Goal: Browse casually: Explore the website without a specific task or goal

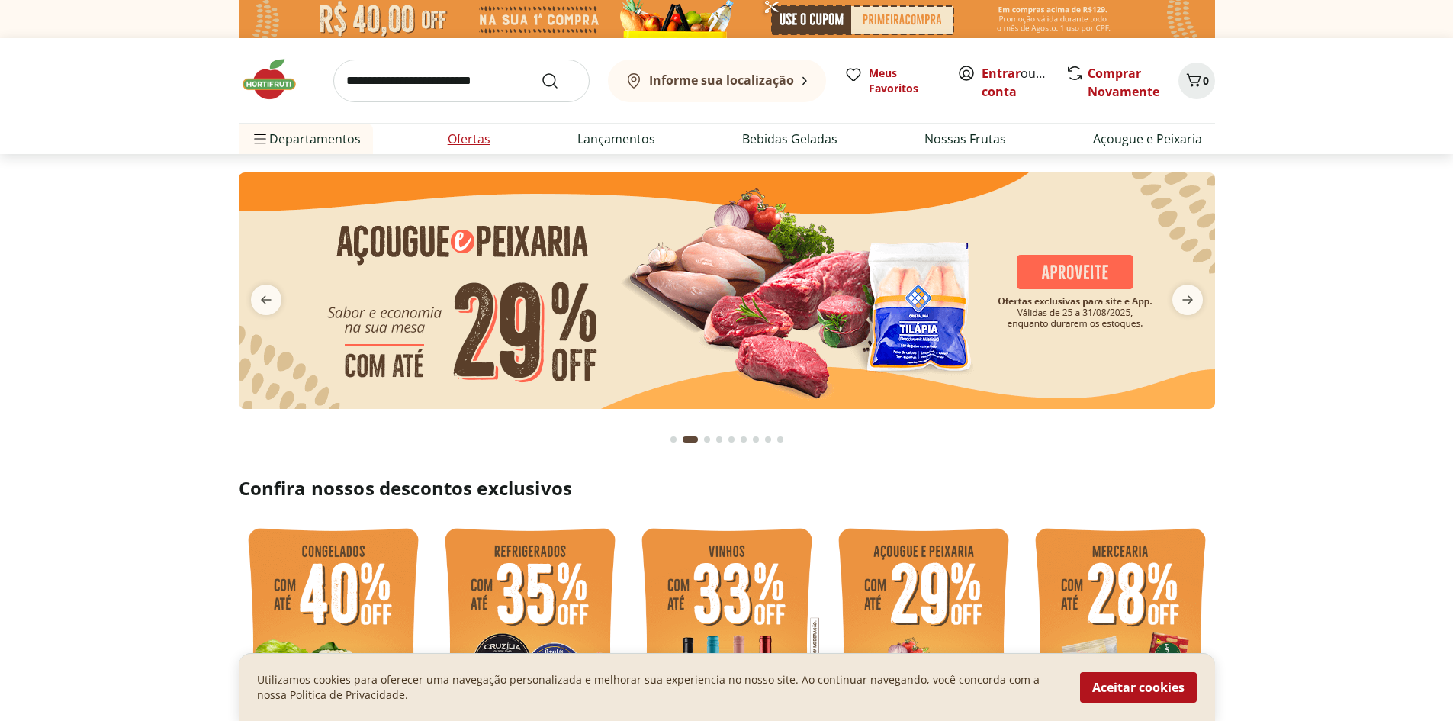
click at [473, 137] on link "Ofertas" at bounding box center [469, 139] width 43 height 18
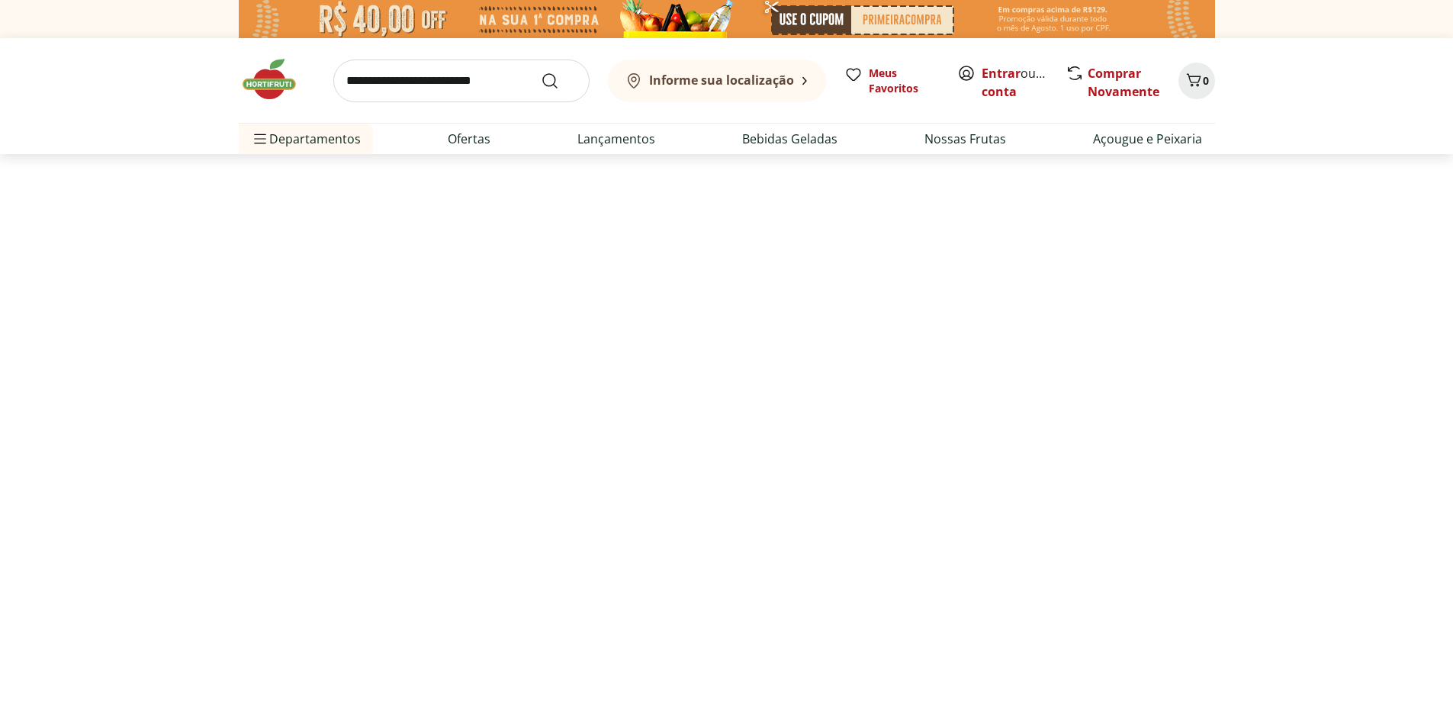
select select "**********"
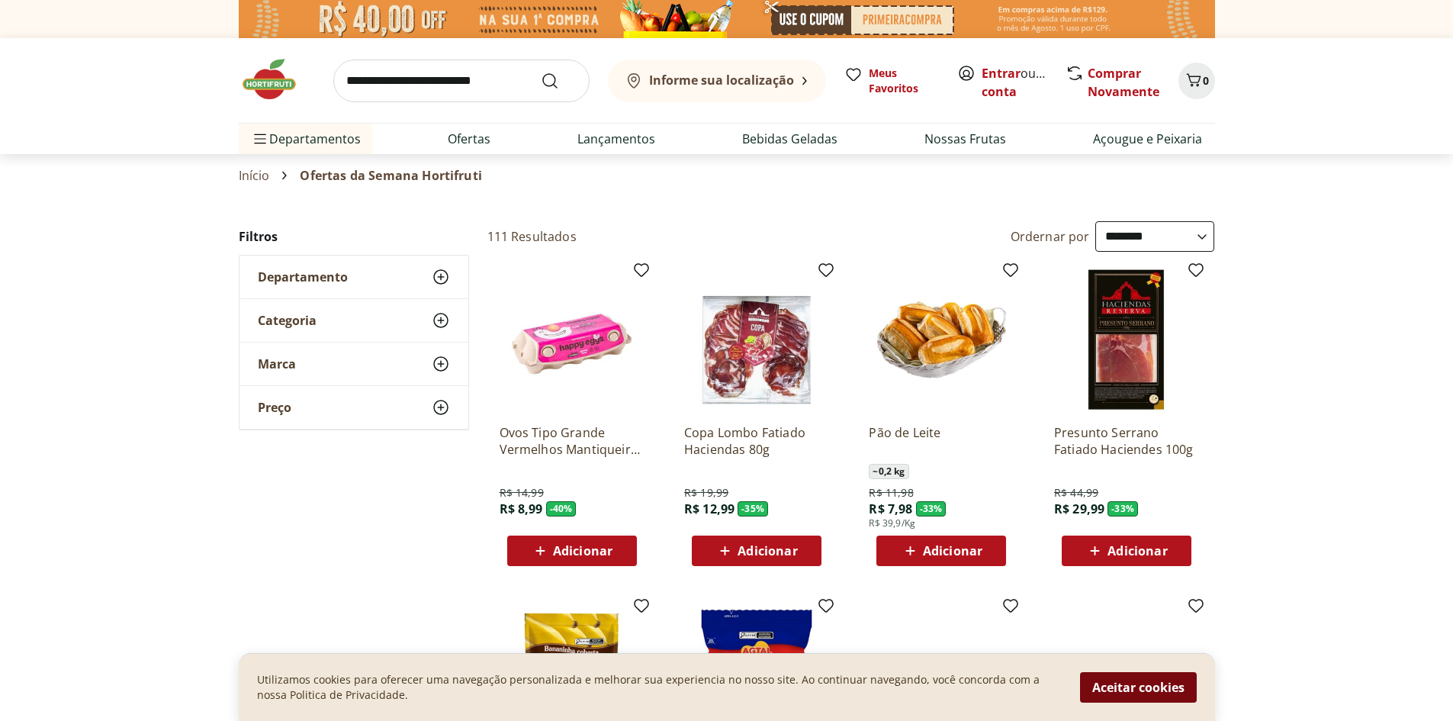
click at [1143, 687] on button "Aceitar cookies" at bounding box center [1138, 687] width 117 height 31
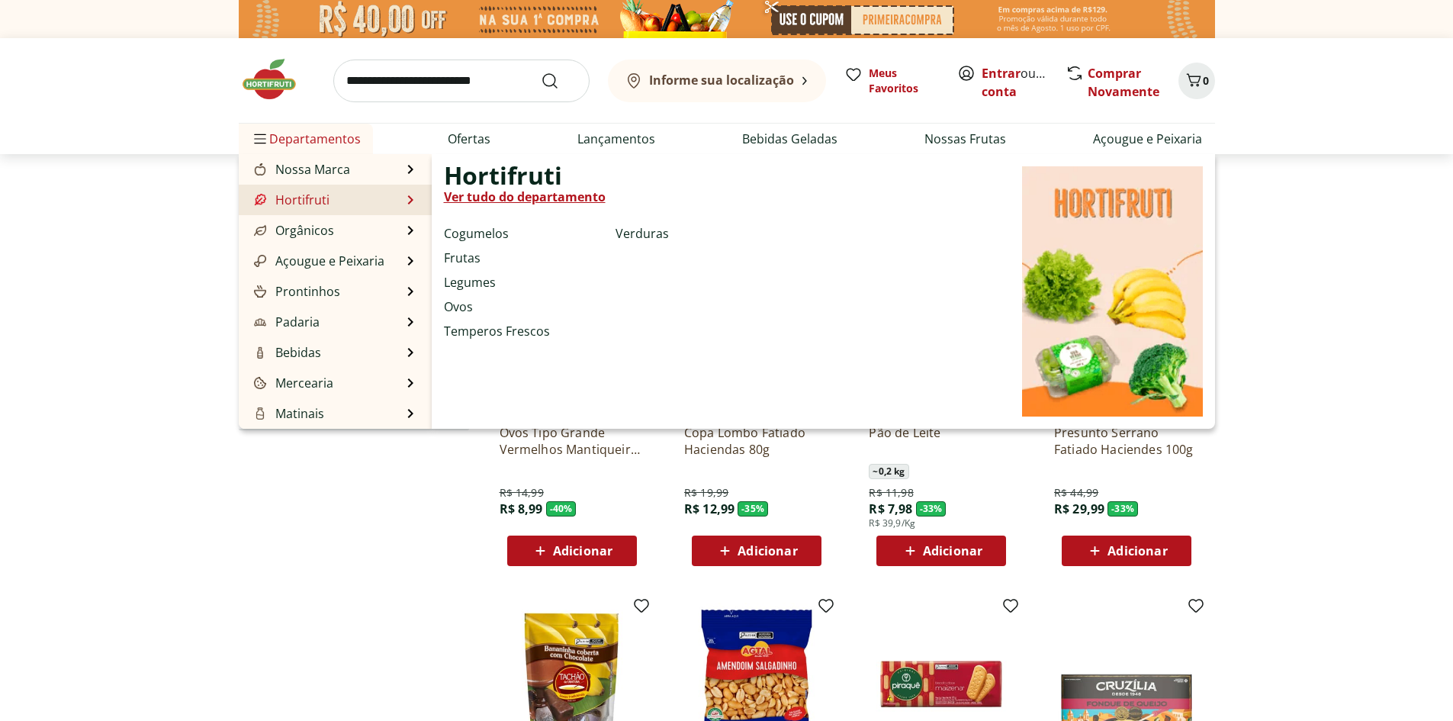
click at [309, 194] on link "Hortifruti" at bounding box center [290, 200] width 79 height 18
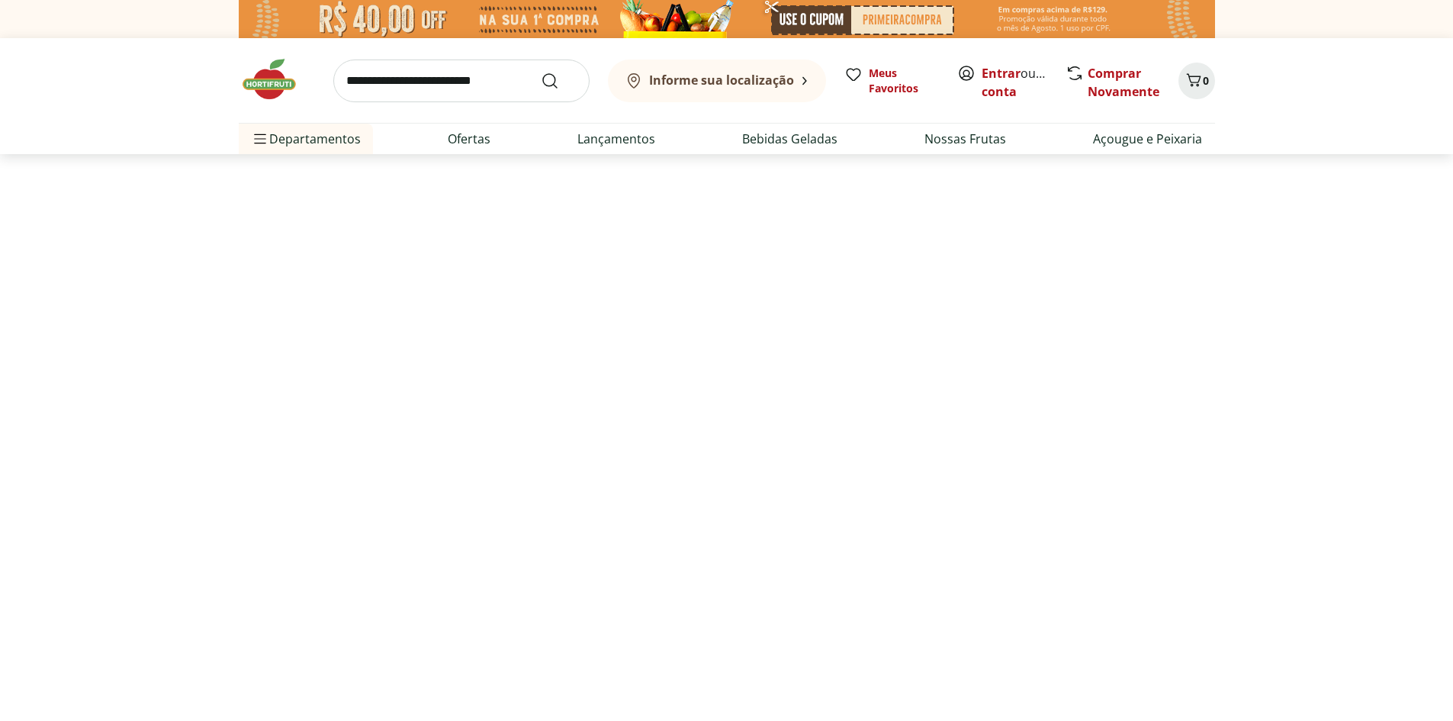
select select "**********"
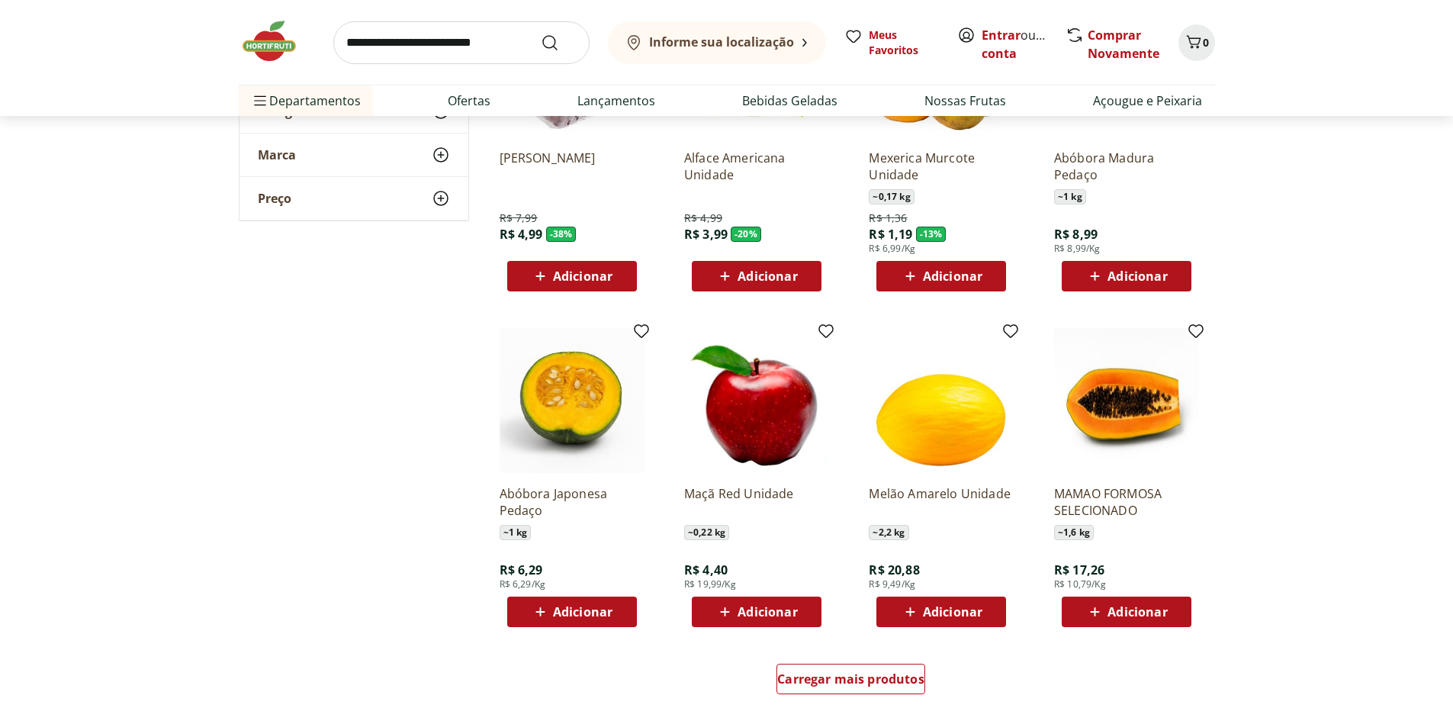
scroll to position [763, 0]
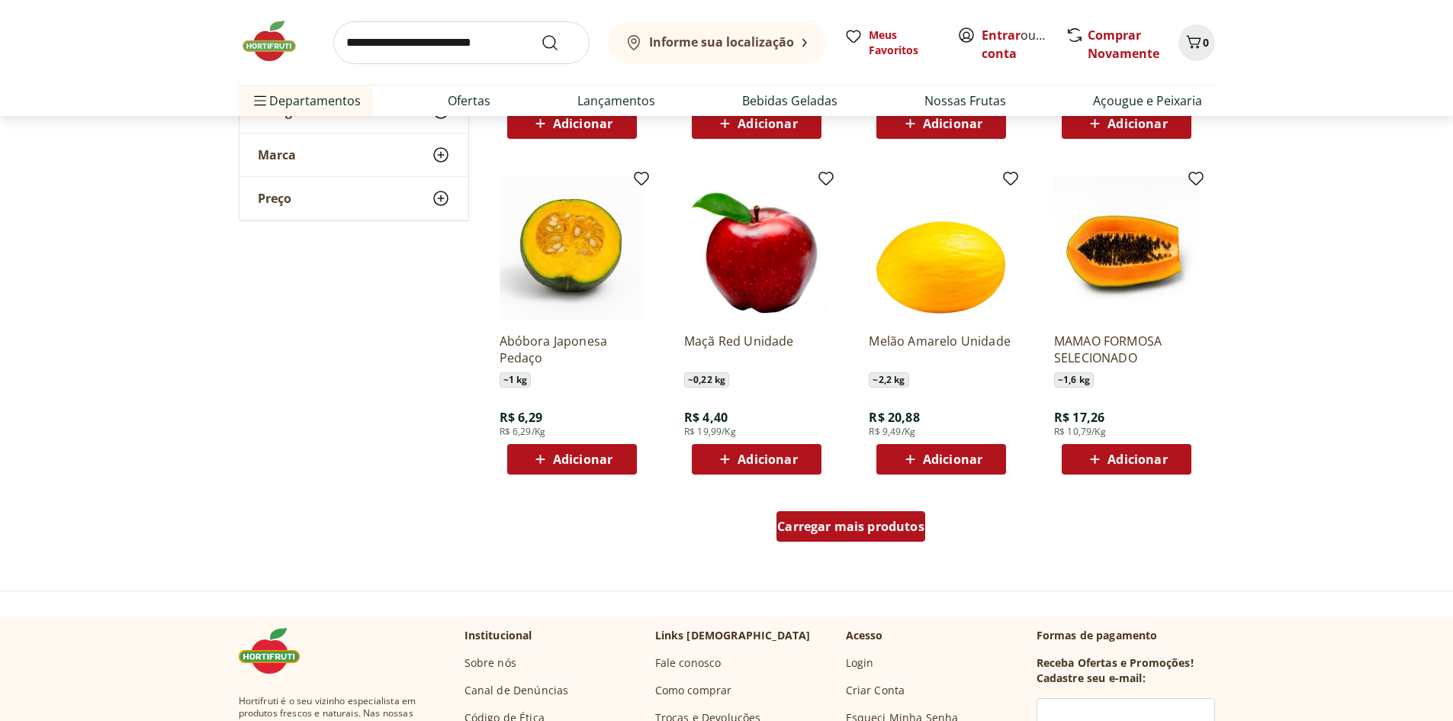
click at [844, 528] on span "Carregar mais produtos" at bounding box center [850, 526] width 147 height 12
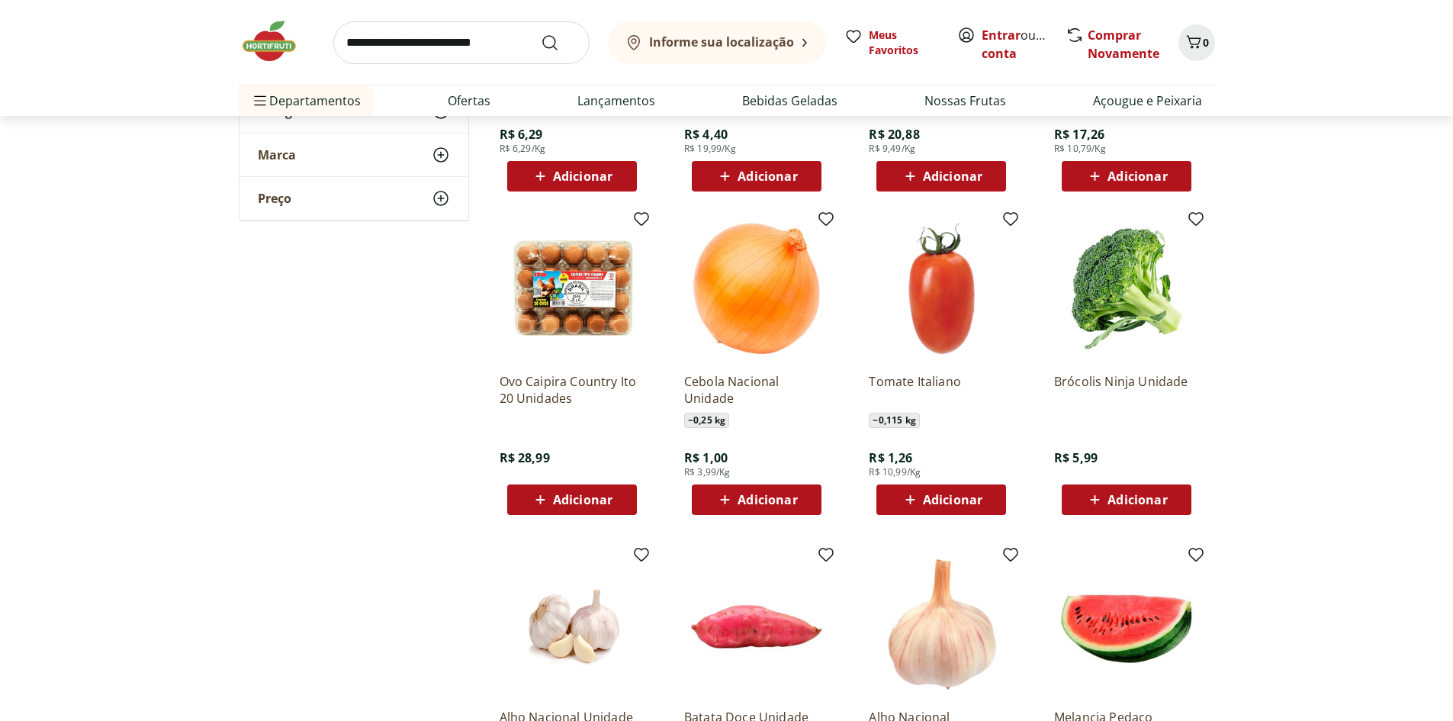
scroll to position [1068, 0]
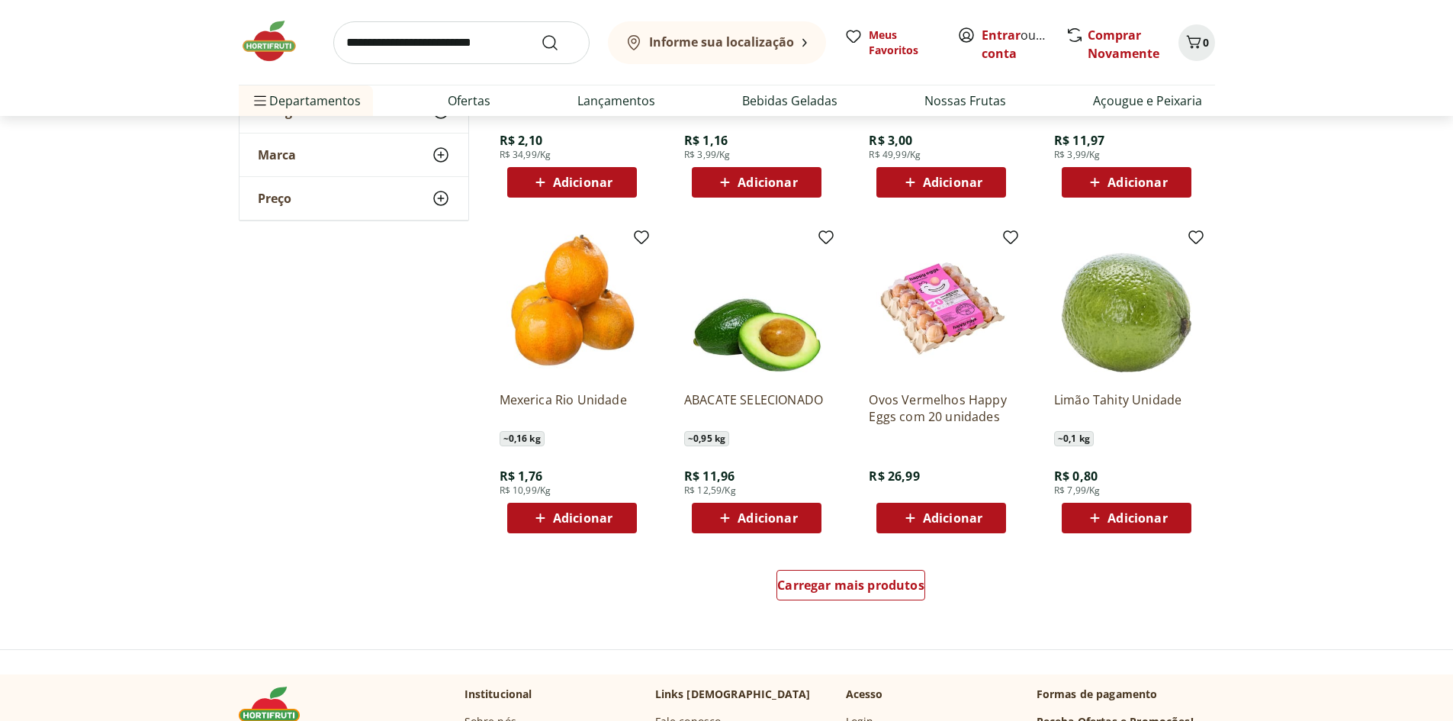
scroll to position [1755, 0]
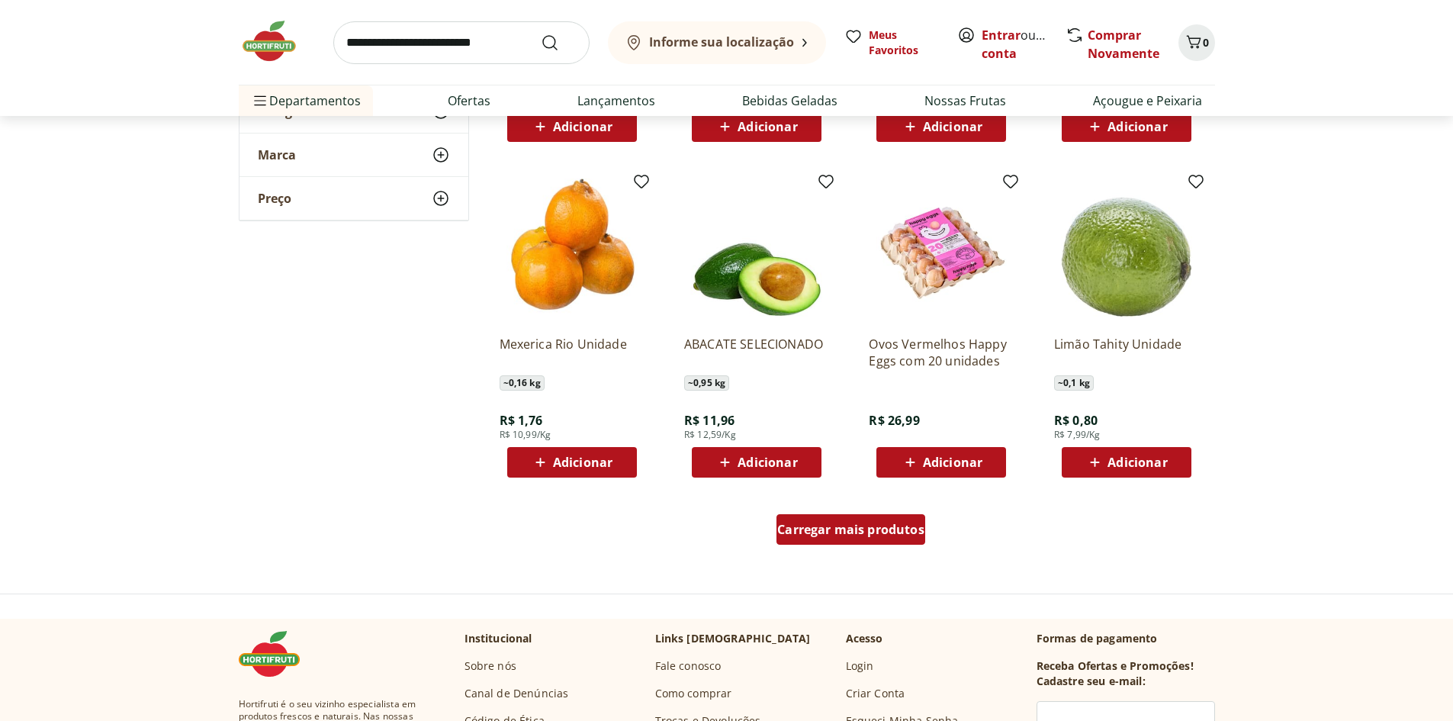
click at [862, 532] on span "Carregar mais produtos" at bounding box center [850, 529] width 147 height 12
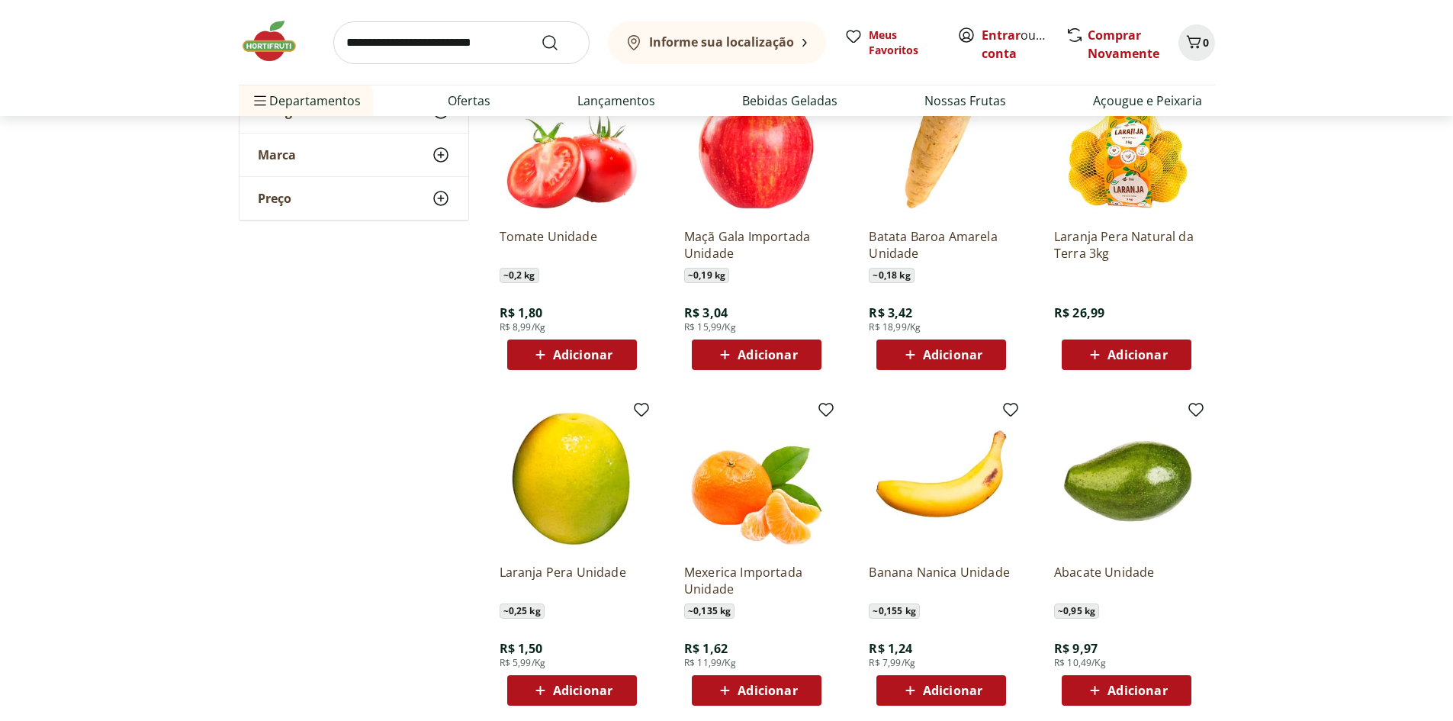
scroll to position [2213, 0]
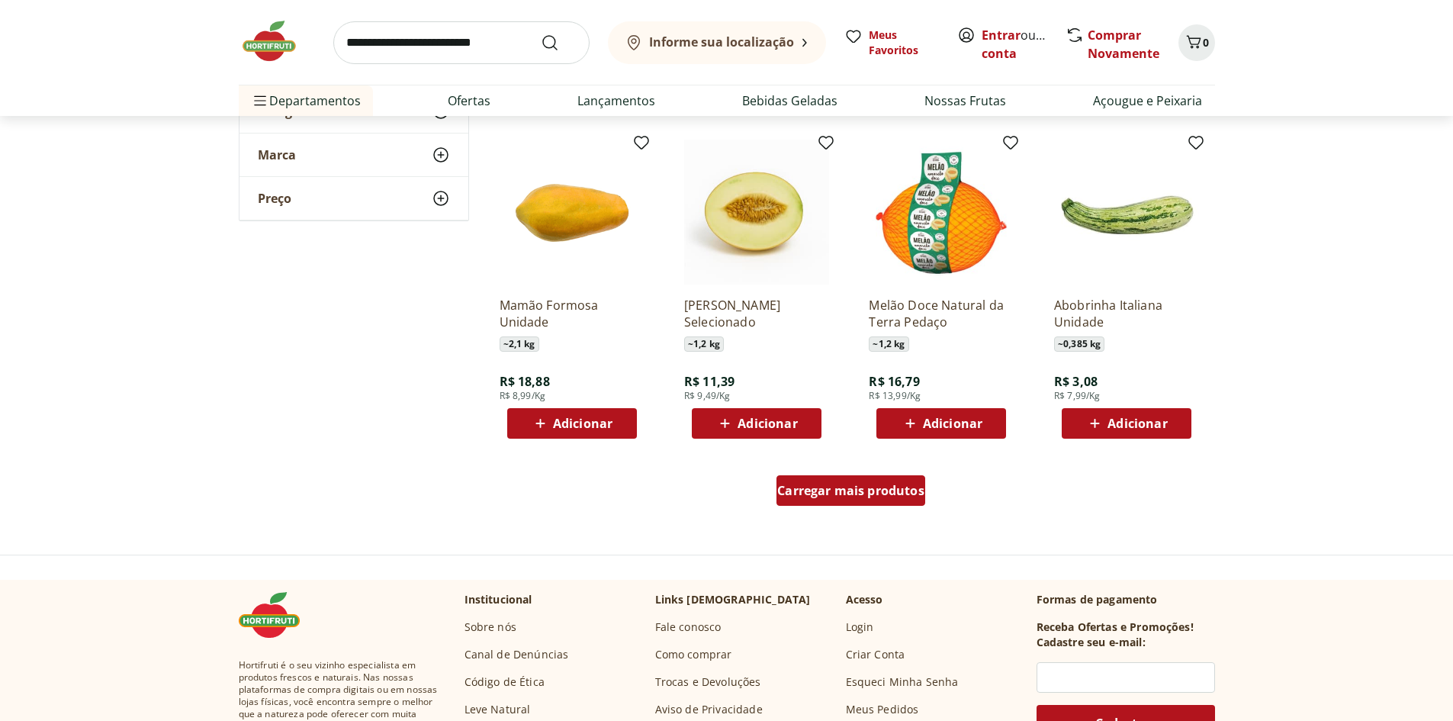
scroll to position [2823, 0]
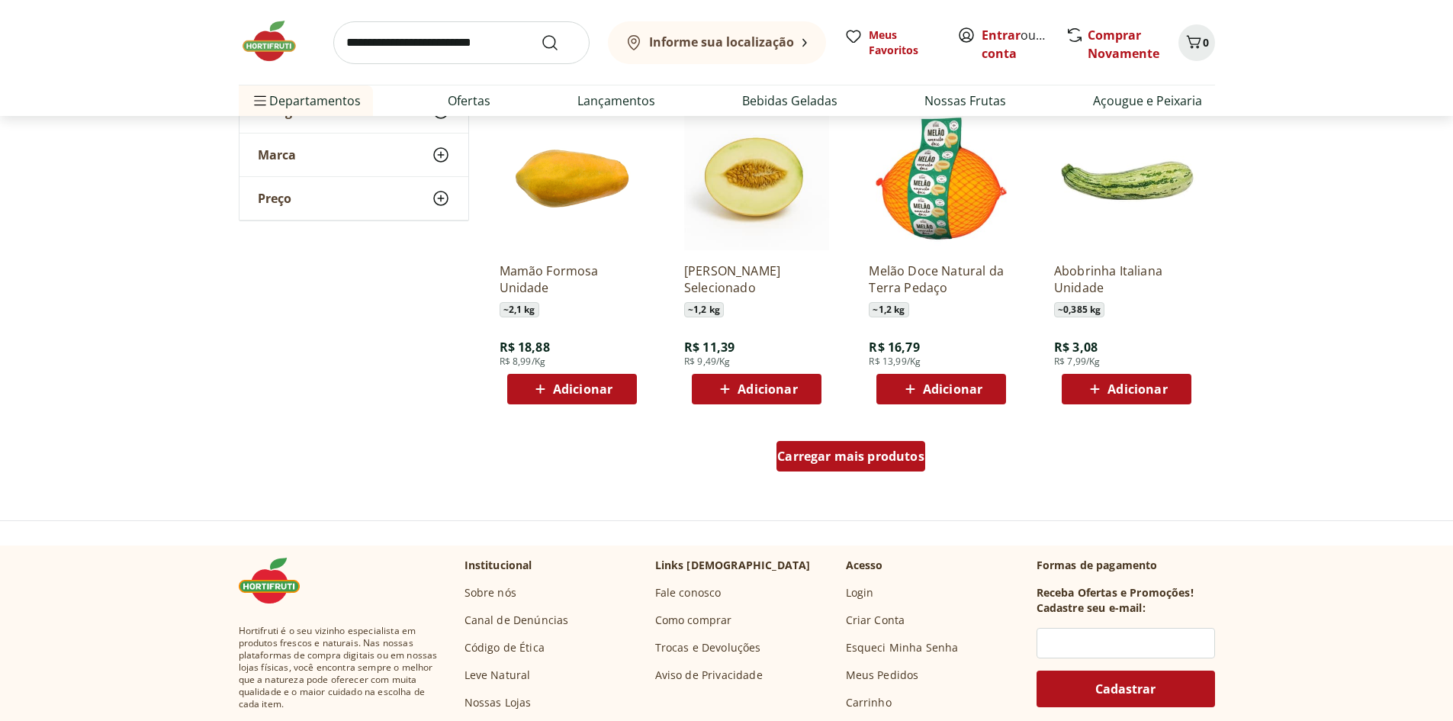
click at [837, 462] on span "Carregar mais produtos" at bounding box center [850, 456] width 147 height 12
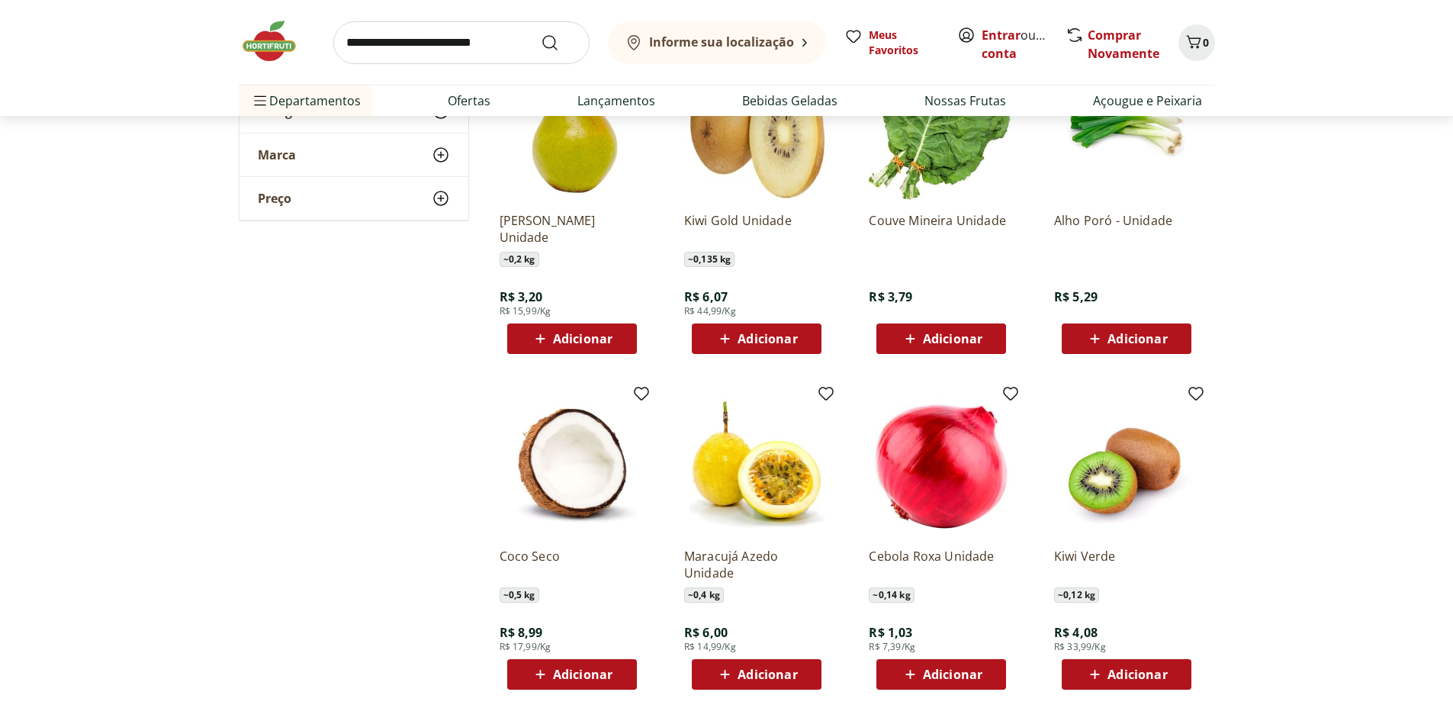
scroll to position [3205, 0]
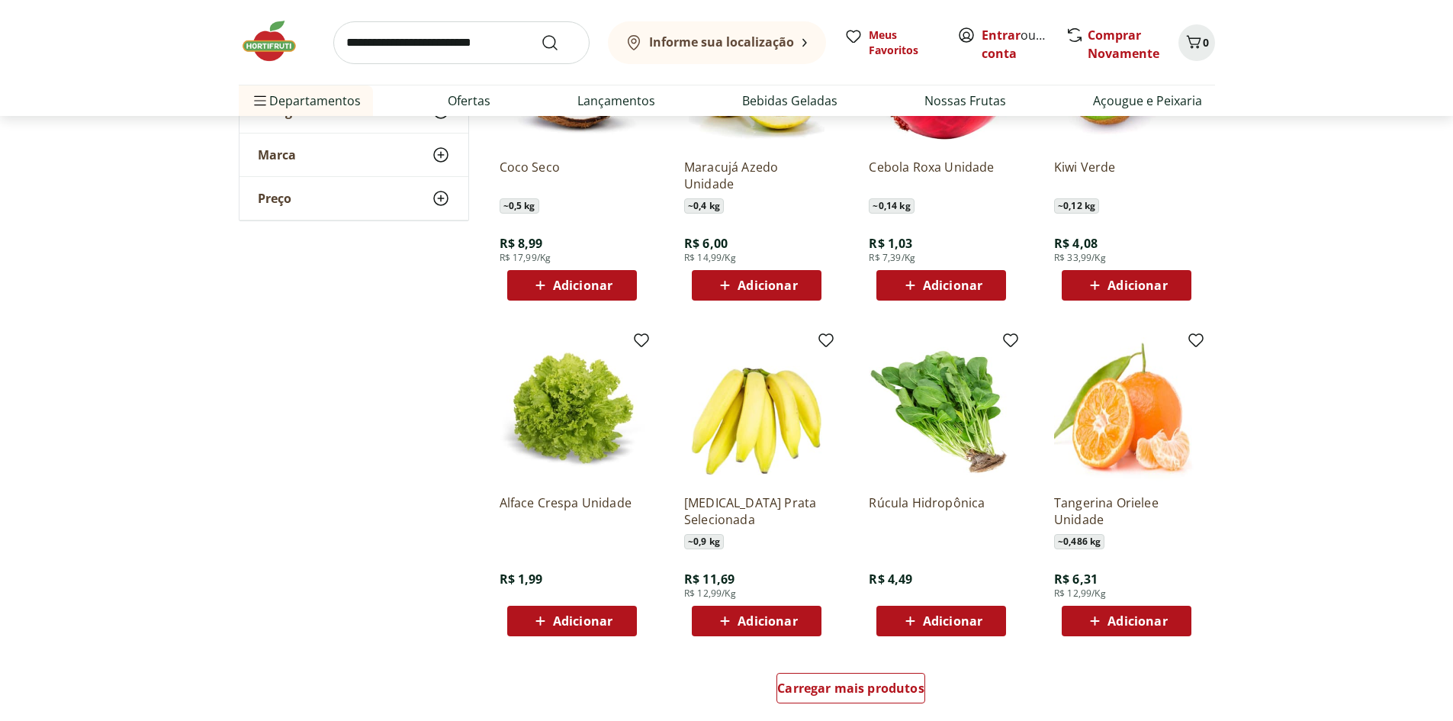
scroll to position [3662, 0]
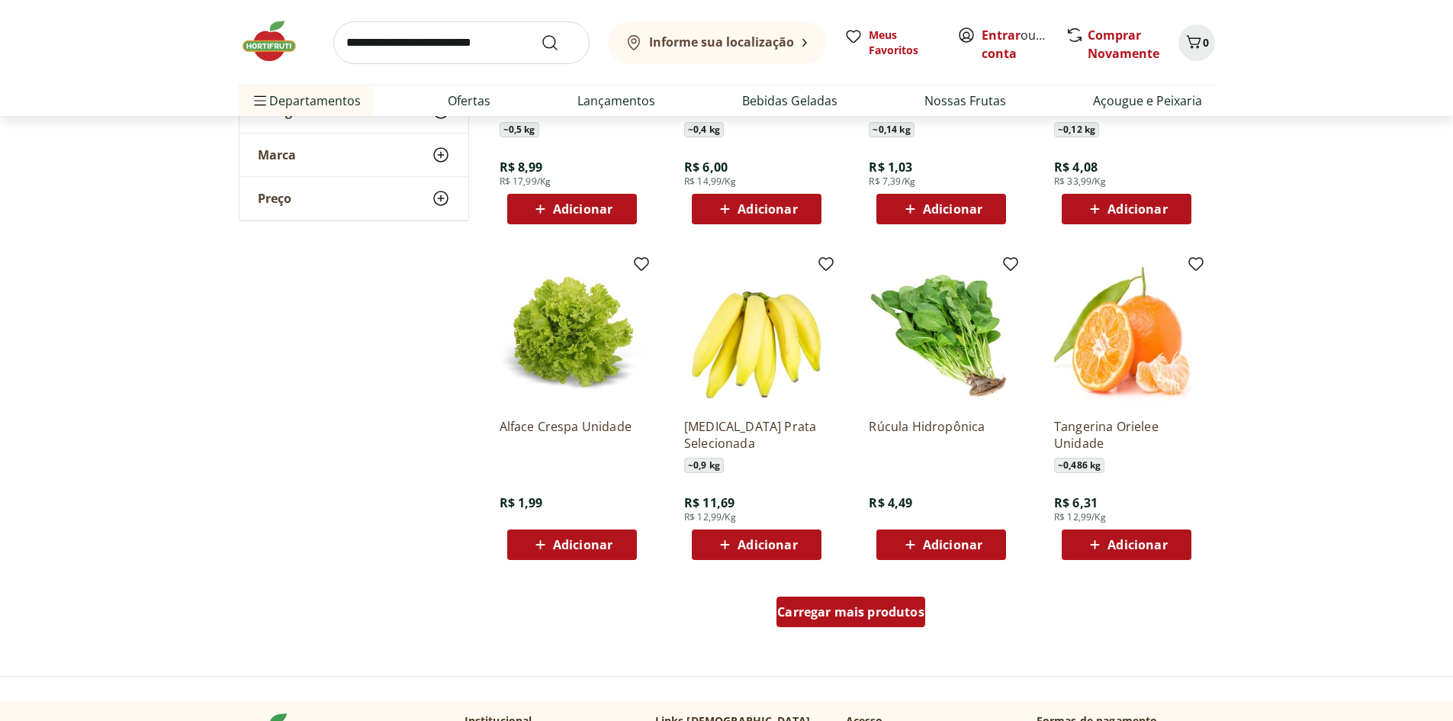
click at [837, 617] on span "Carregar mais produtos" at bounding box center [850, 612] width 147 height 12
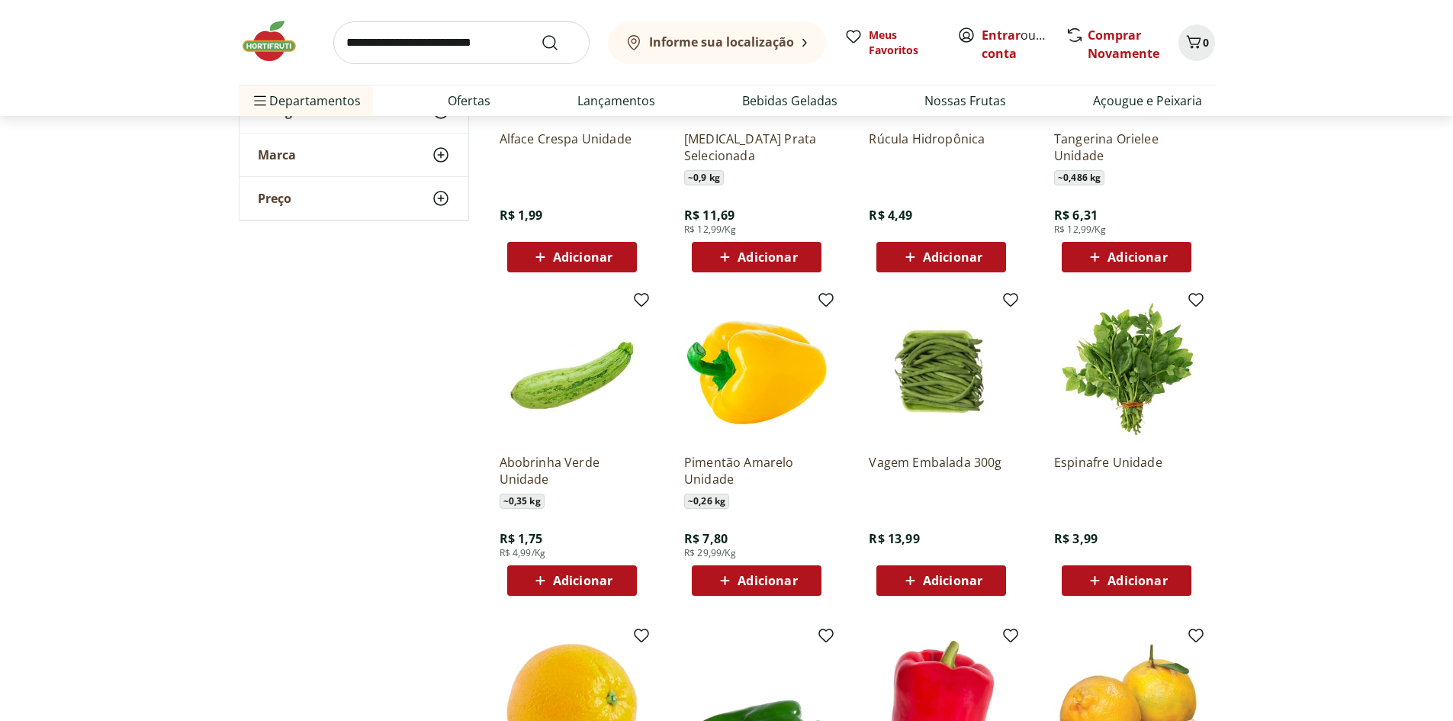
scroll to position [4044, 0]
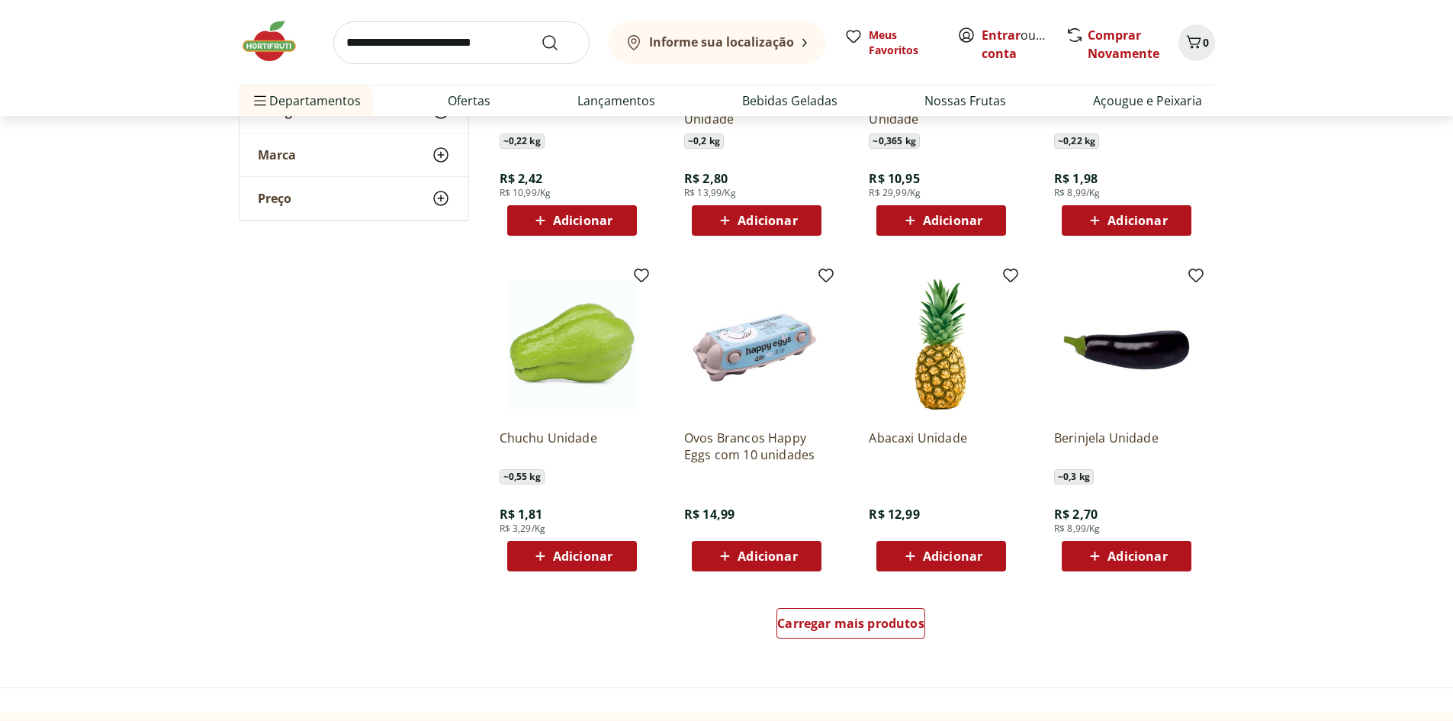
scroll to position [4807, 0]
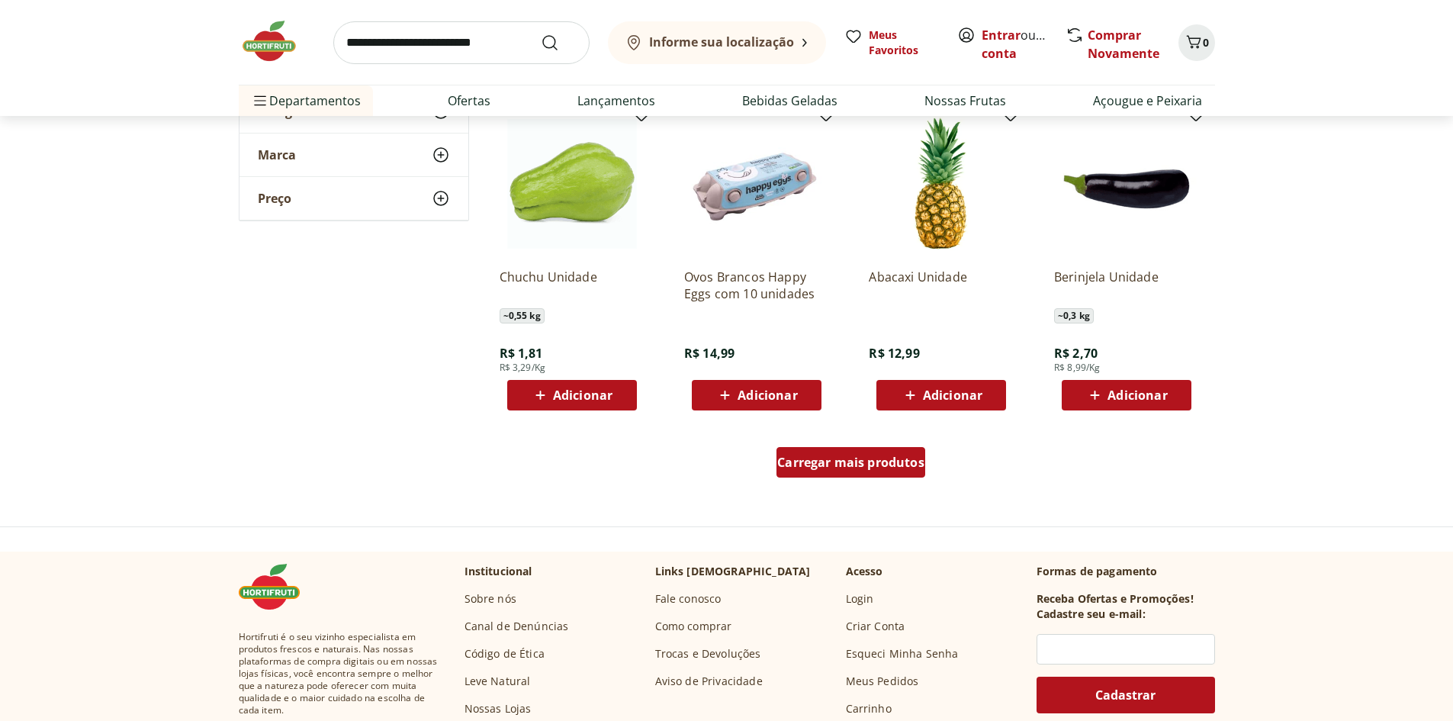
click at [848, 468] on span "Carregar mais produtos" at bounding box center [850, 462] width 147 height 12
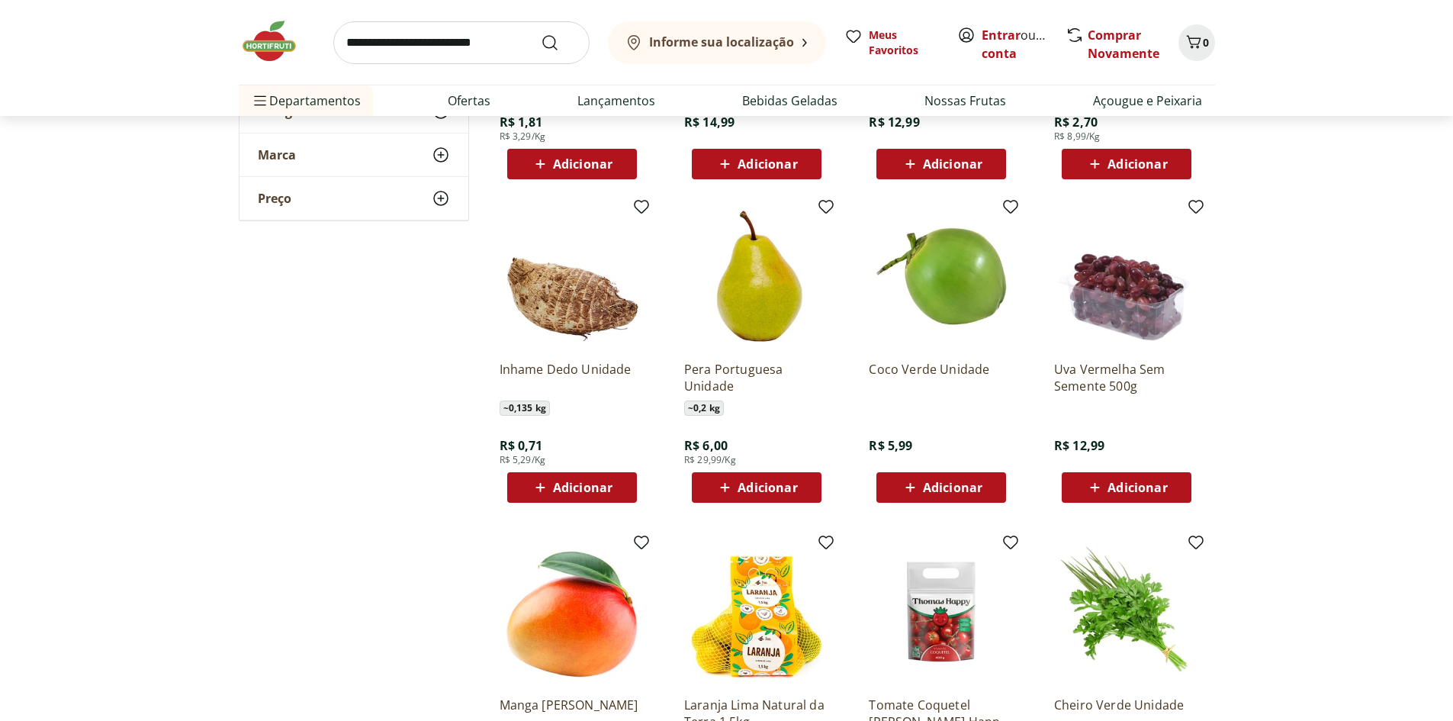
scroll to position [5188, 0]
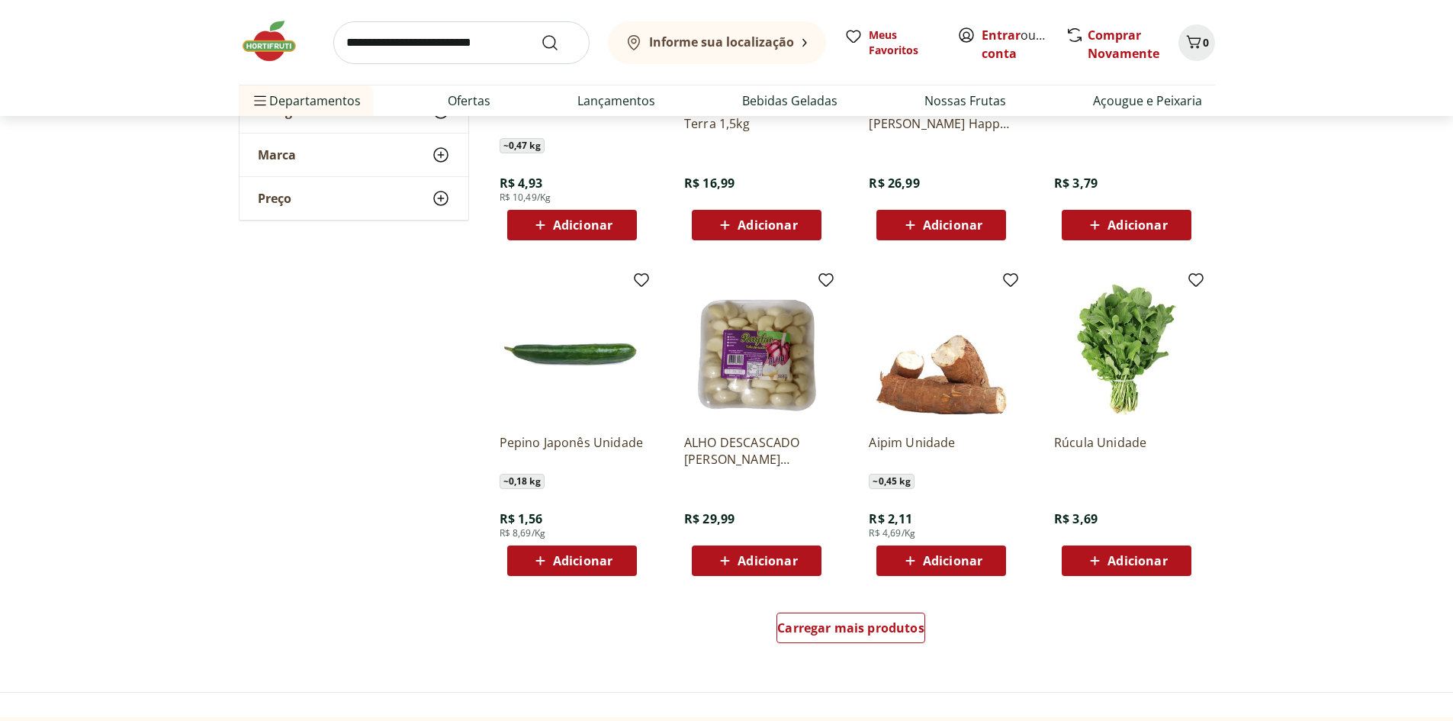
scroll to position [5722, 0]
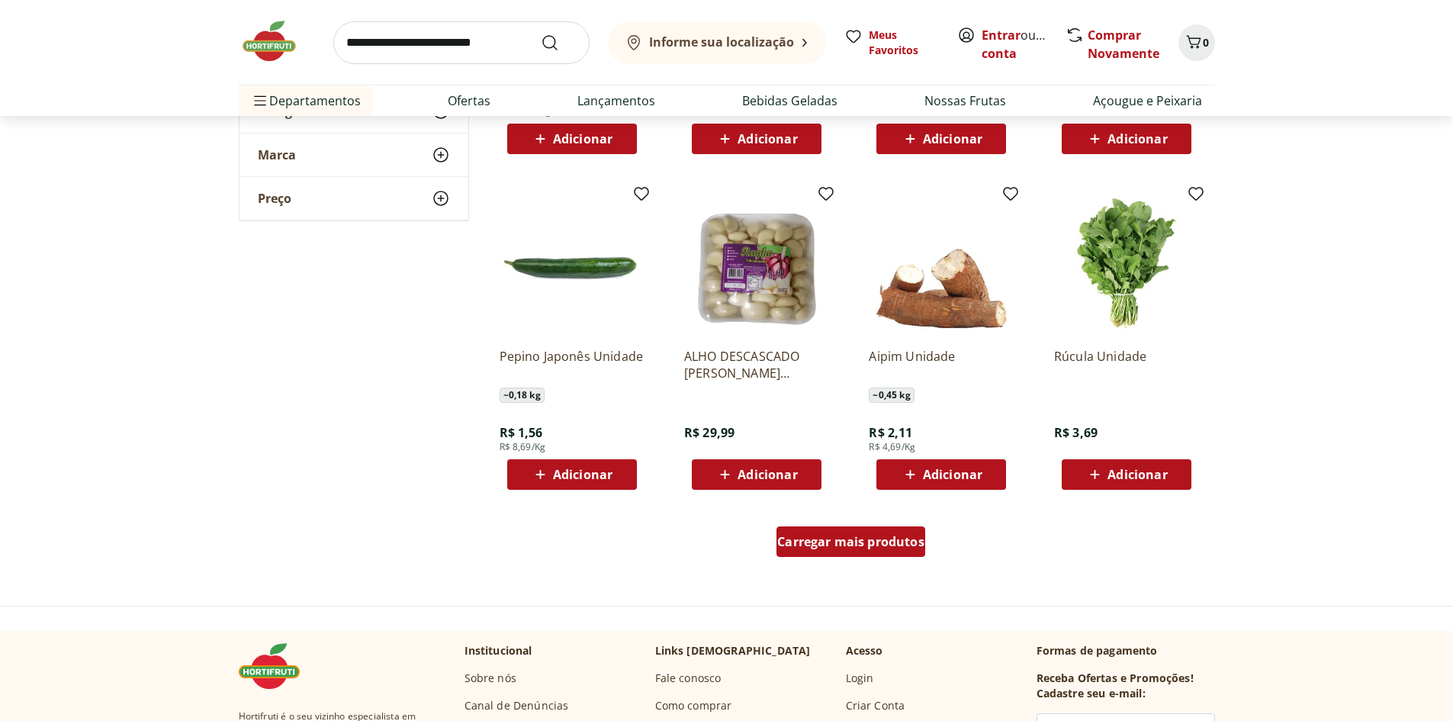
click at [834, 540] on span "Carregar mais produtos" at bounding box center [850, 542] width 147 height 12
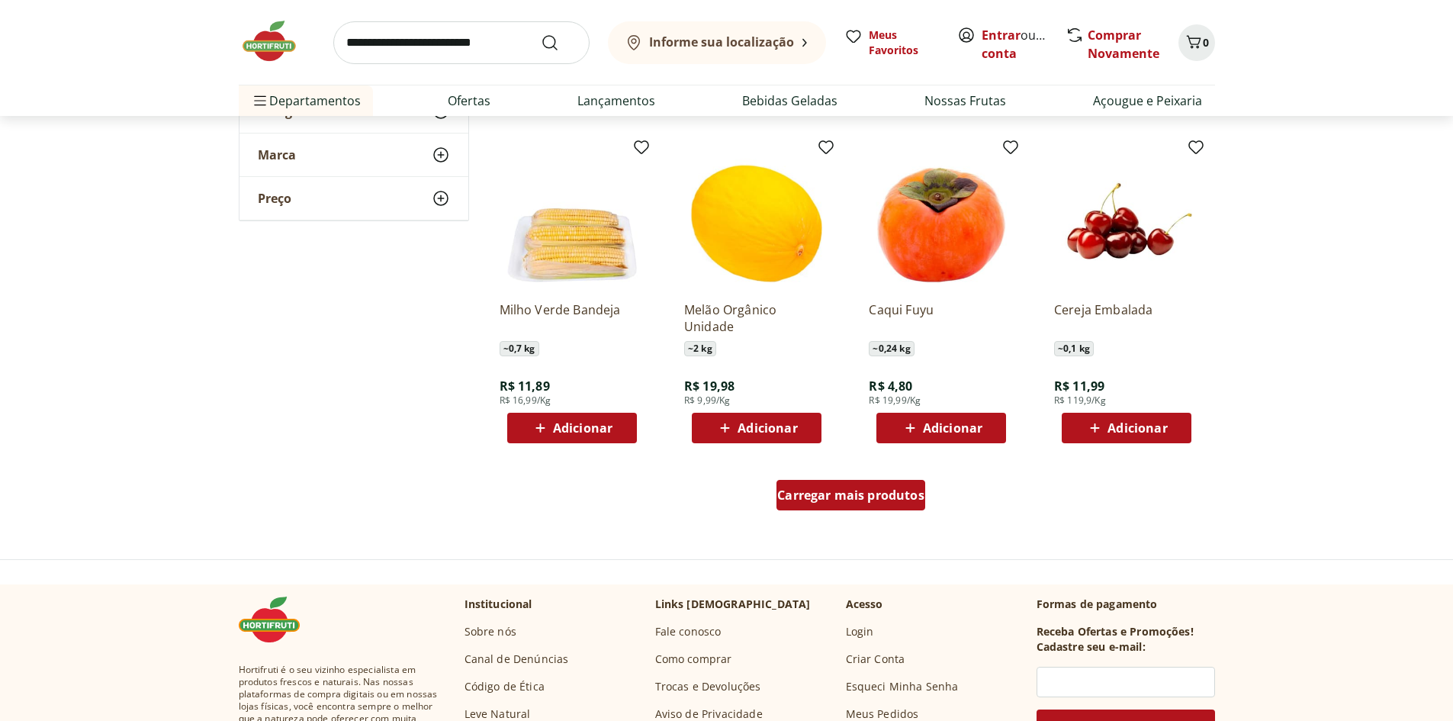
scroll to position [6791, 0]
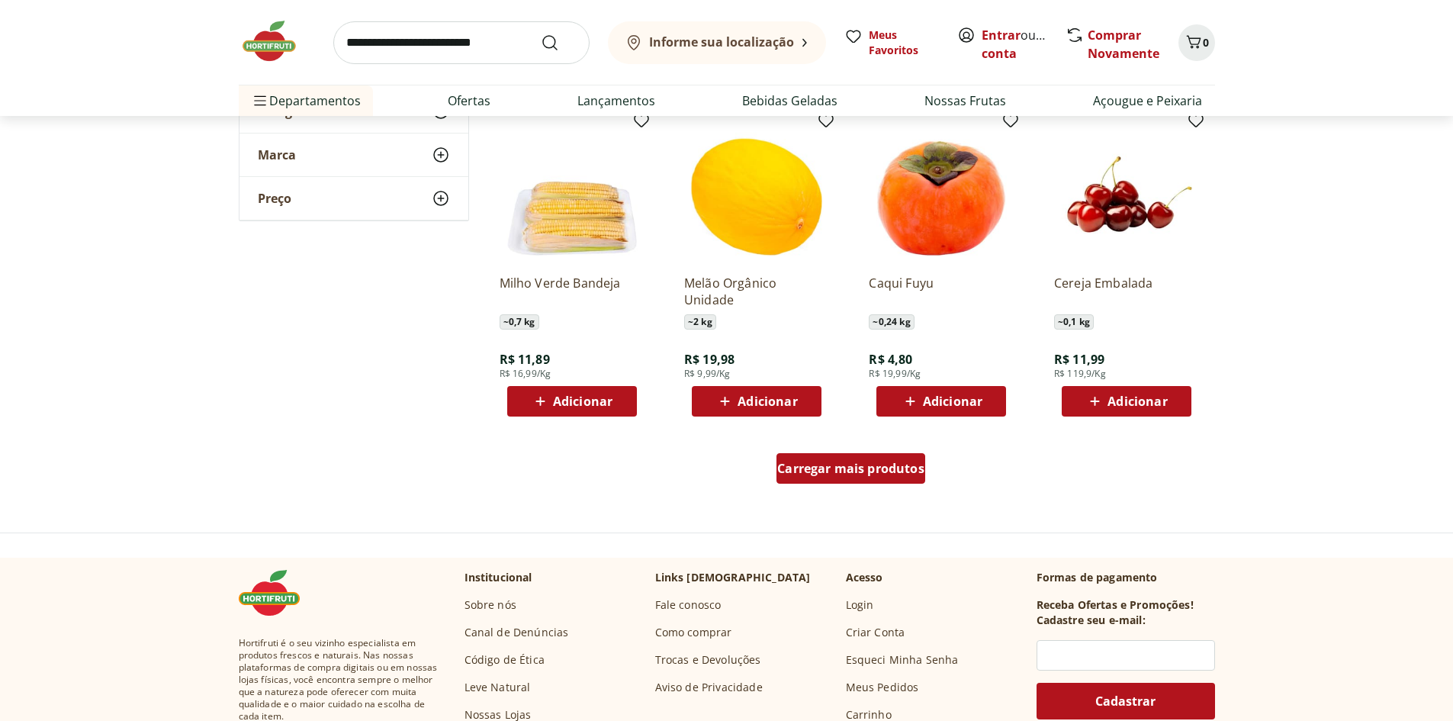
click at [820, 468] on span "Carregar mais produtos" at bounding box center [850, 468] width 147 height 12
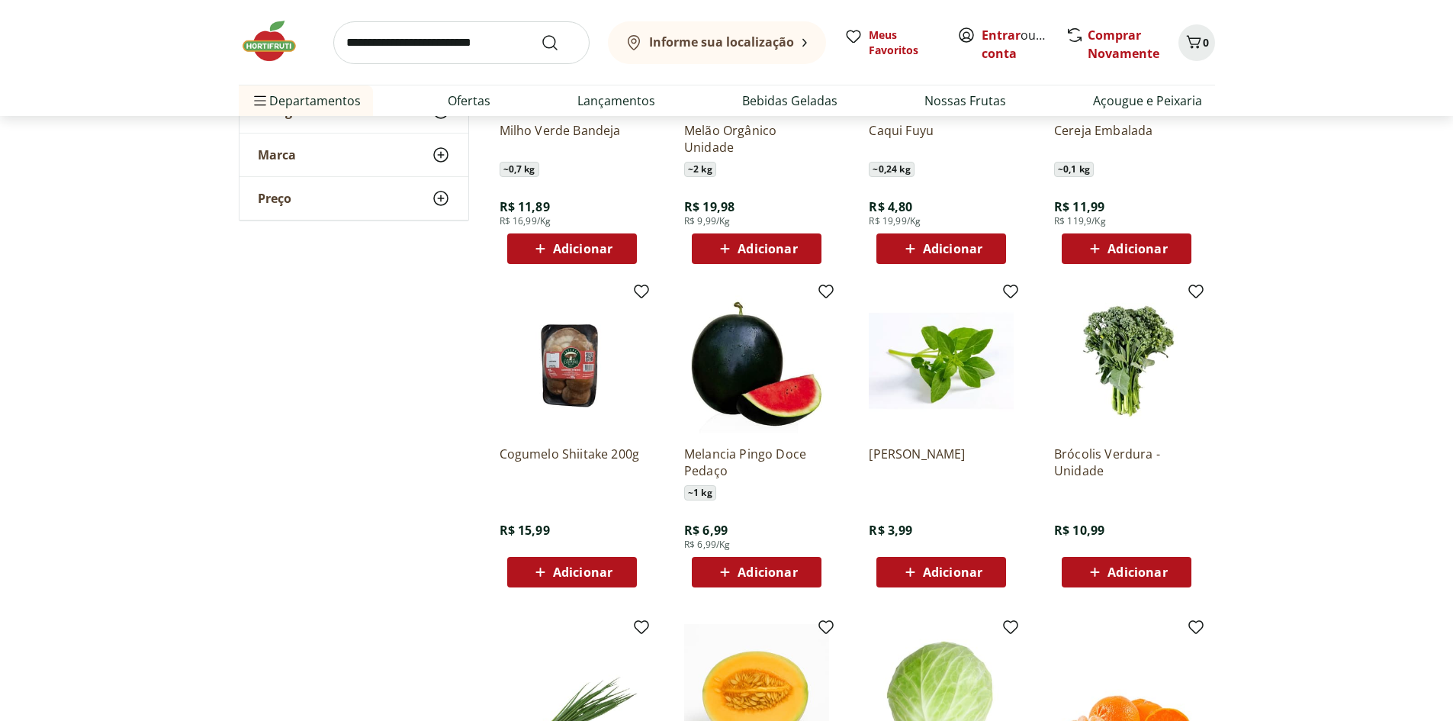
scroll to position [7096, 0]
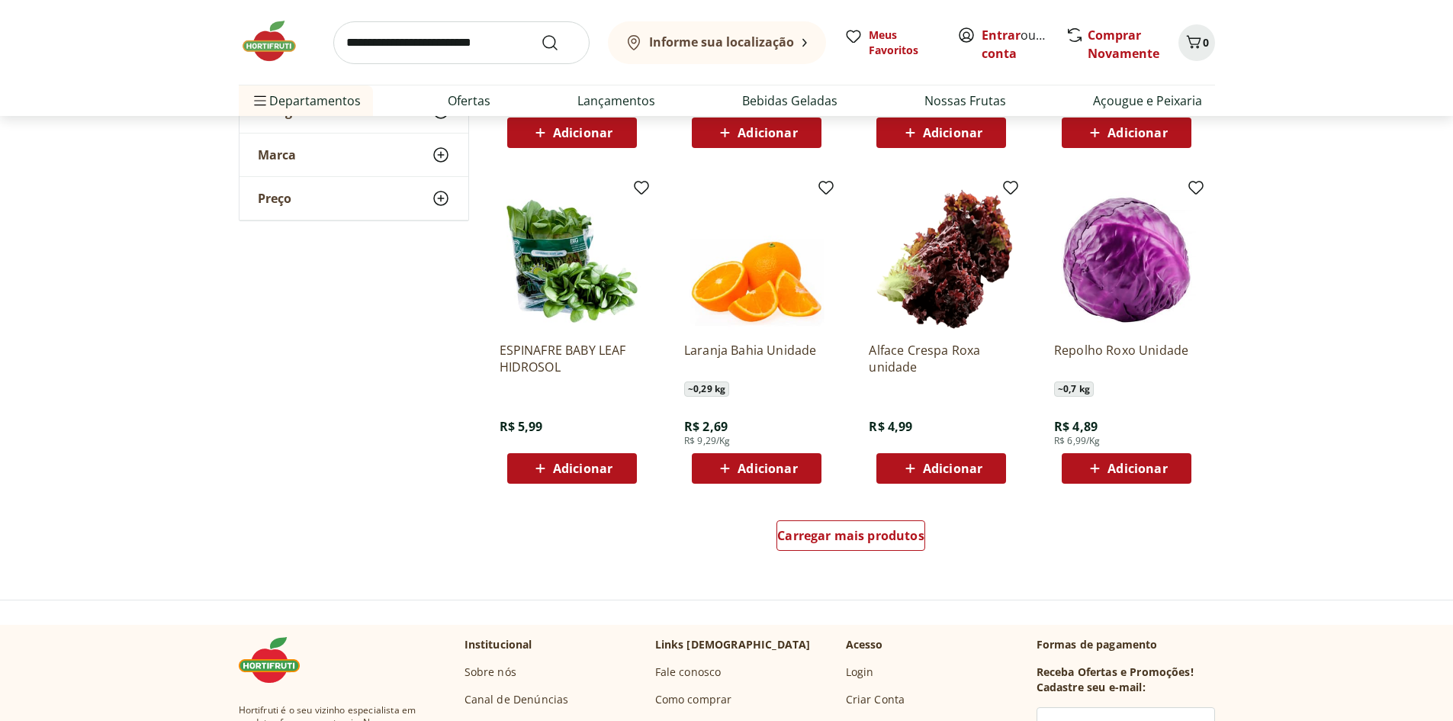
scroll to position [7783, 0]
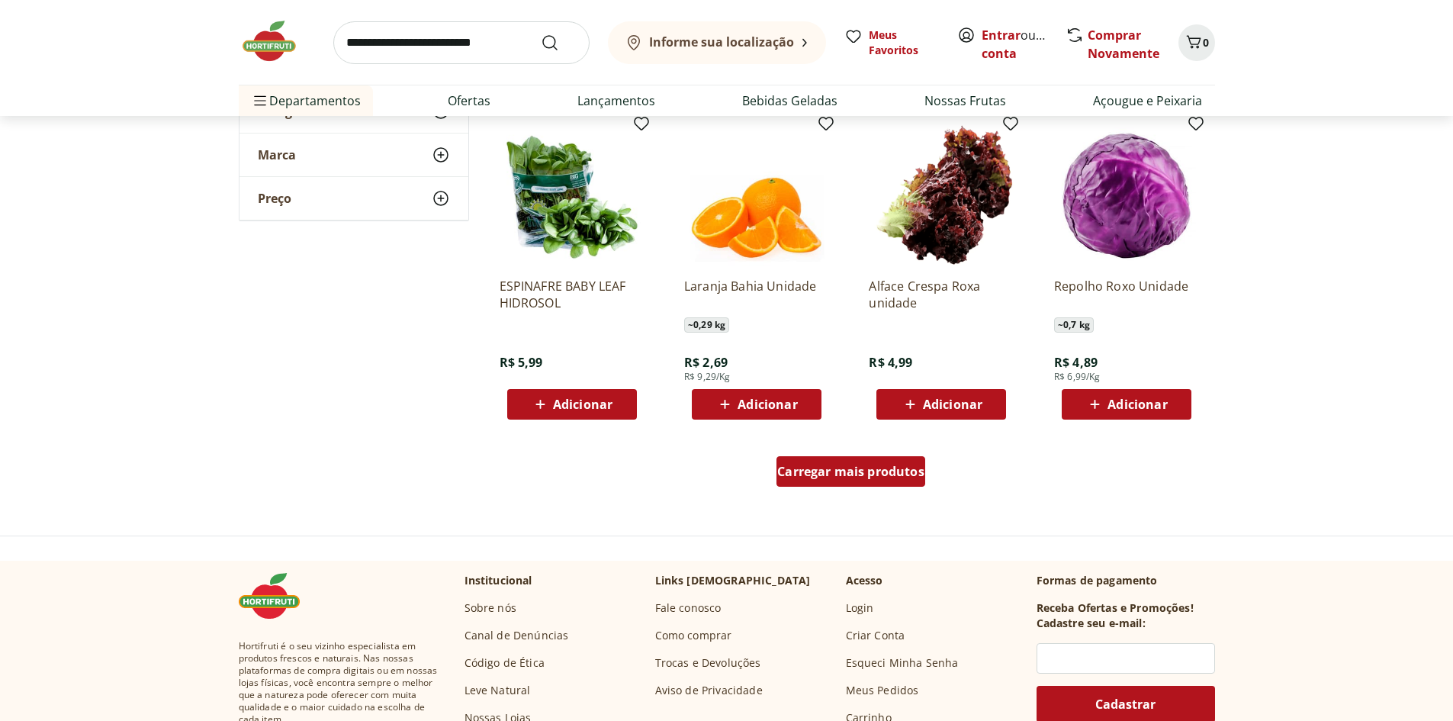
click at [824, 473] on span "Carregar mais produtos" at bounding box center [850, 471] width 147 height 12
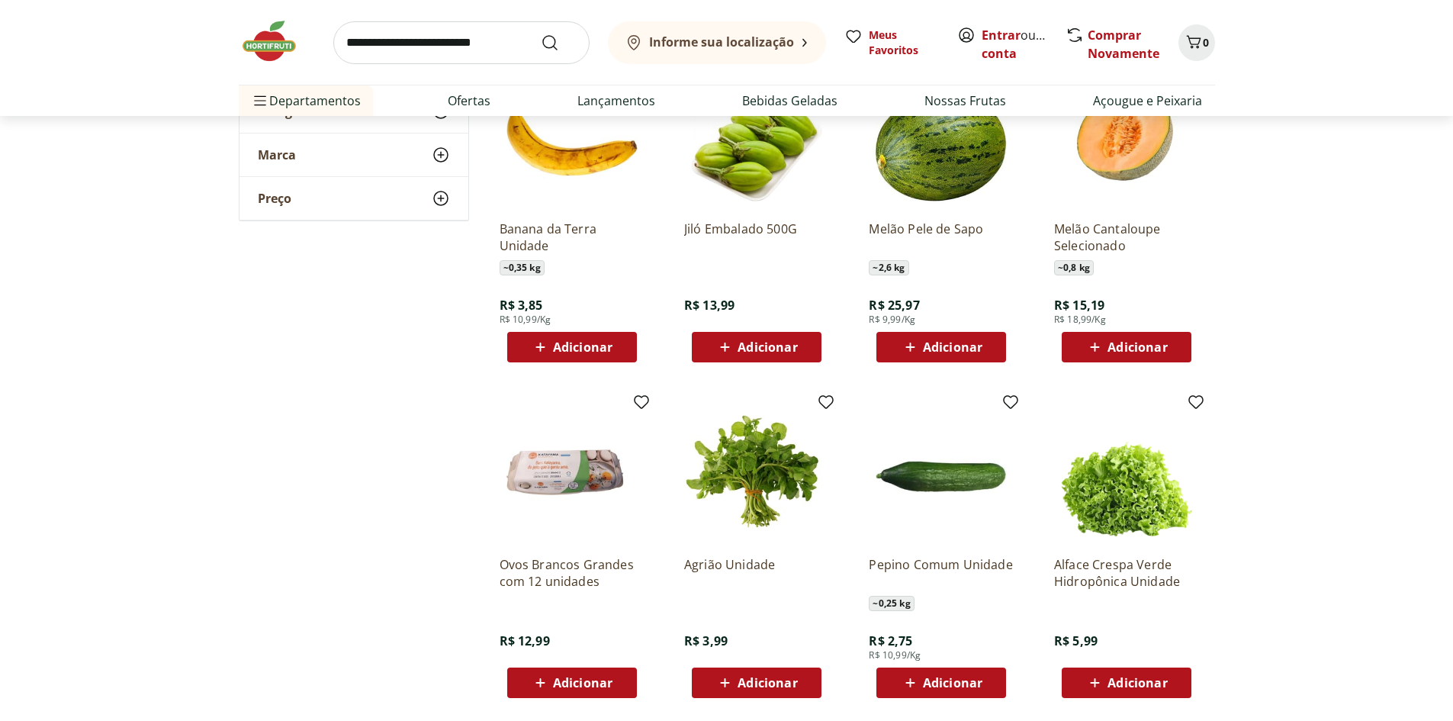
scroll to position [8164, 0]
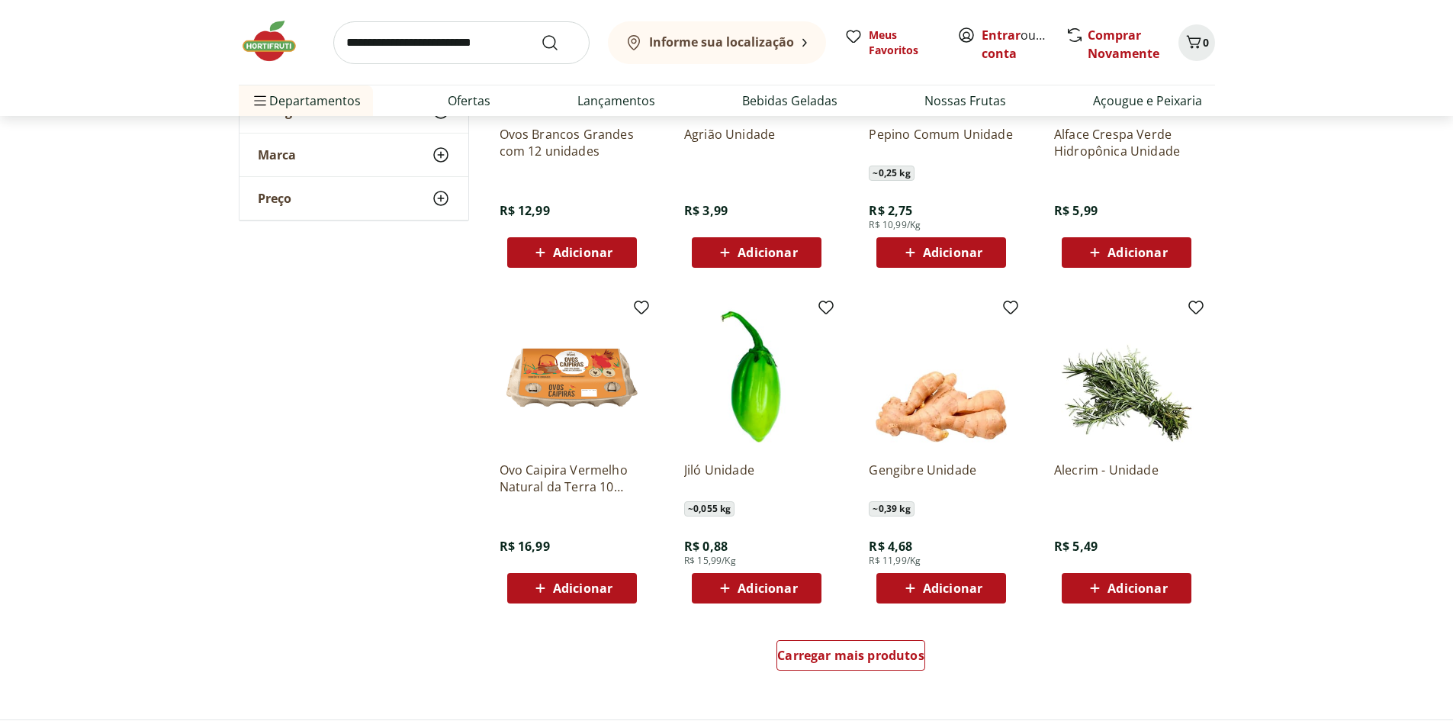
scroll to position [8622, 0]
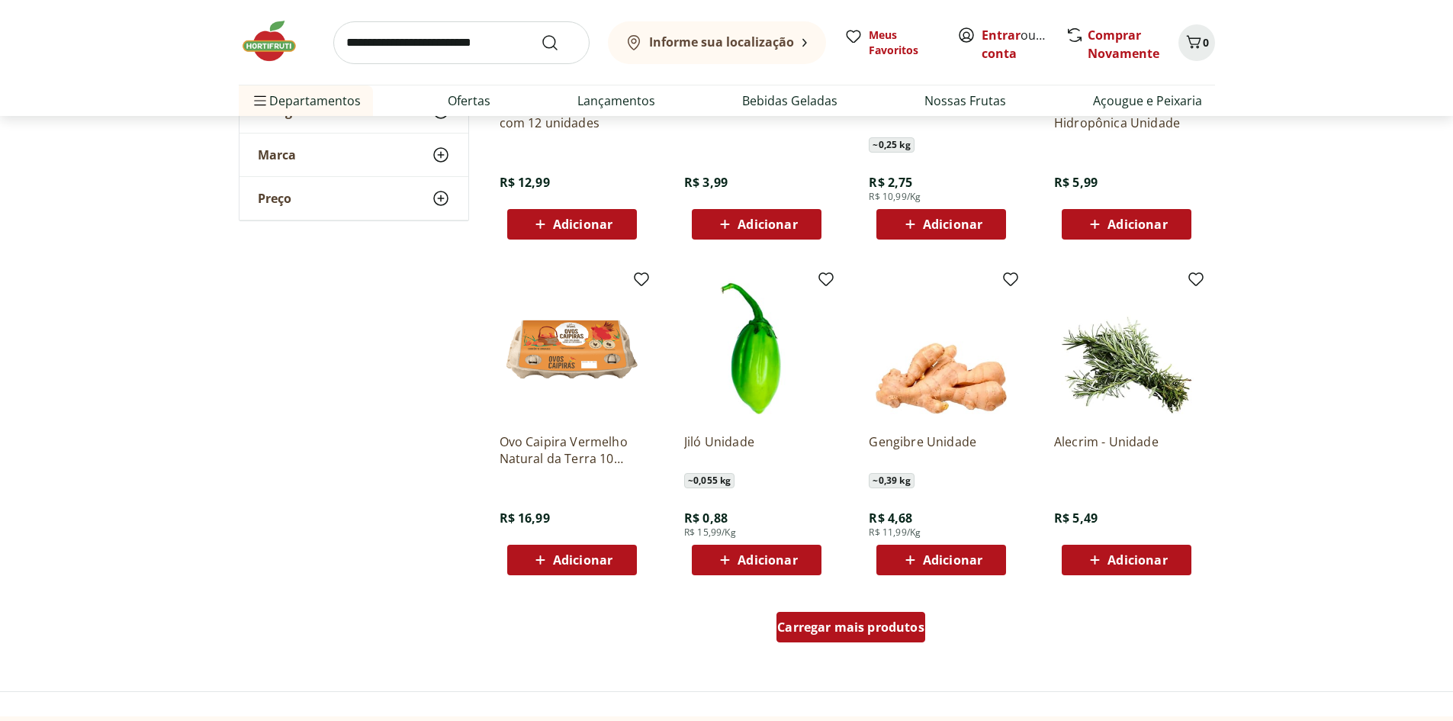
click at [818, 633] on span "Carregar mais produtos" at bounding box center [850, 627] width 147 height 12
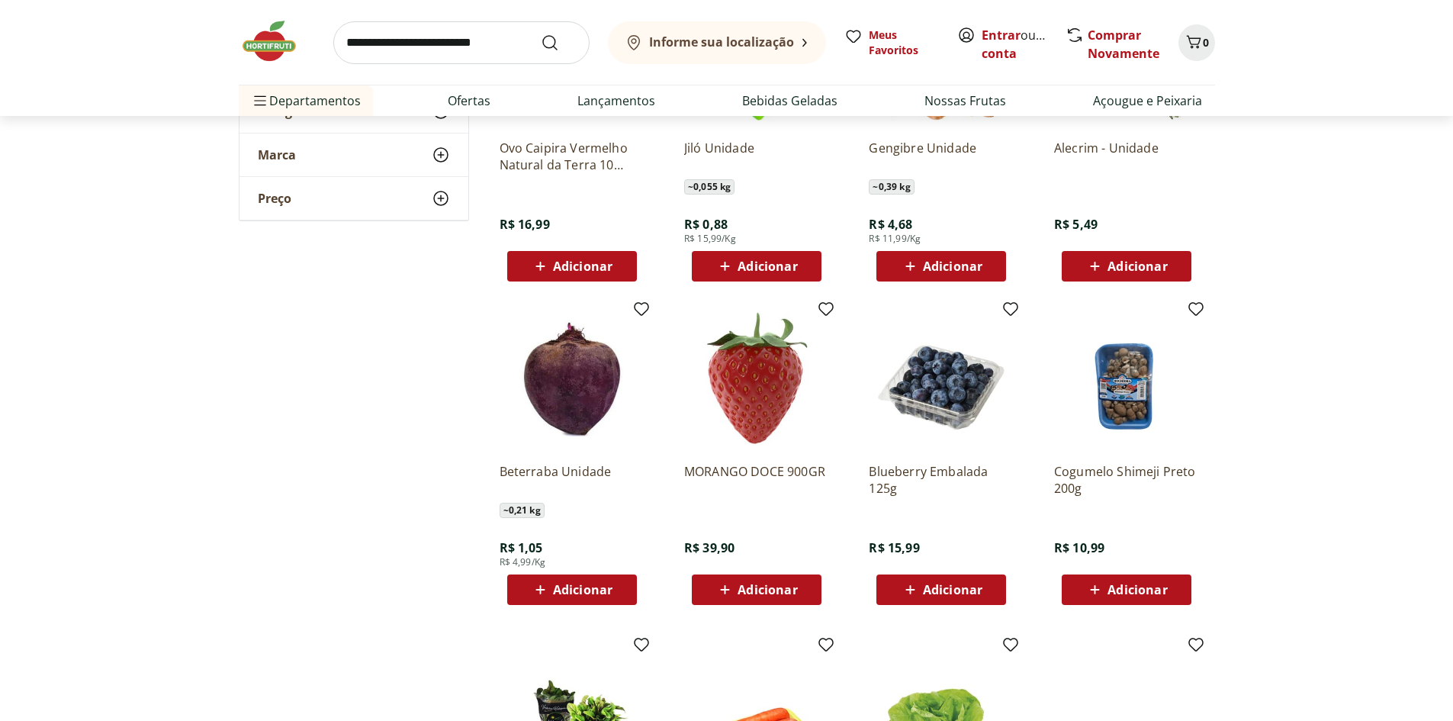
scroll to position [9156, 0]
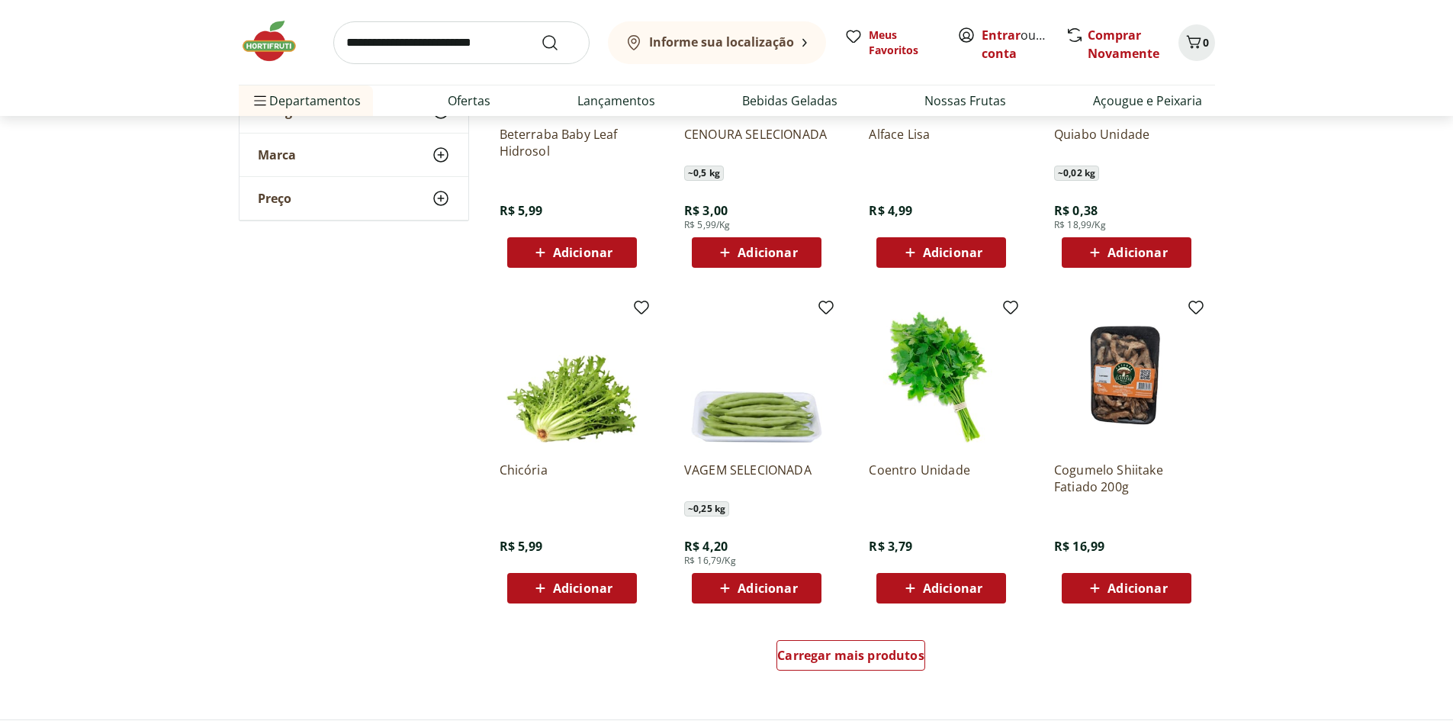
scroll to position [9614, 0]
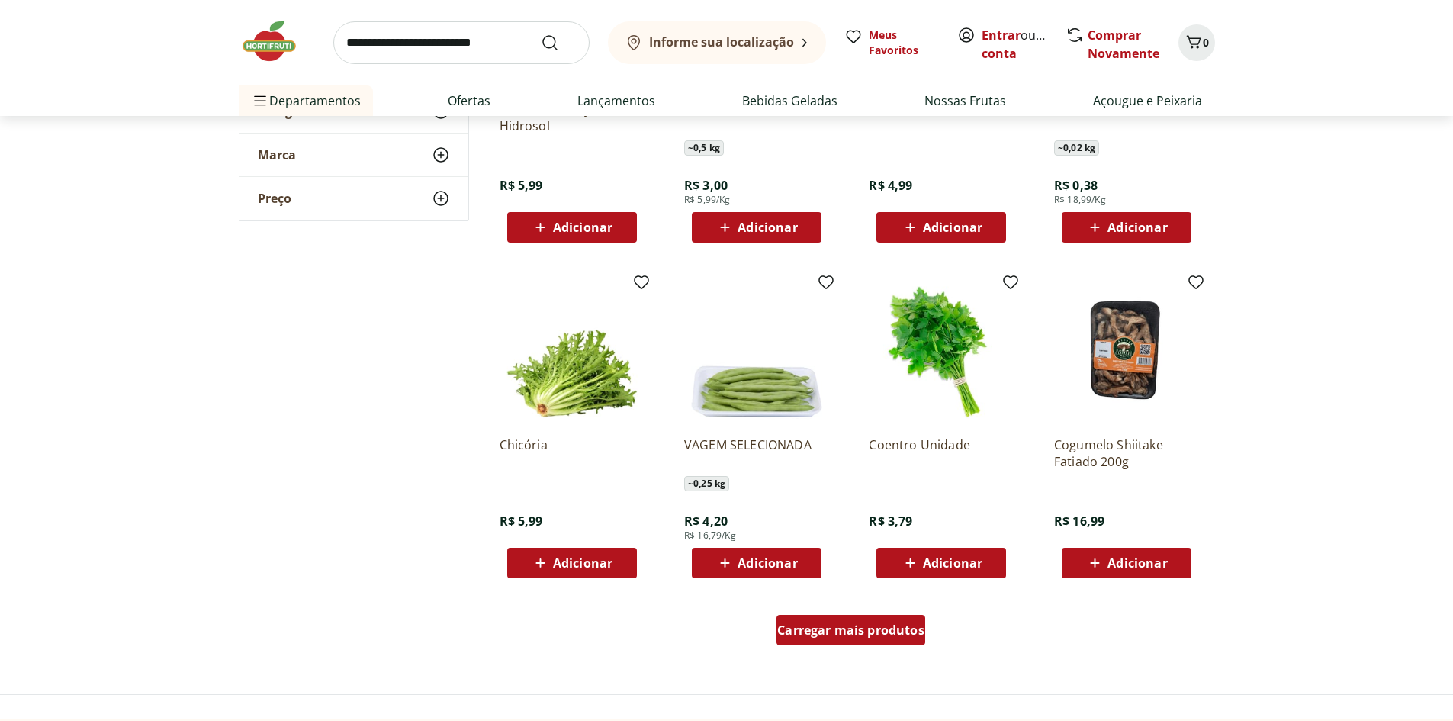
click at [862, 626] on span "Carregar mais produtos" at bounding box center [850, 630] width 147 height 12
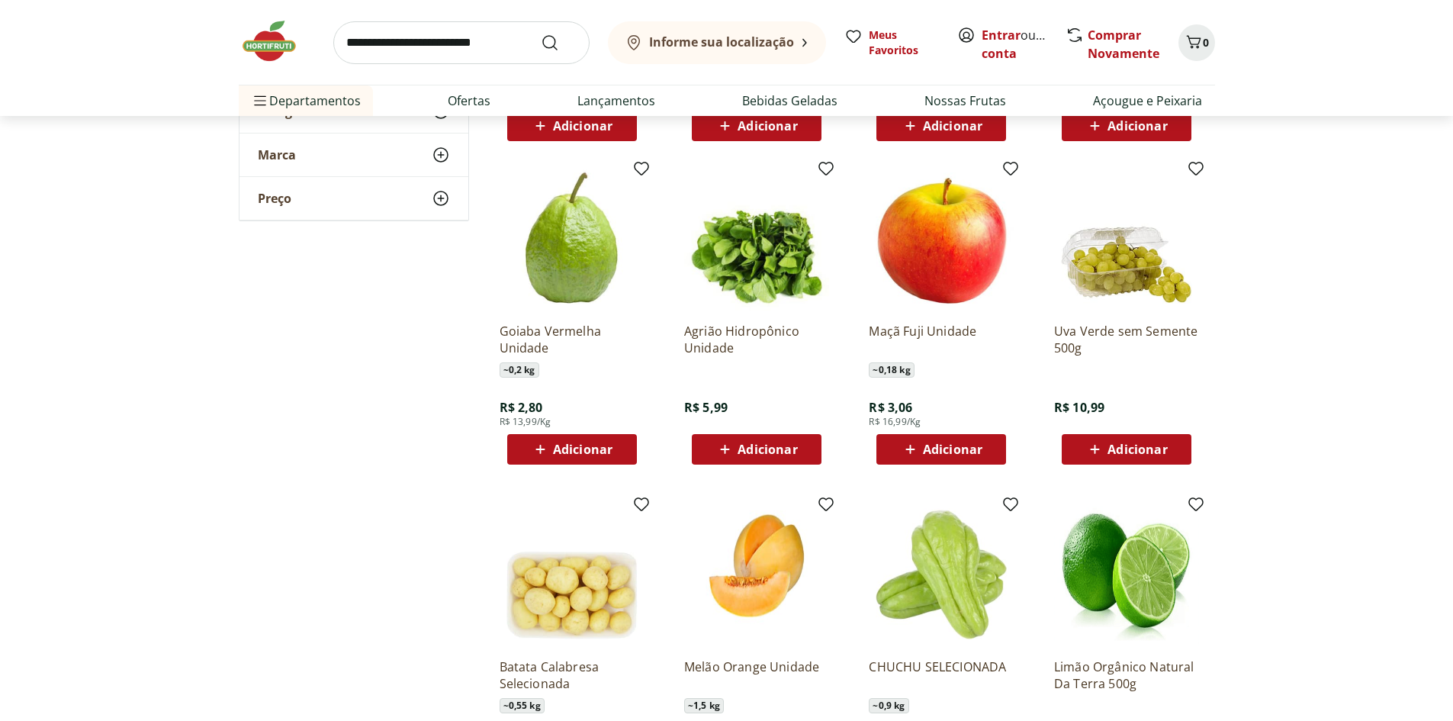
scroll to position [10071, 0]
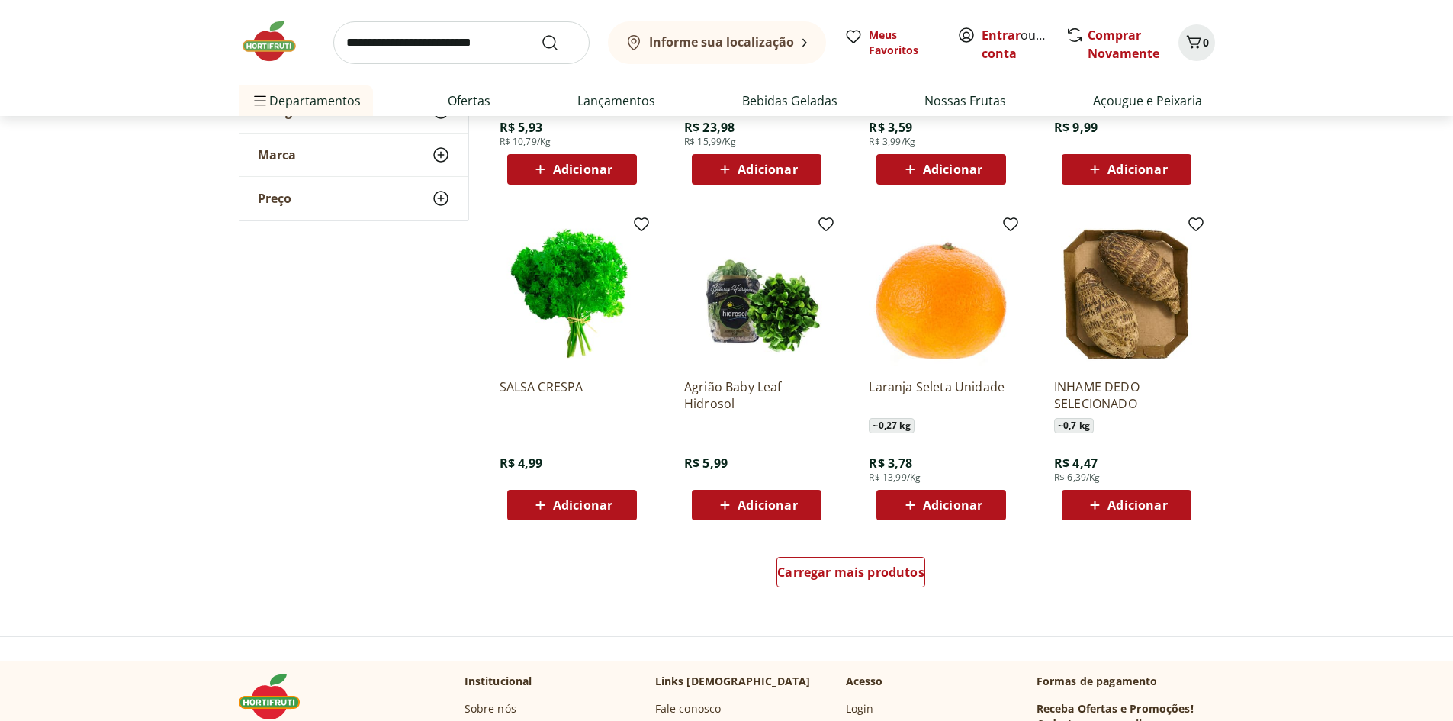
scroll to position [10758, 0]
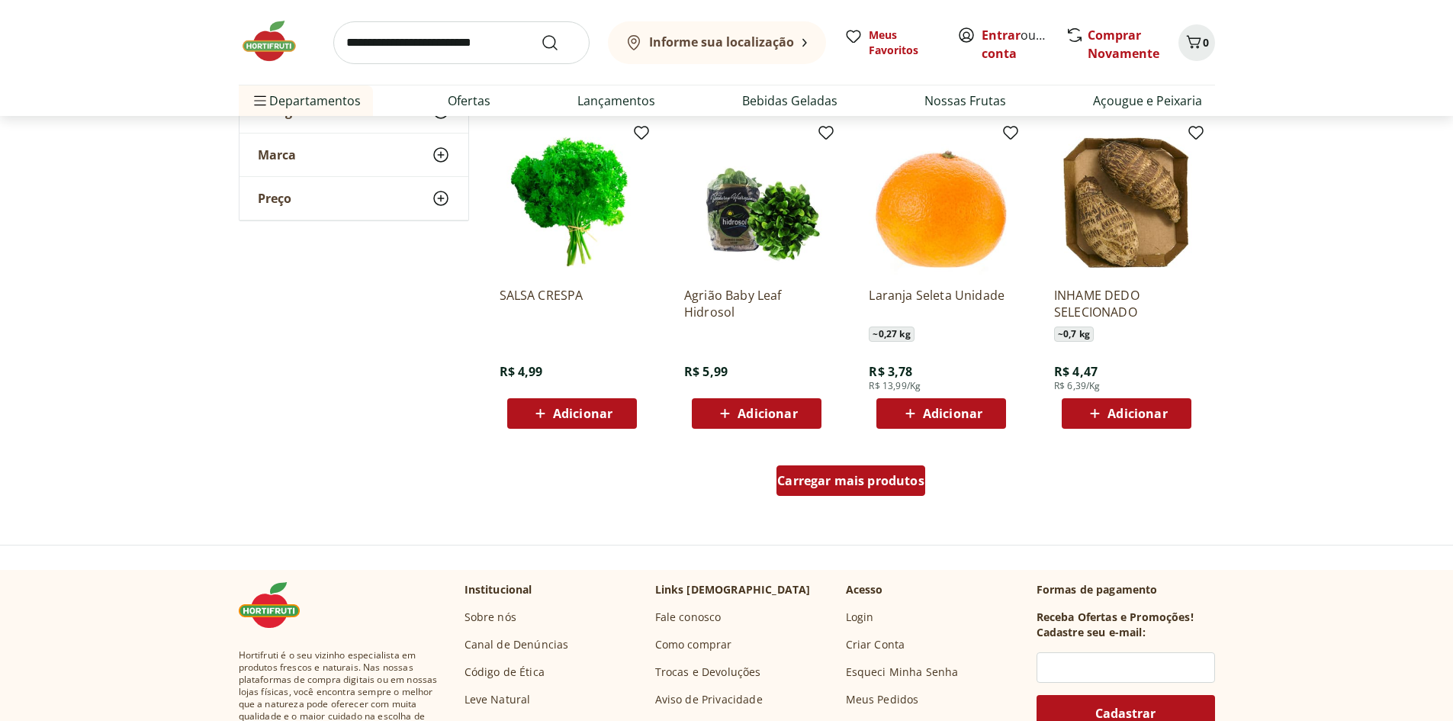
click at [839, 484] on span "Carregar mais produtos" at bounding box center [850, 481] width 147 height 12
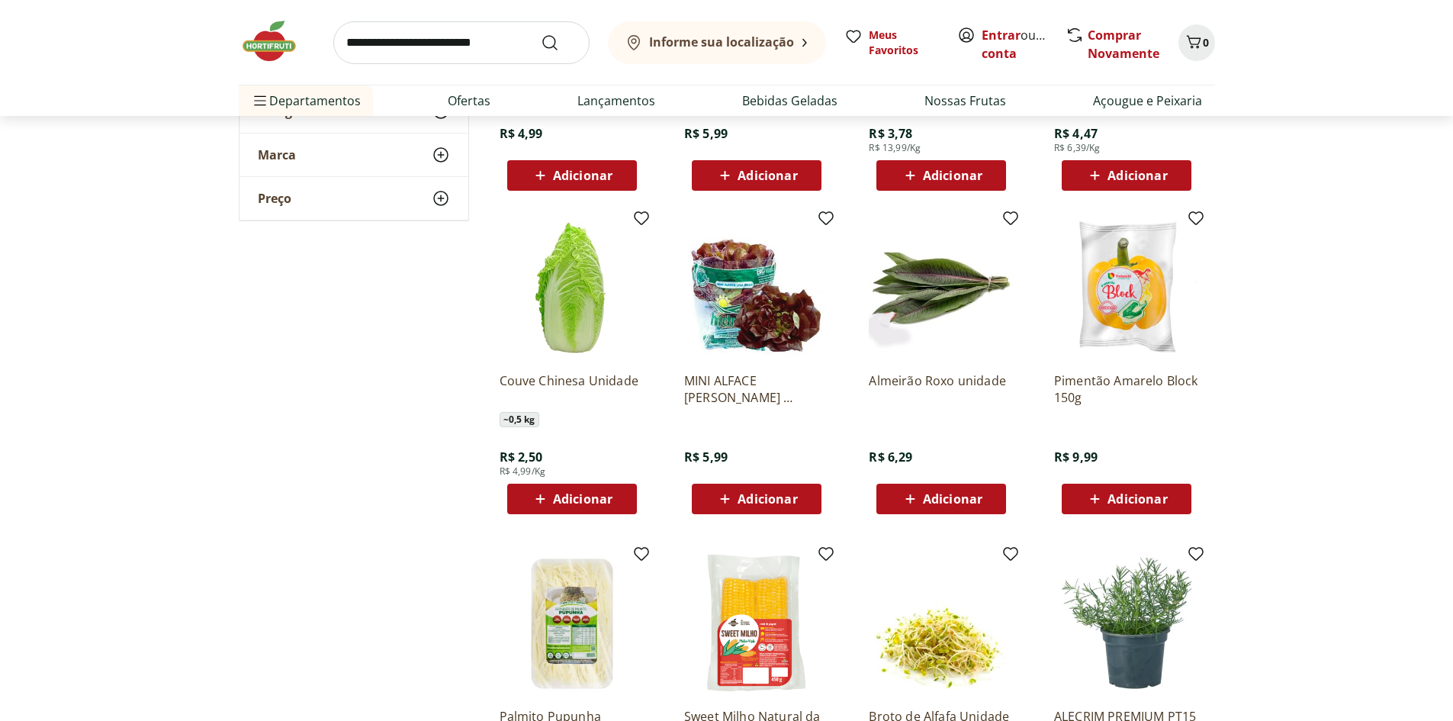
scroll to position [11140, 0]
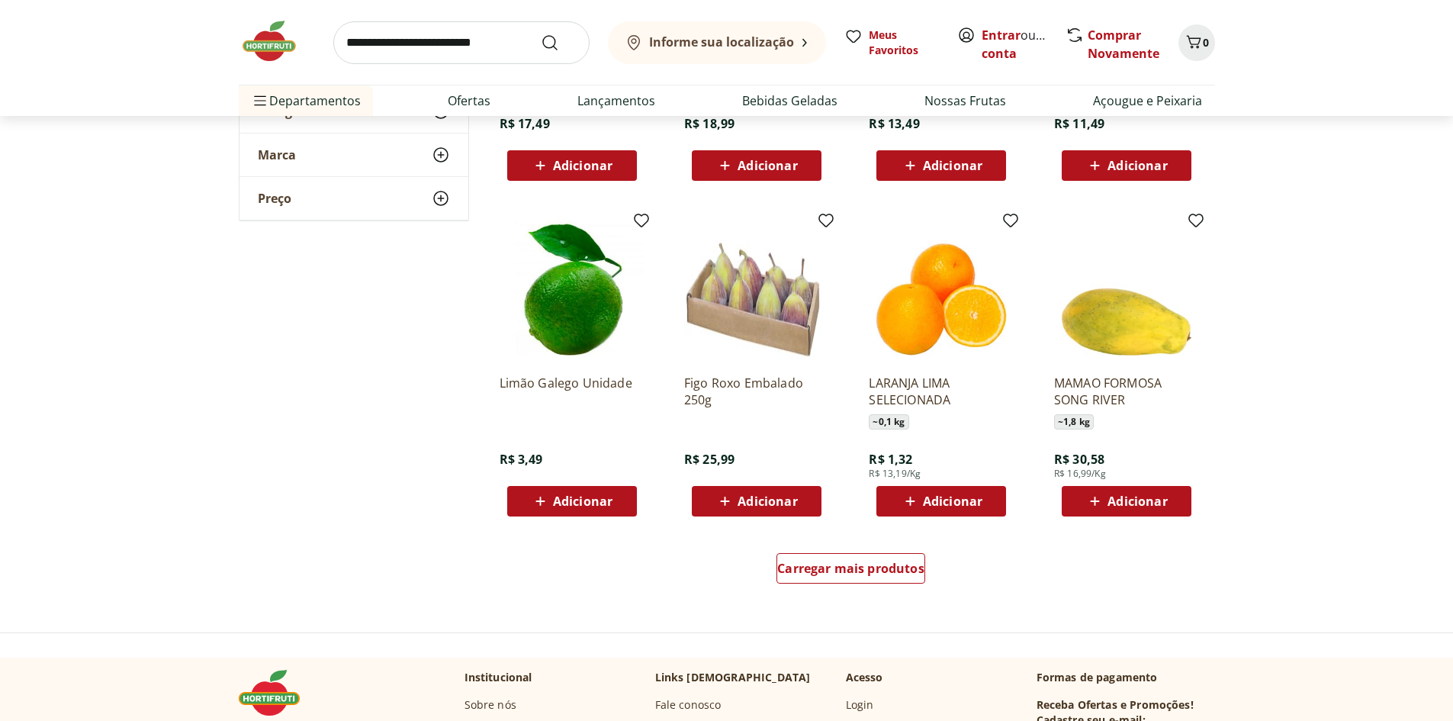
scroll to position [11674, 0]
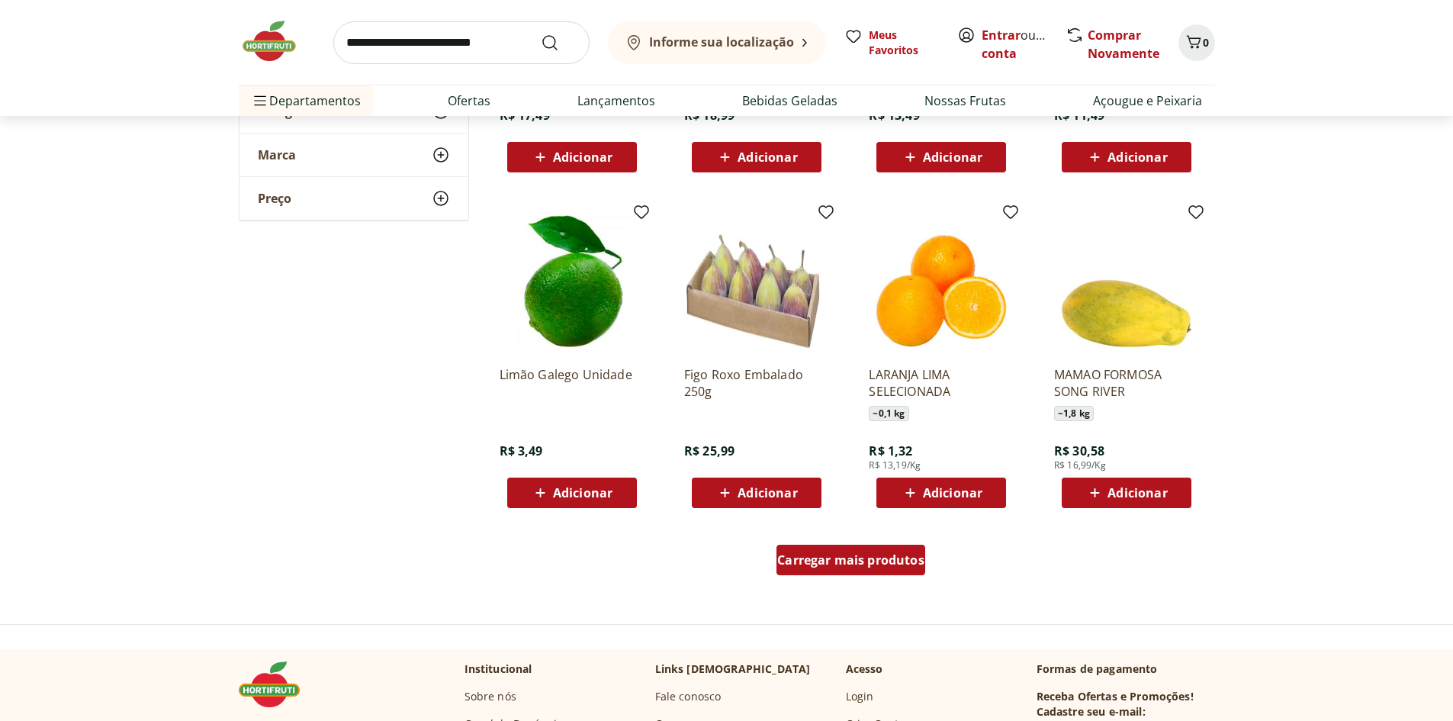
click at [847, 555] on span "Carregar mais produtos" at bounding box center [850, 560] width 147 height 12
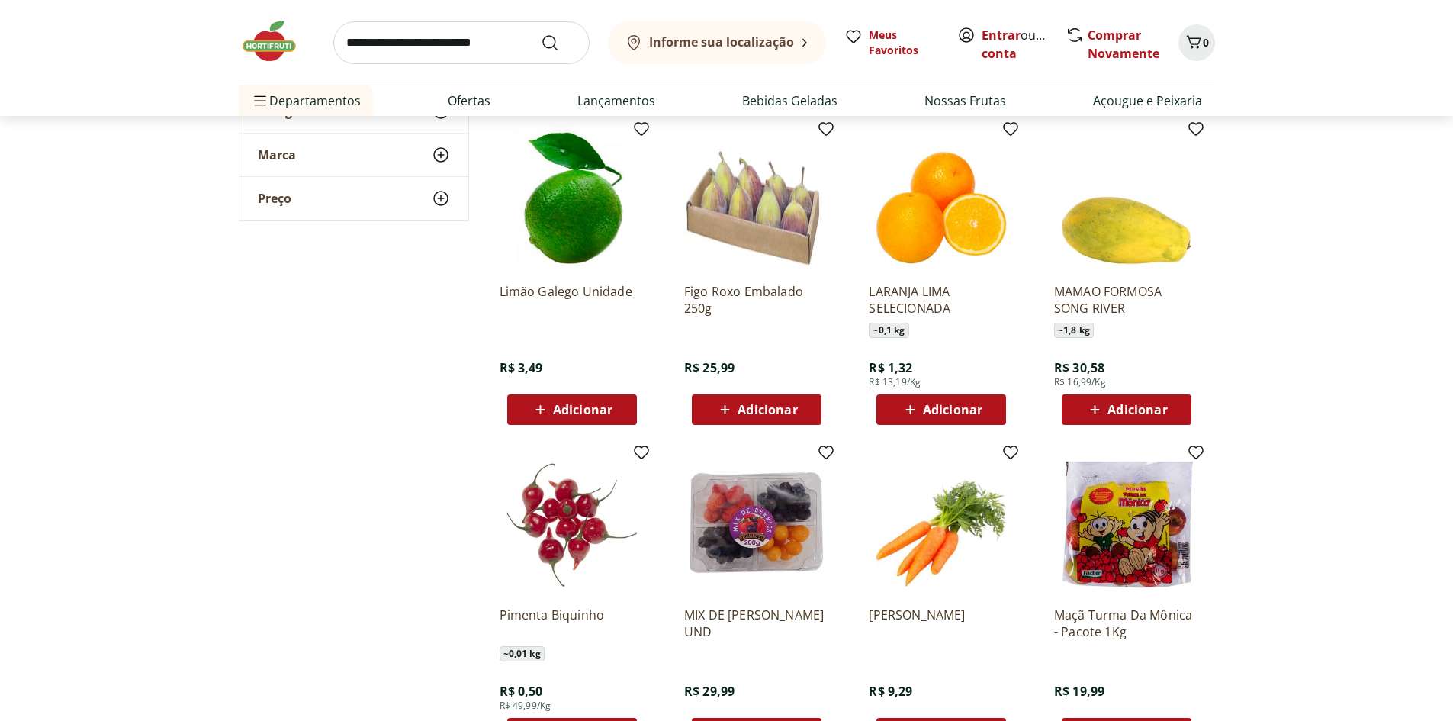
scroll to position [11903, 0]
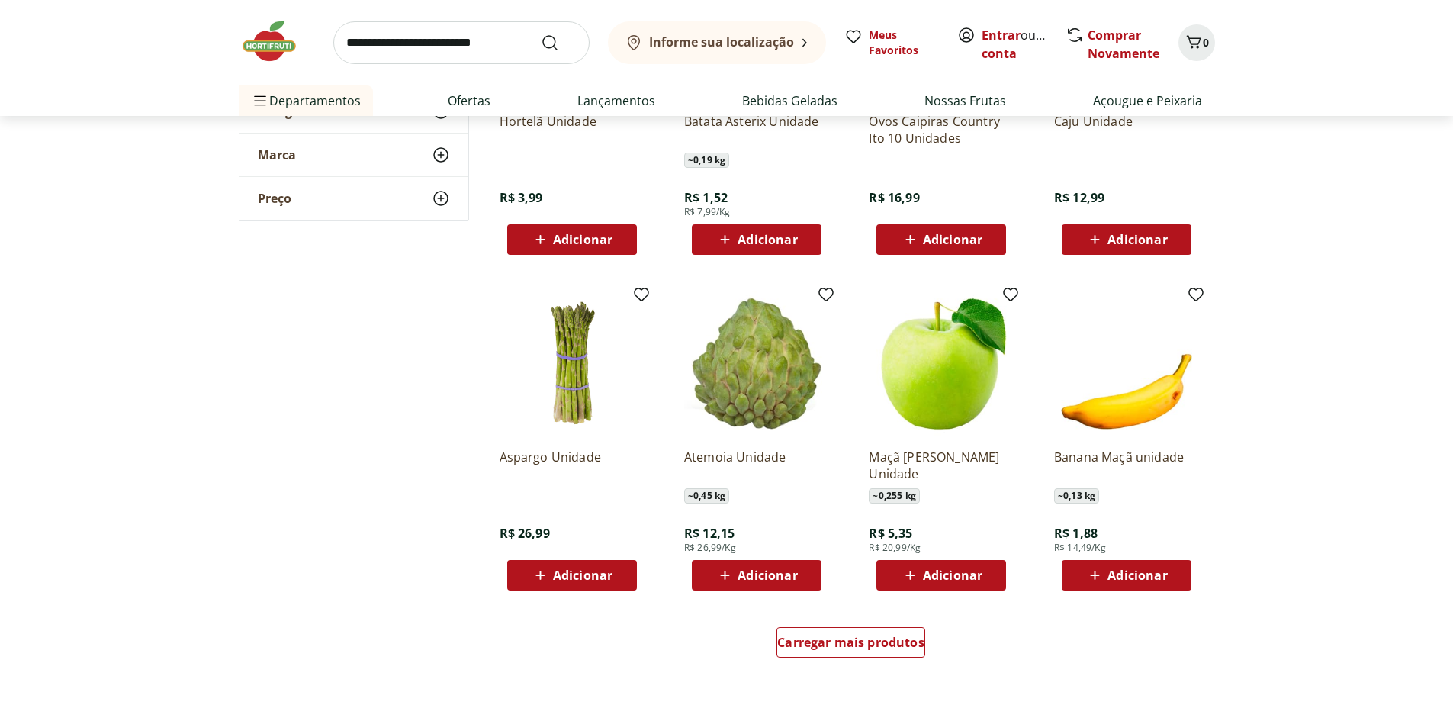
scroll to position [12742, 0]
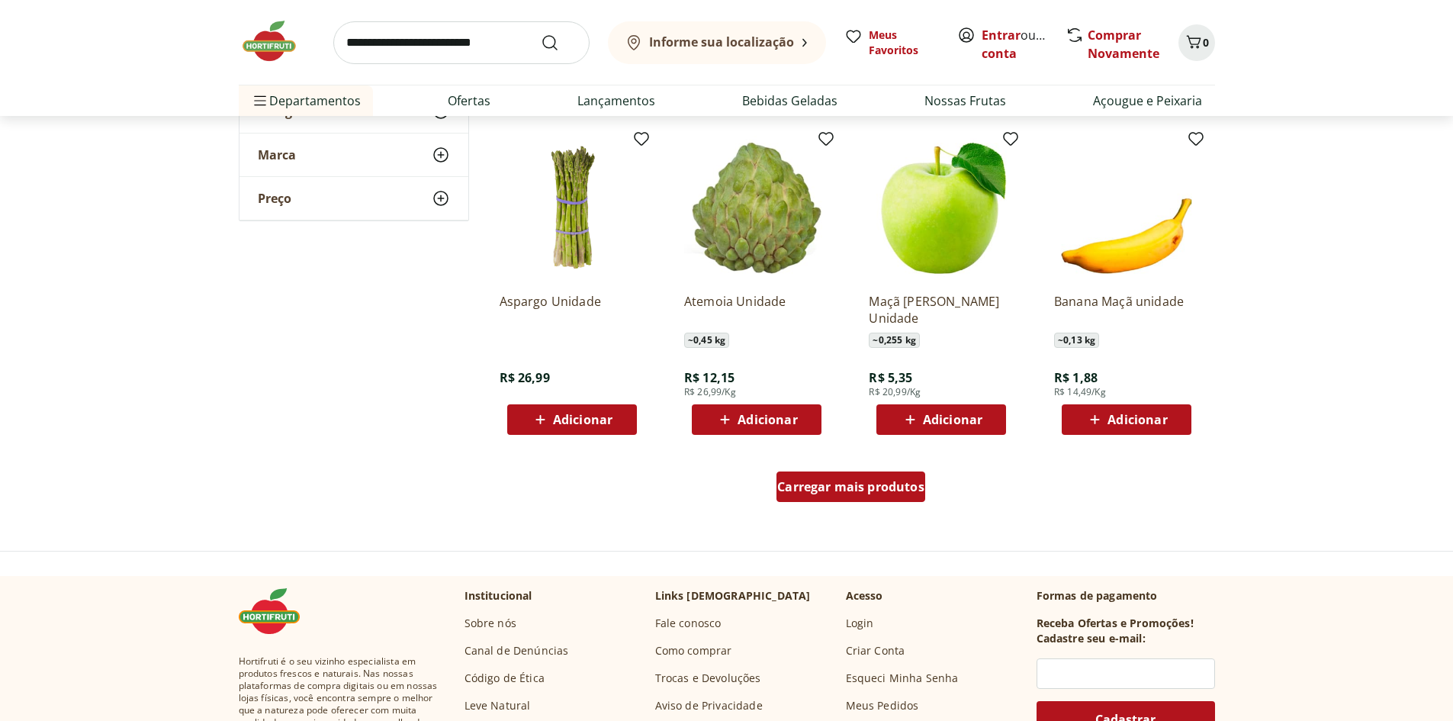
click at [855, 491] on span "Carregar mais produtos" at bounding box center [850, 487] width 147 height 12
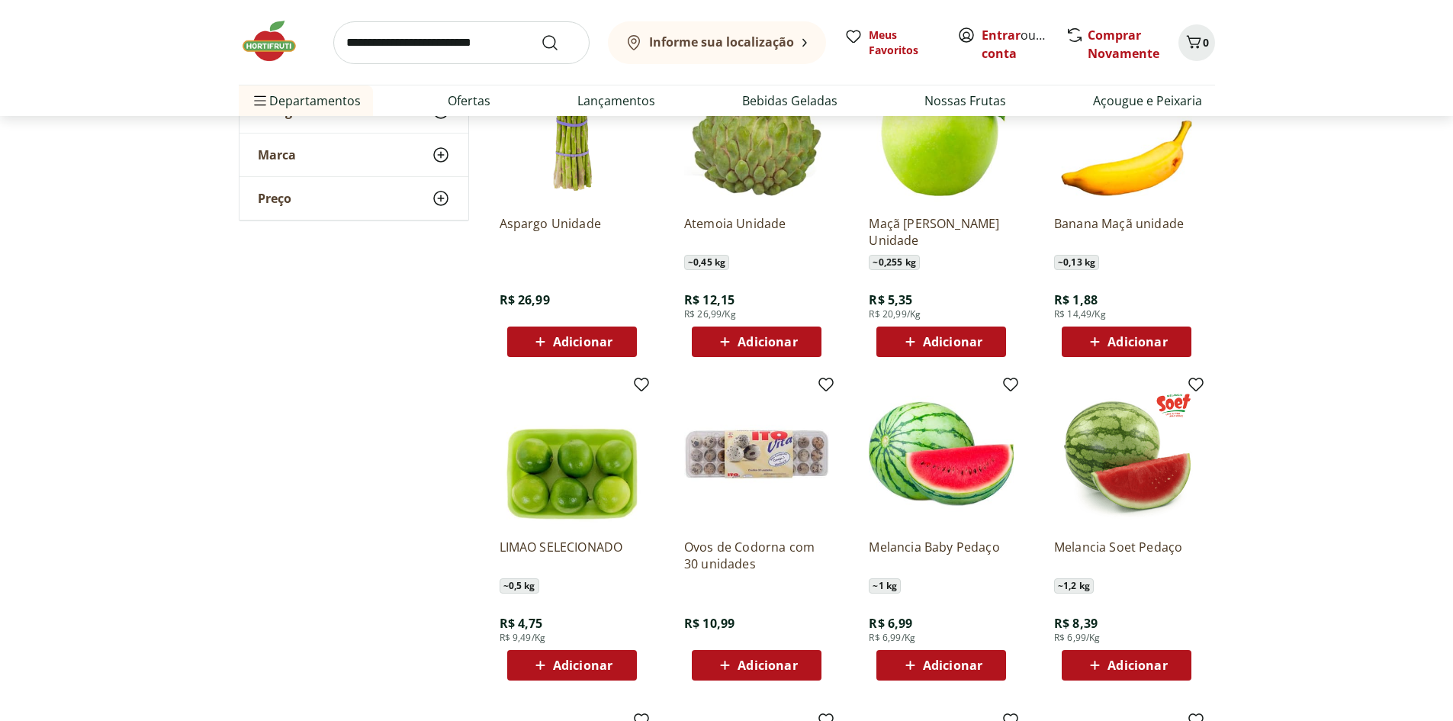
scroll to position [12971, 0]
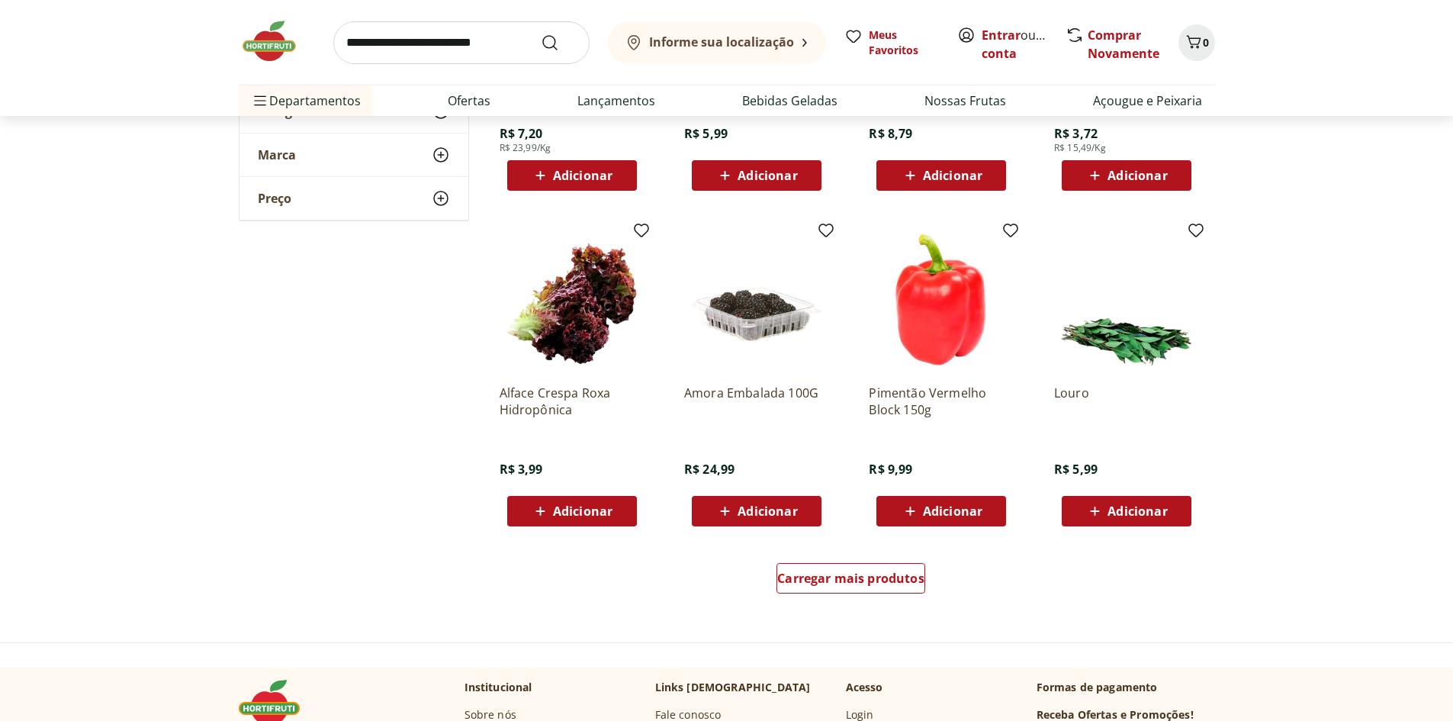
scroll to position [13734, 0]
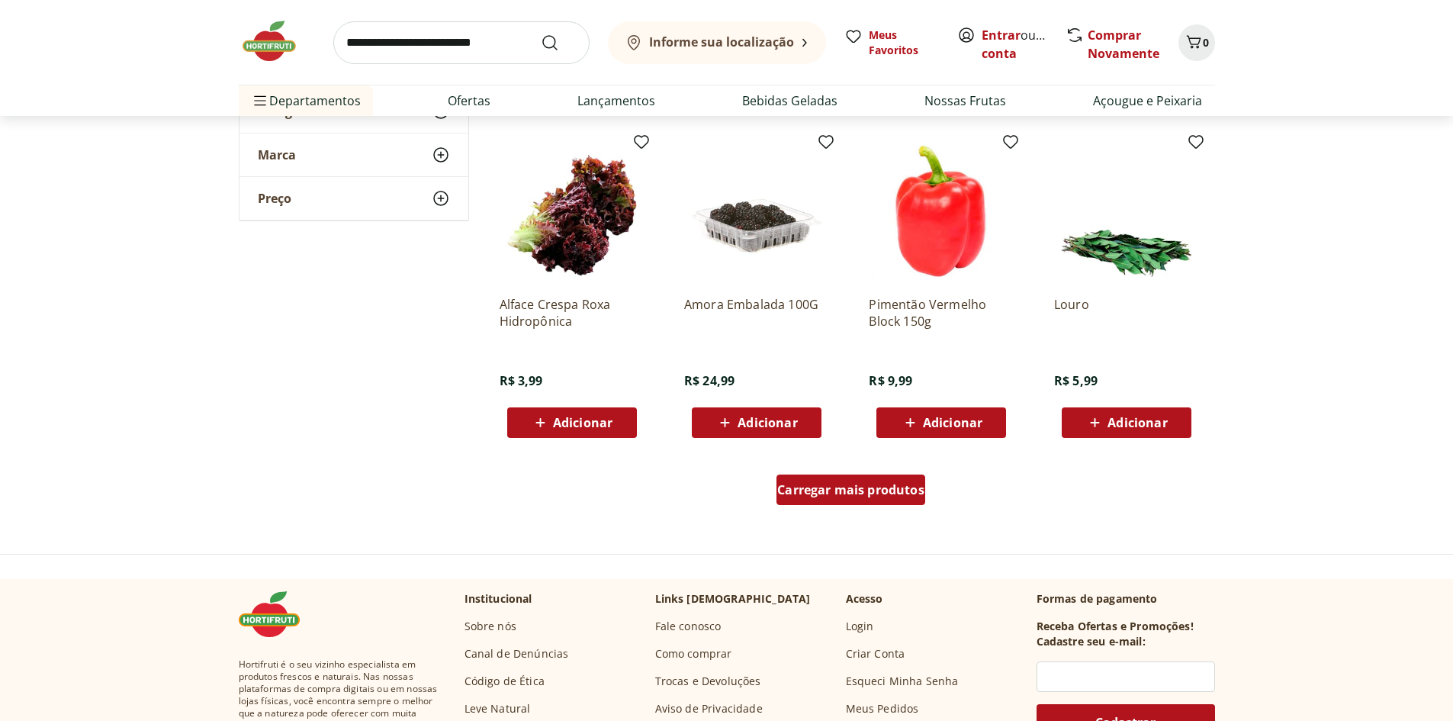
click at [839, 492] on span "Carregar mais produtos" at bounding box center [850, 490] width 147 height 12
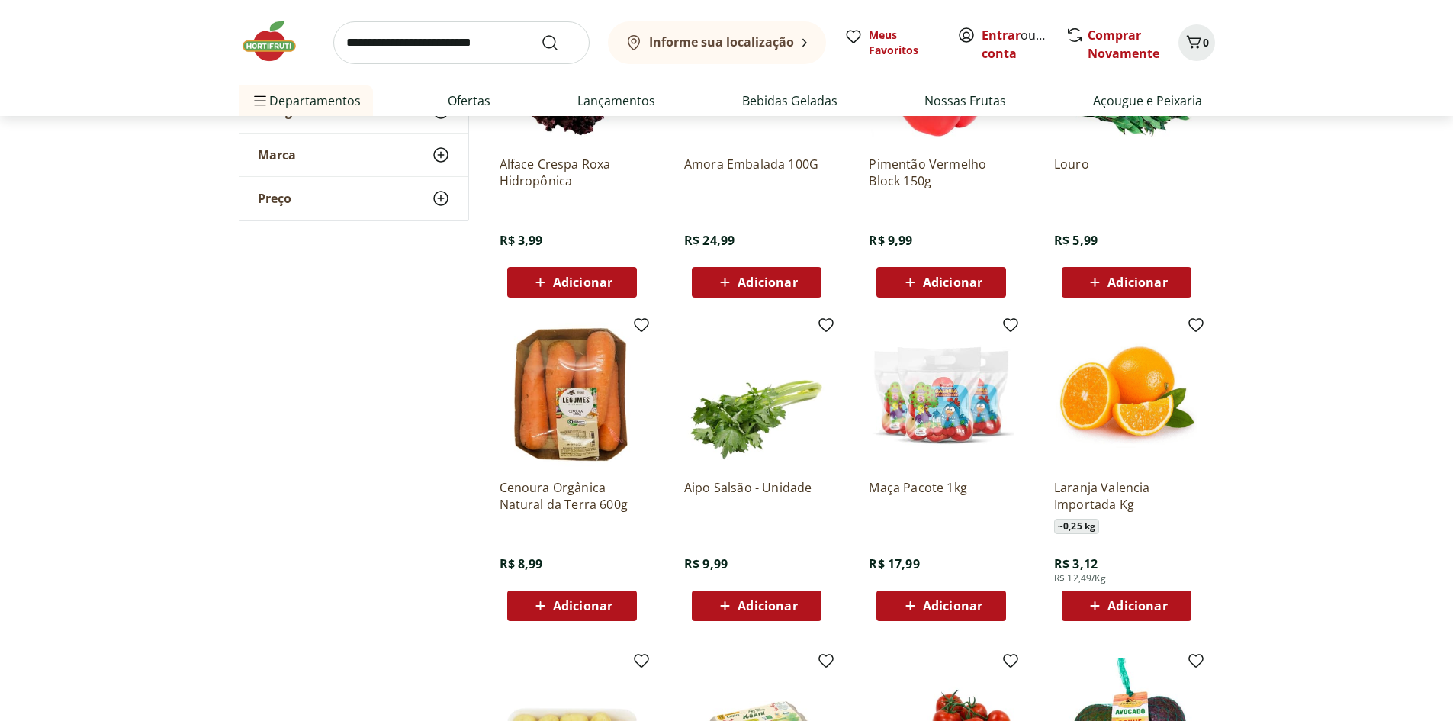
scroll to position [13886, 0]
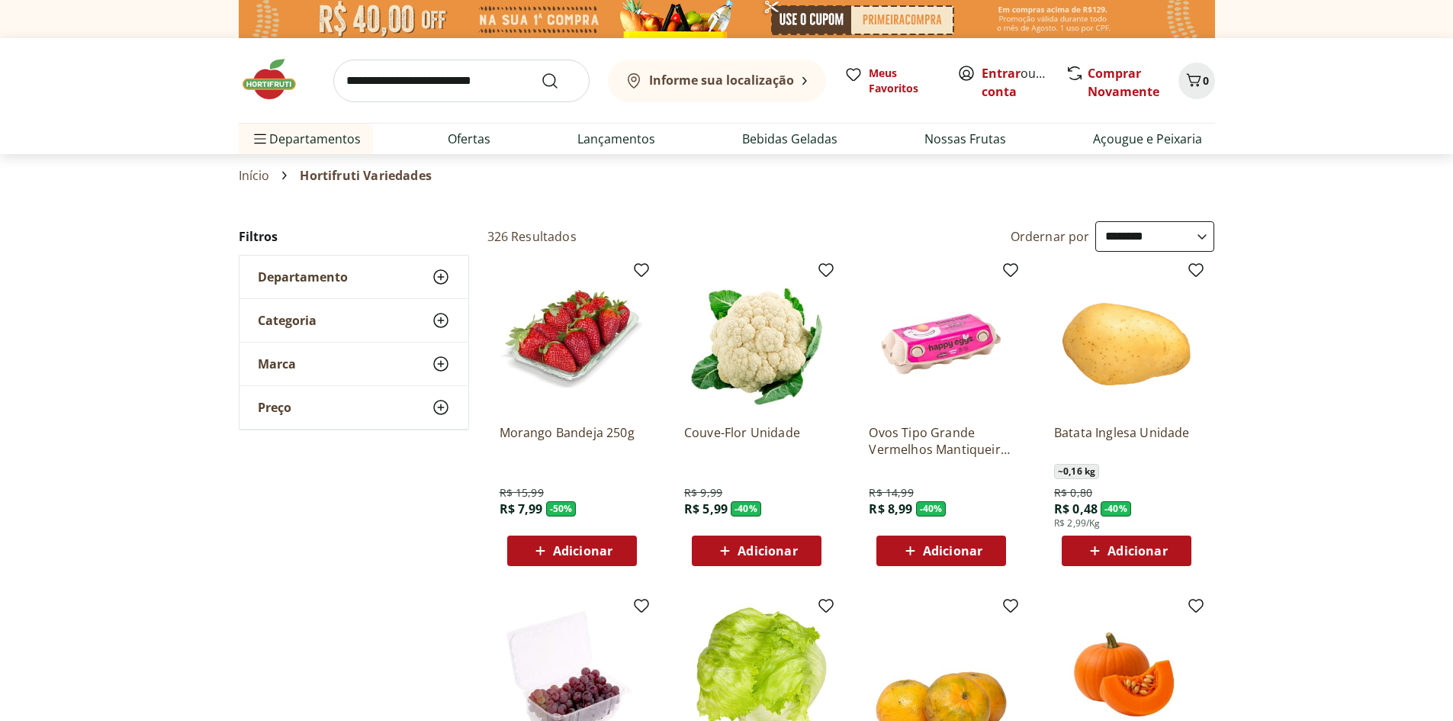
select select "**********"
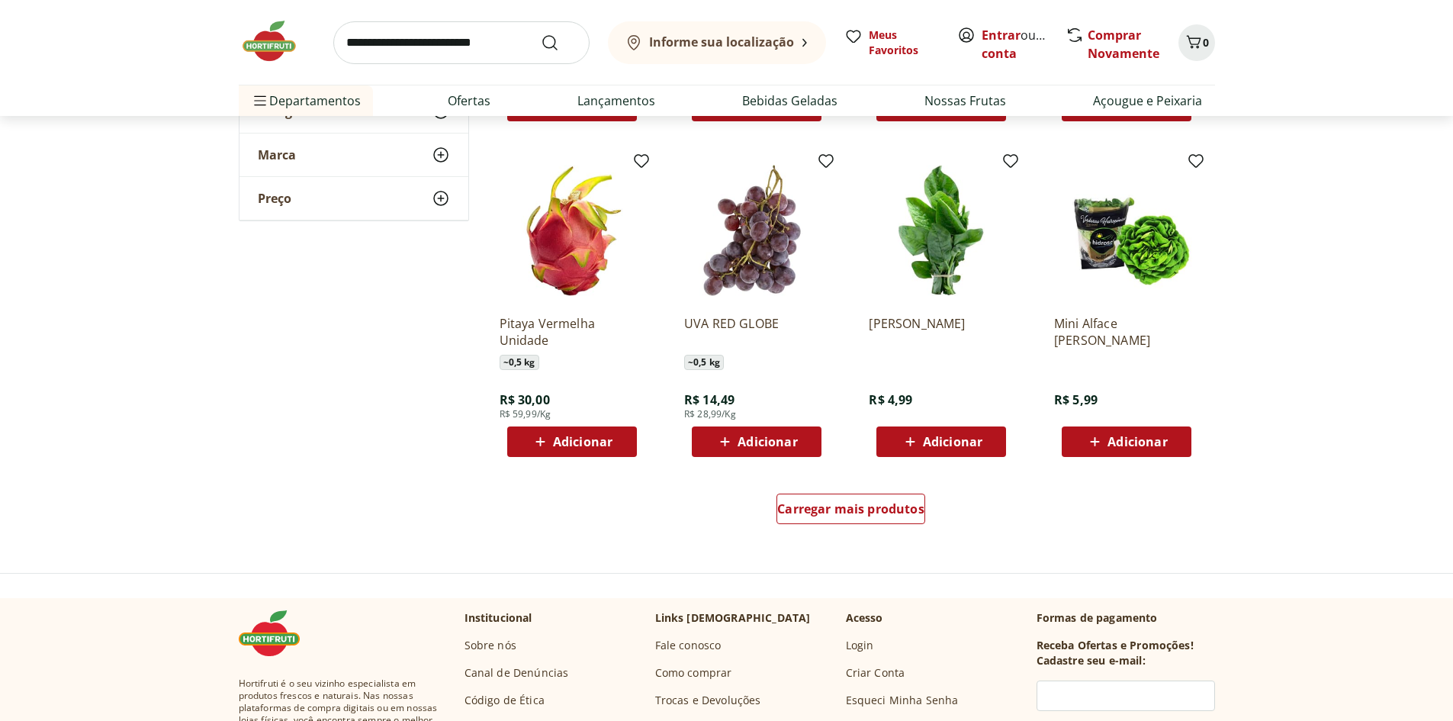
scroll to position [14726, 0]
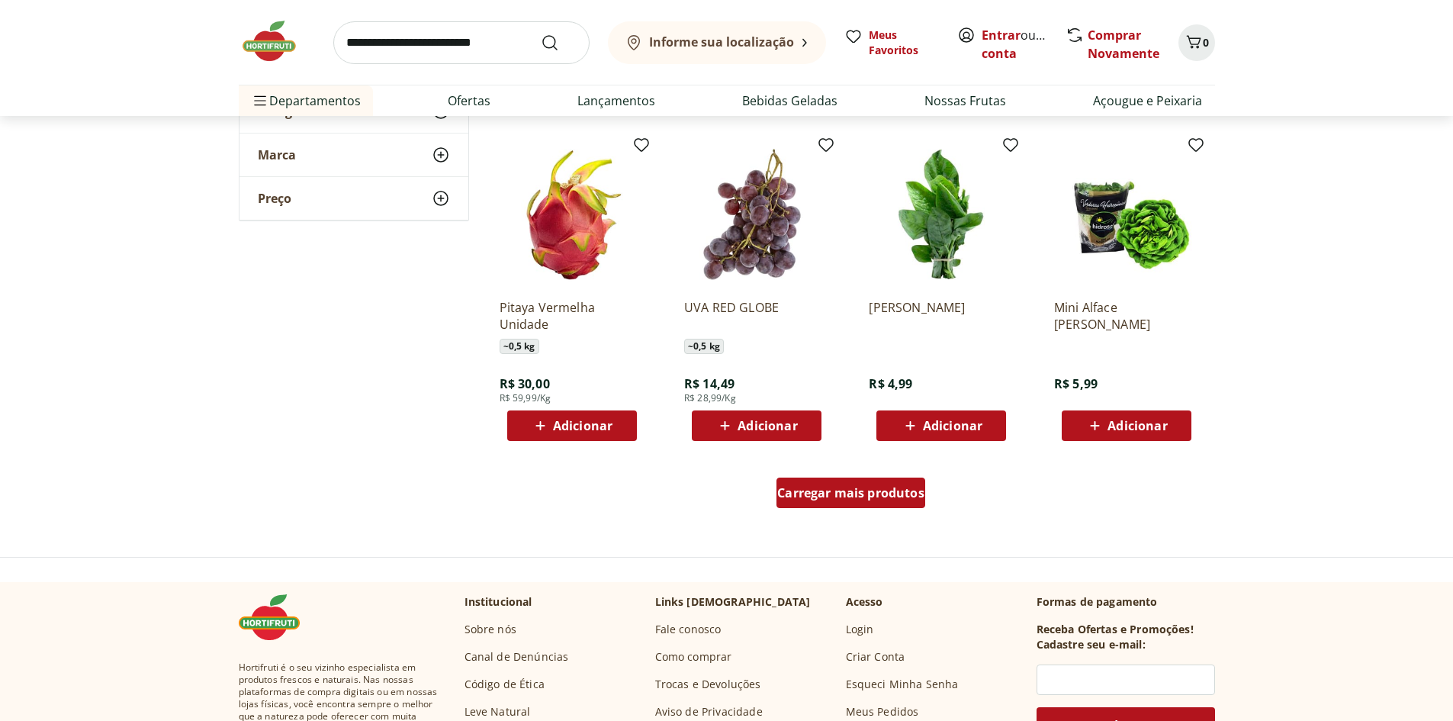
click at [817, 488] on span "Carregar mais produtos" at bounding box center [850, 493] width 147 height 12
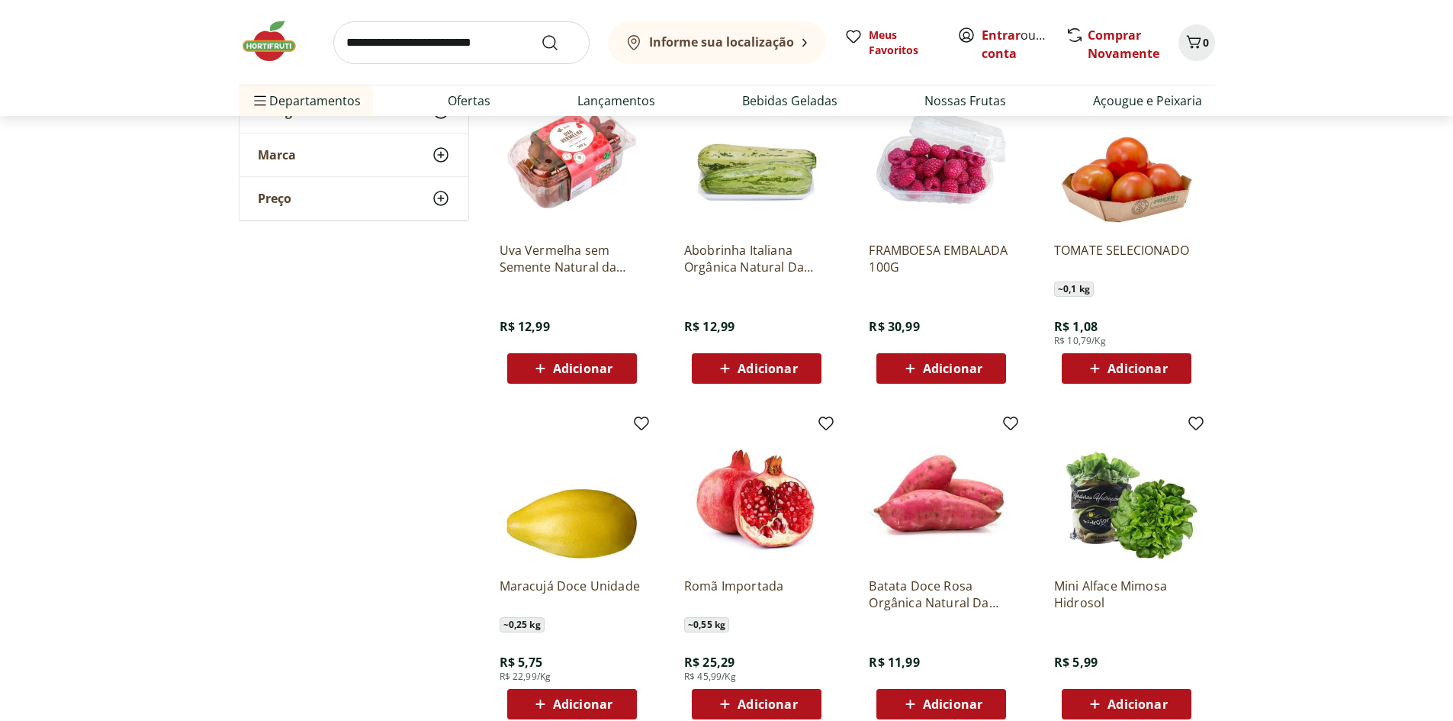
scroll to position [15107, 0]
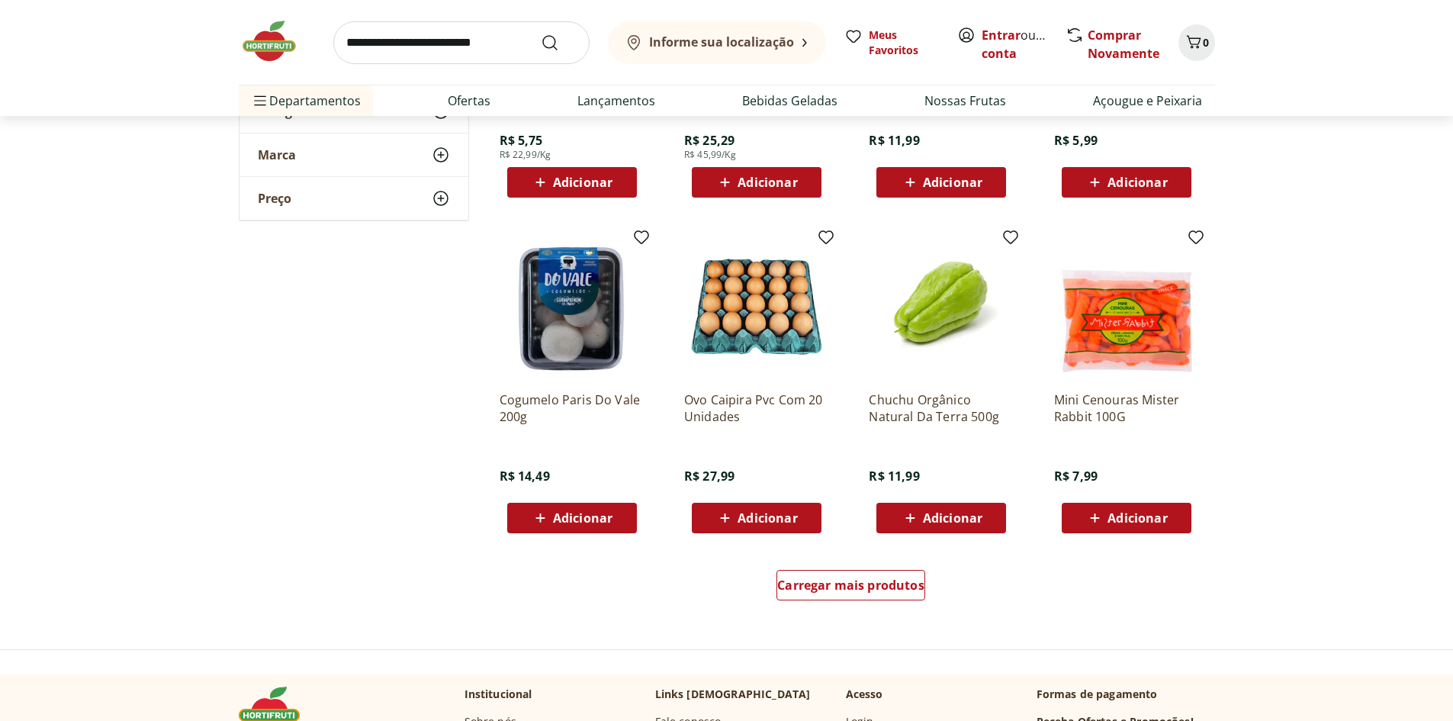
scroll to position [15641, 0]
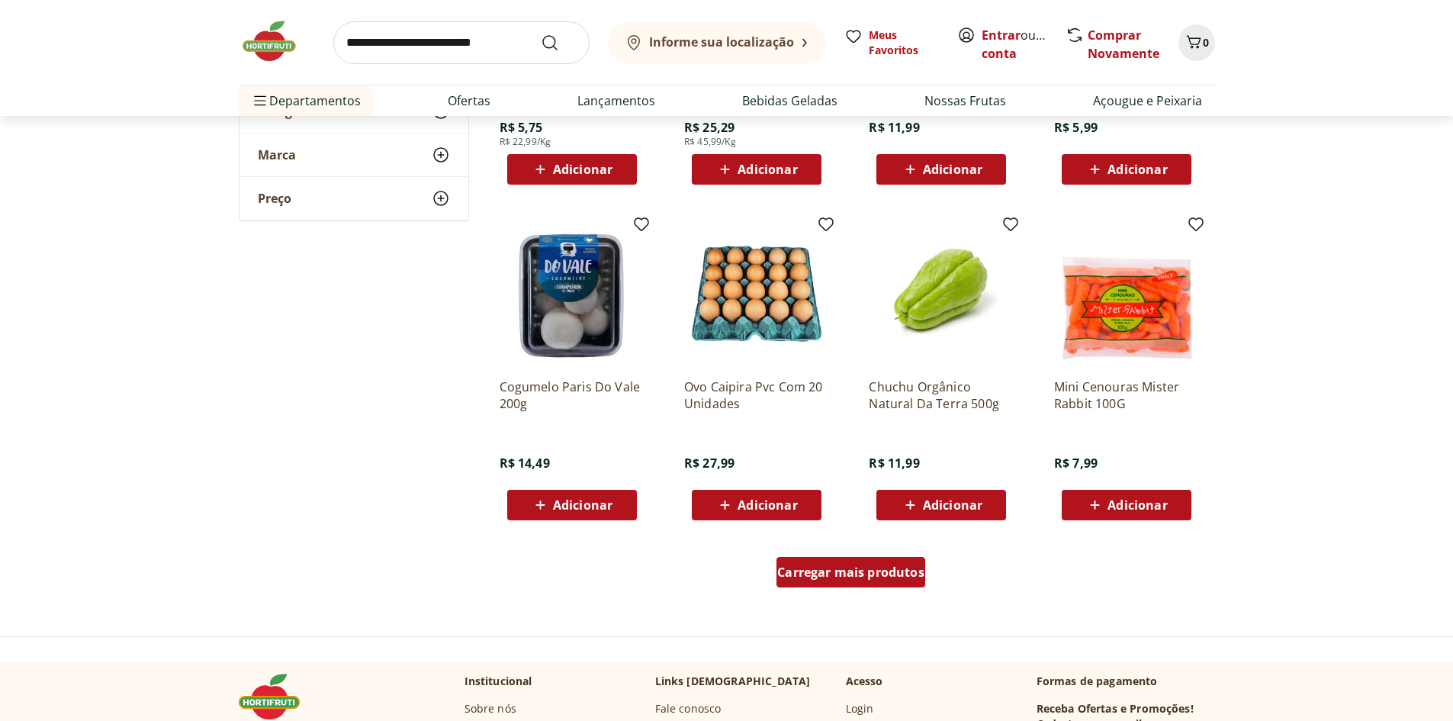
click at [837, 575] on span "Carregar mais produtos" at bounding box center [850, 572] width 147 height 12
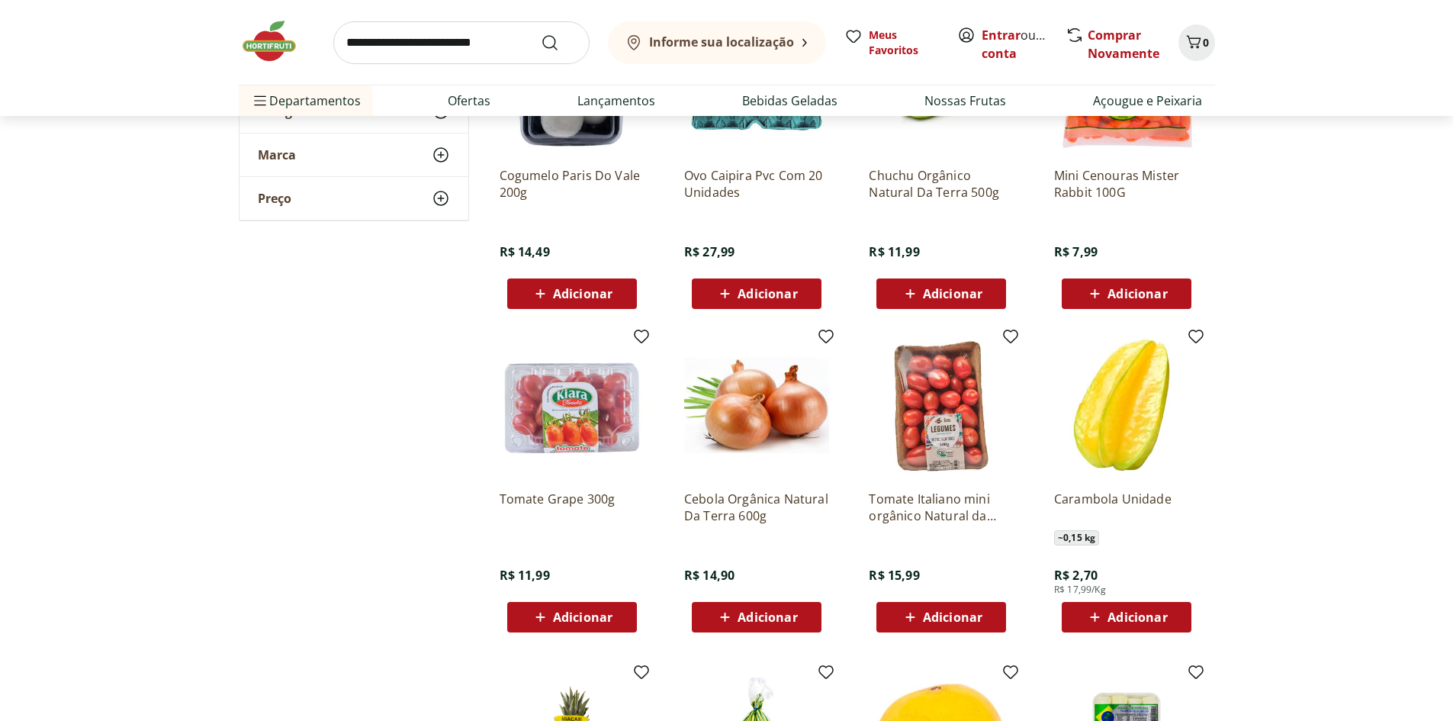
scroll to position [15870, 0]
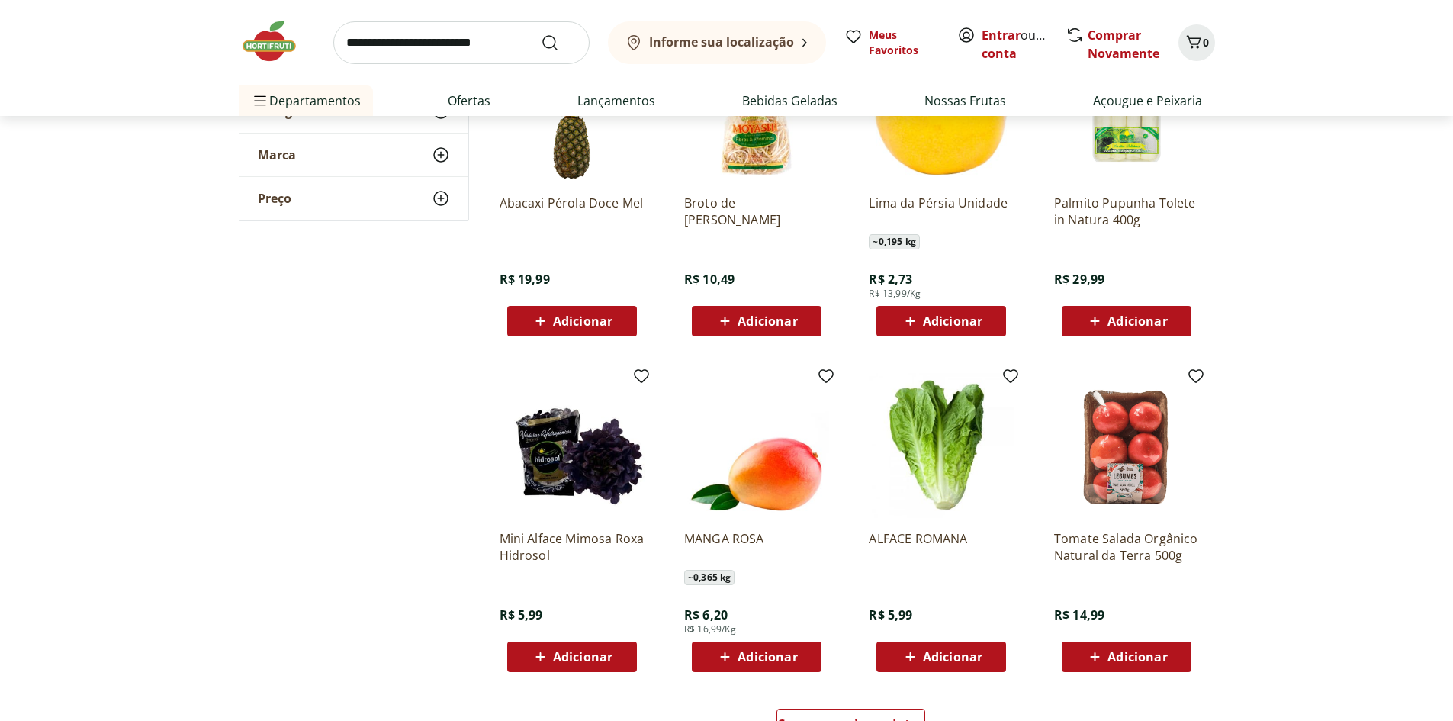
scroll to position [16633, 0]
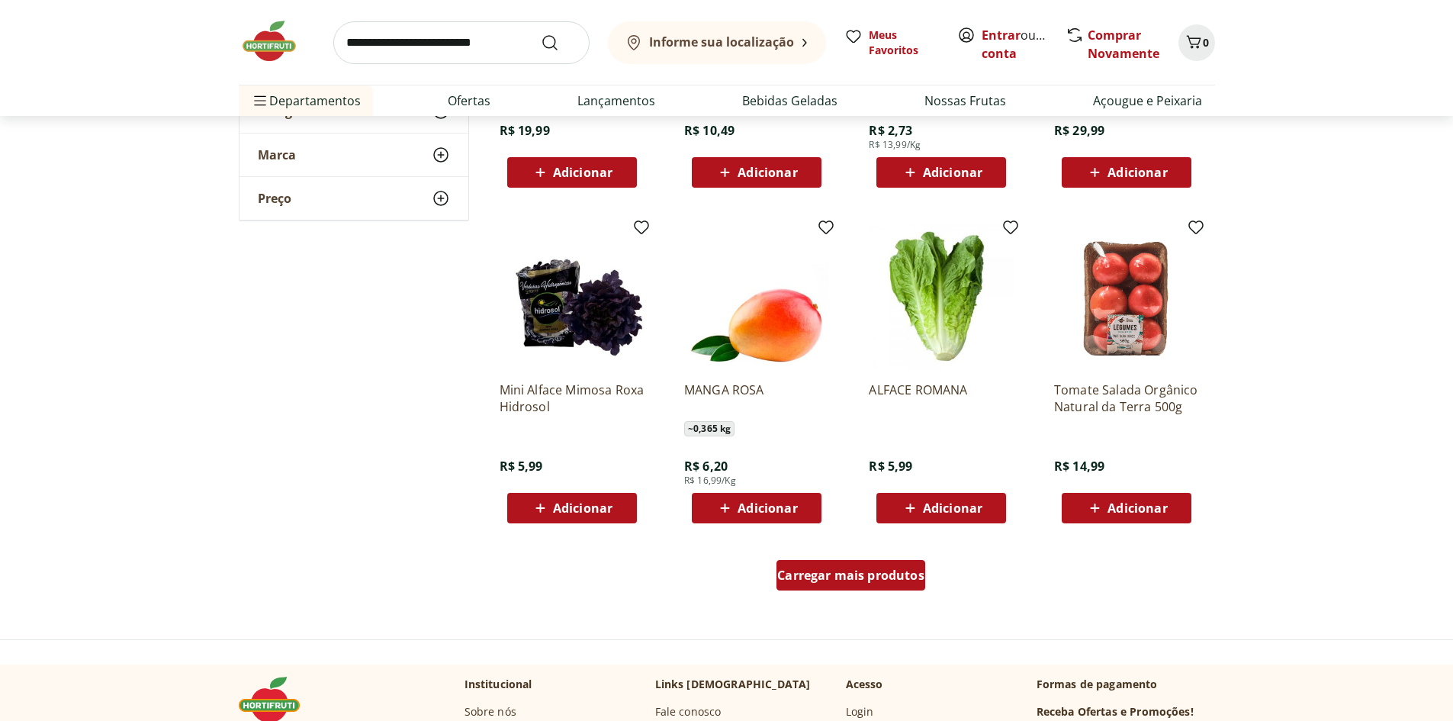
click at [854, 575] on span "Carregar mais produtos" at bounding box center [850, 575] width 147 height 12
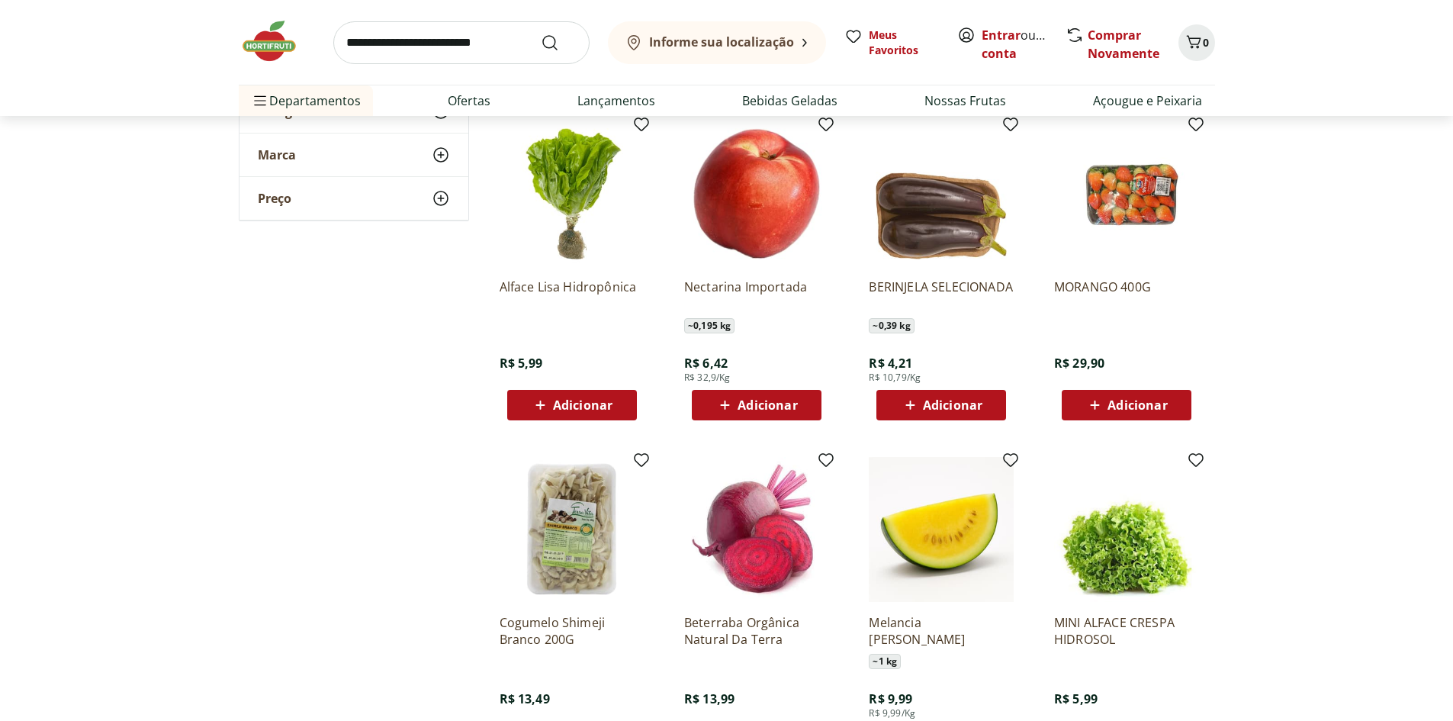
scroll to position [17625, 0]
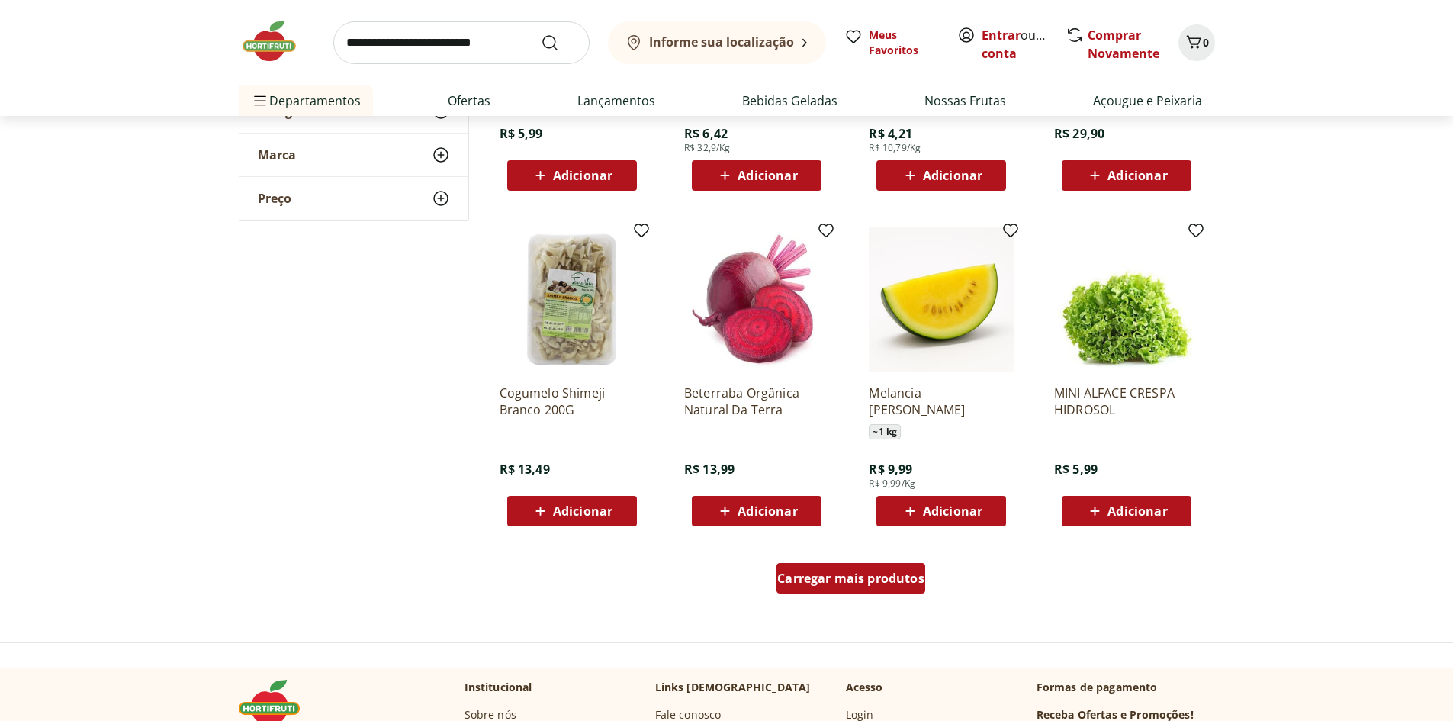
click at [829, 579] on span "Carregar mais produtos" at bounding box center [850, 578] width 147 height 12
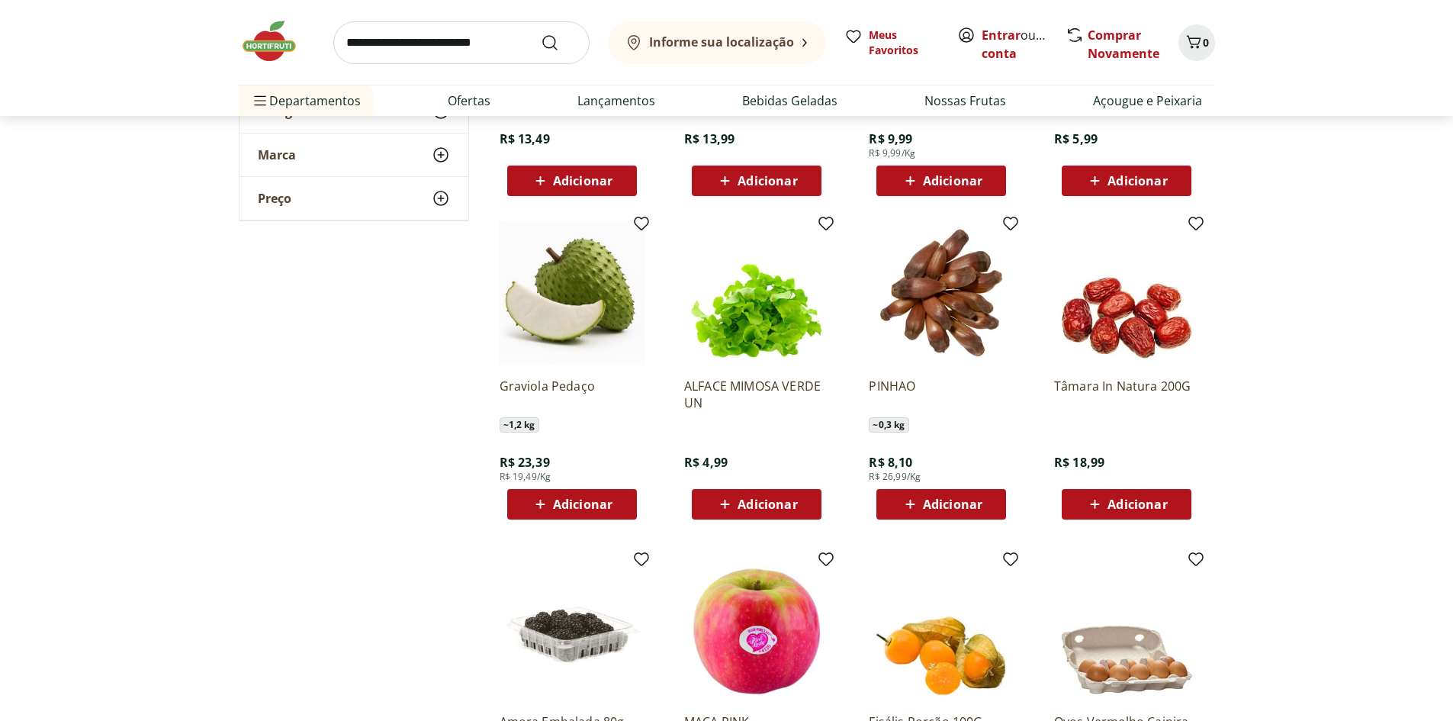
scroll to position [18083, 0]
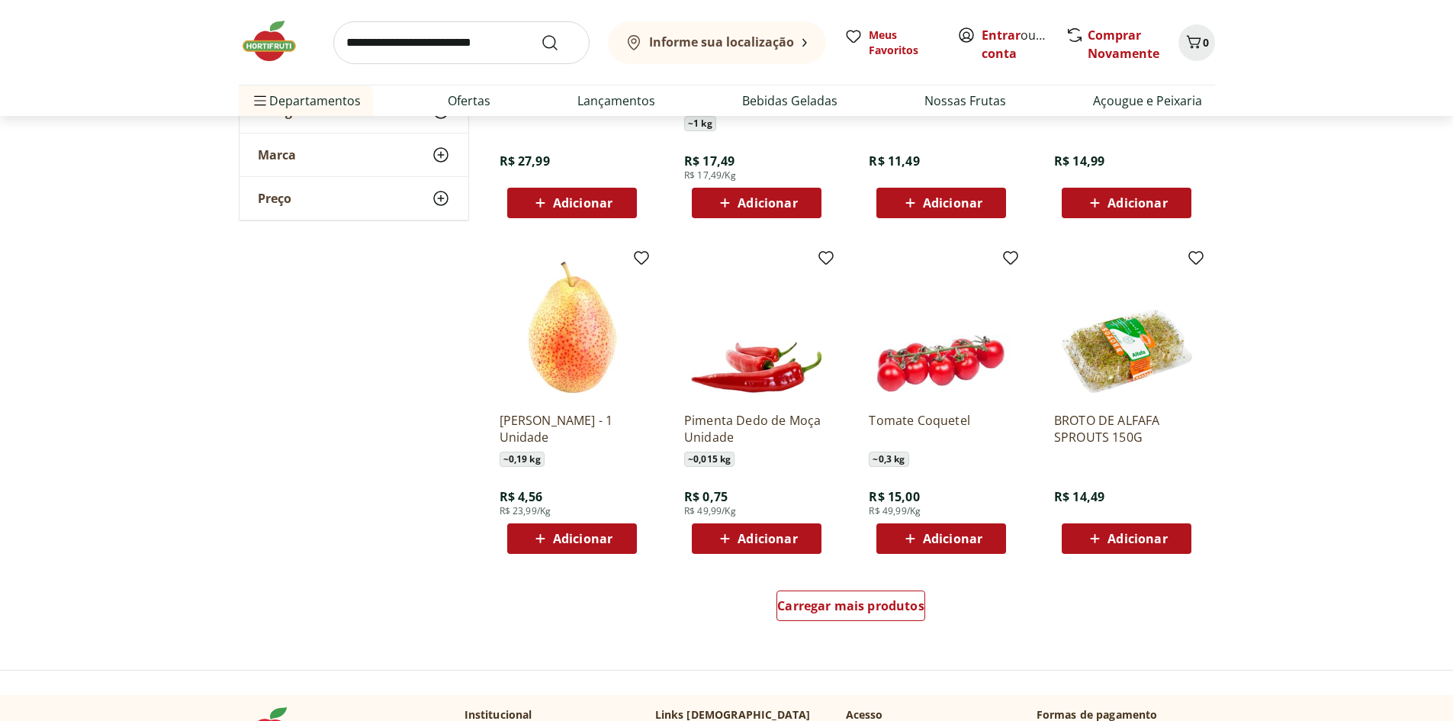
scroll to position [18617, 0]
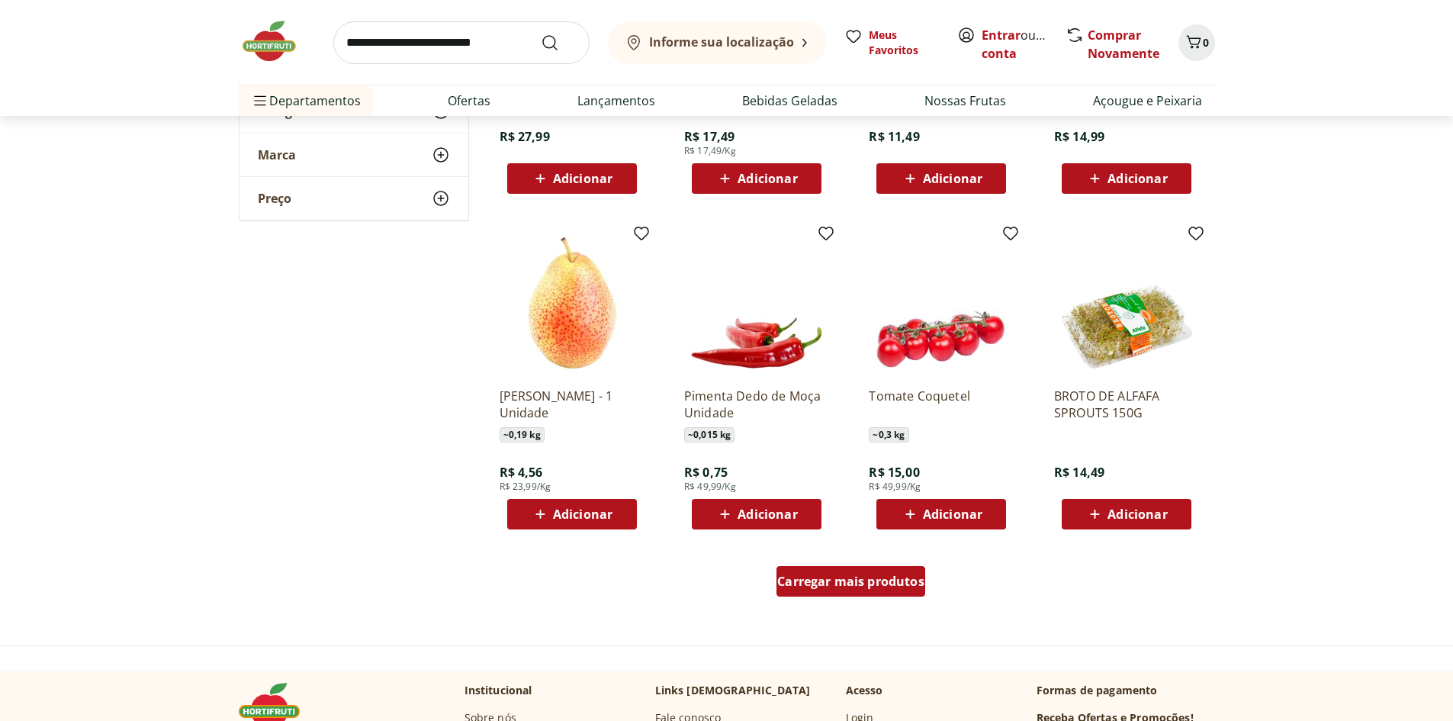
click at [845, 583] on span "Carregar mais produtos" at bounding box center [850, 581] width 147 height 12
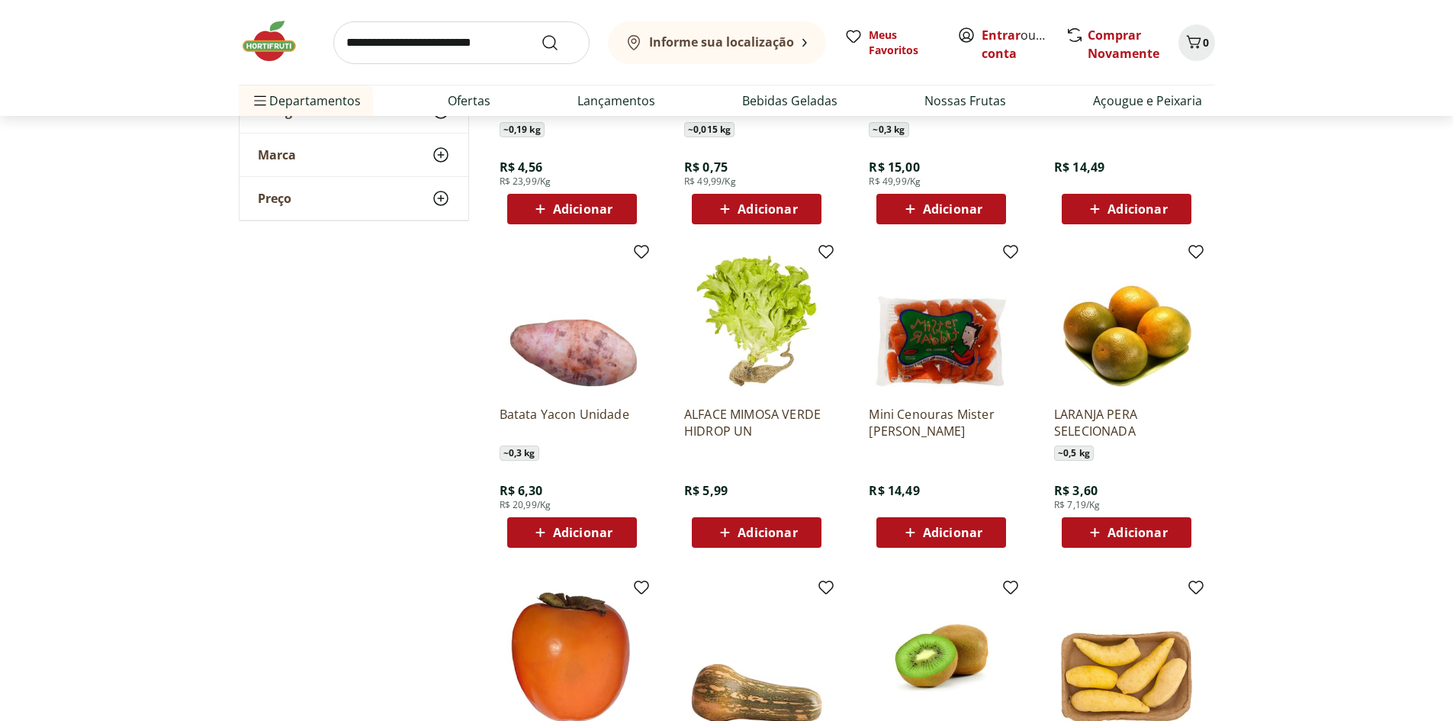
scroll to position [19151, 0]
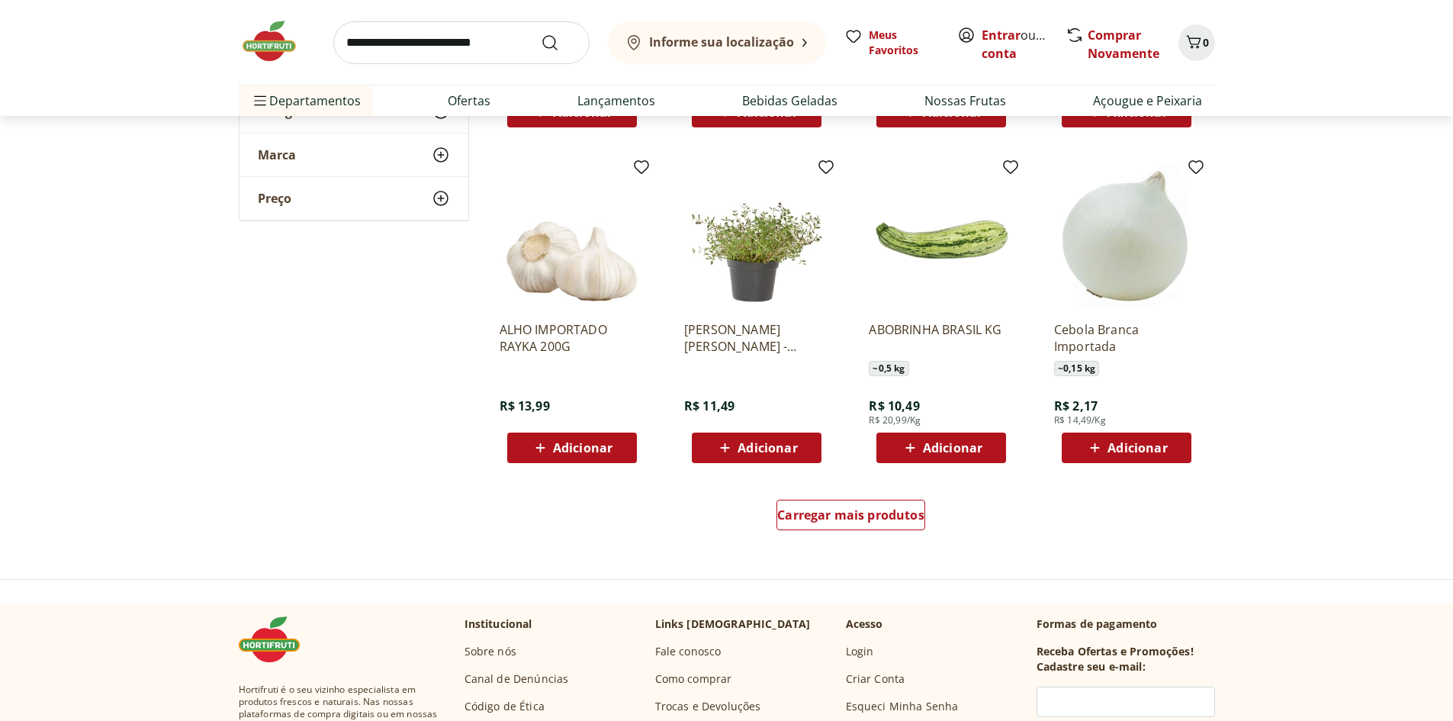
scroll to position [19685, 0]
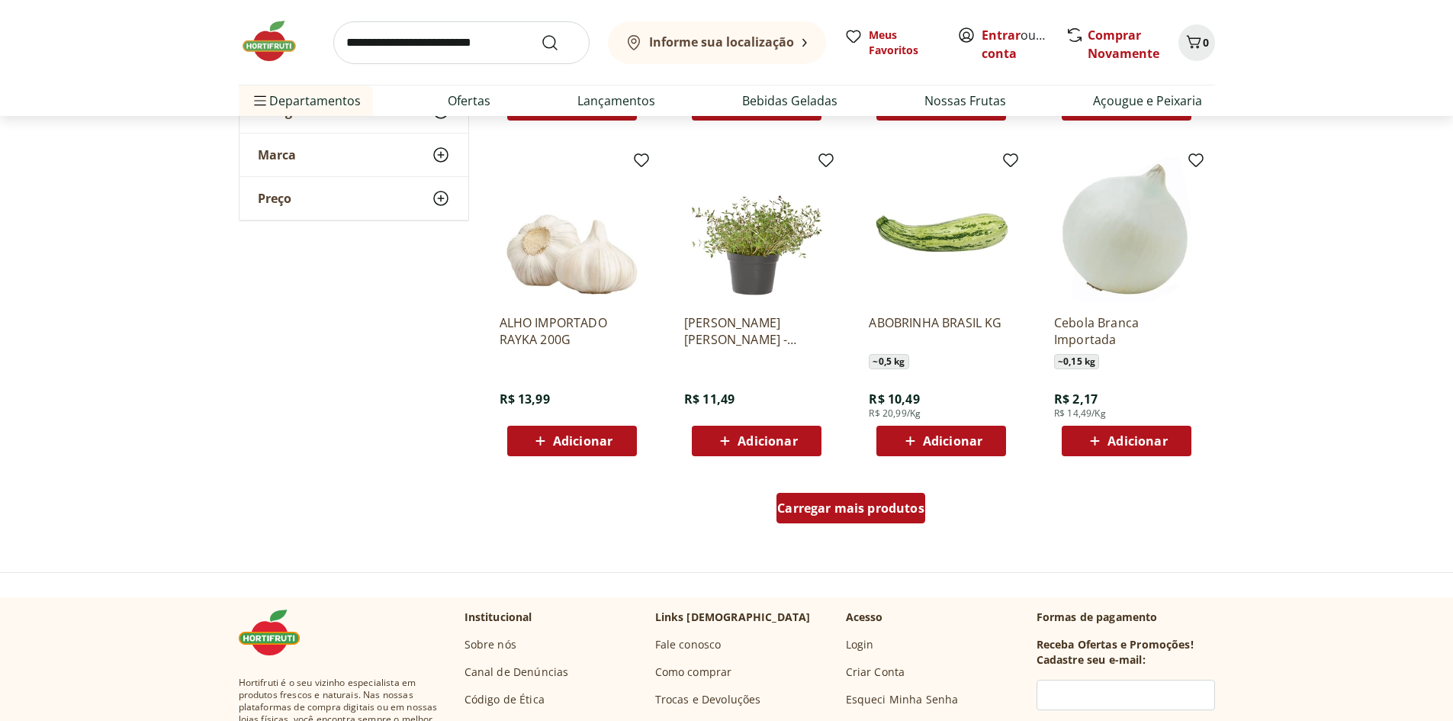
click at [829, 508] on span "Carregar mais produtos" at bounding box center [850, 508] width 147 height 12
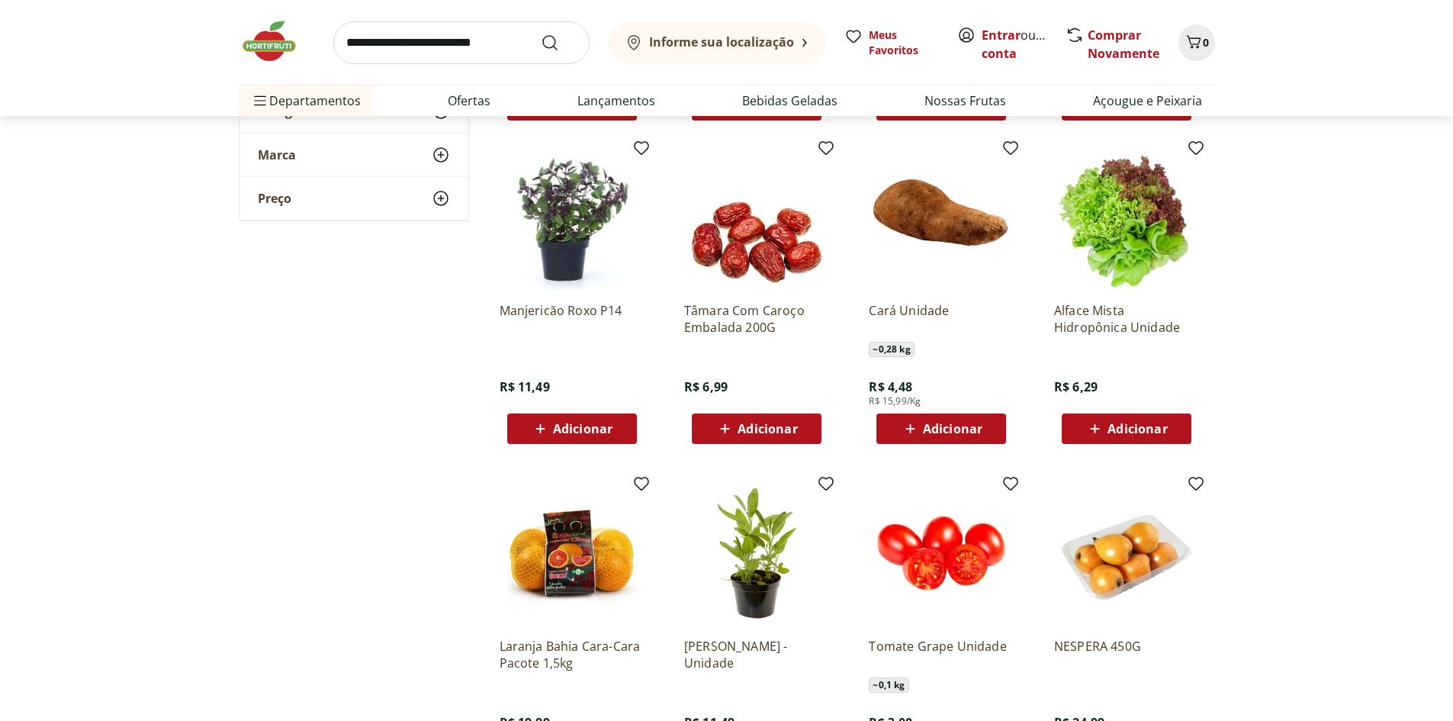
scroll to position [20067, 0]
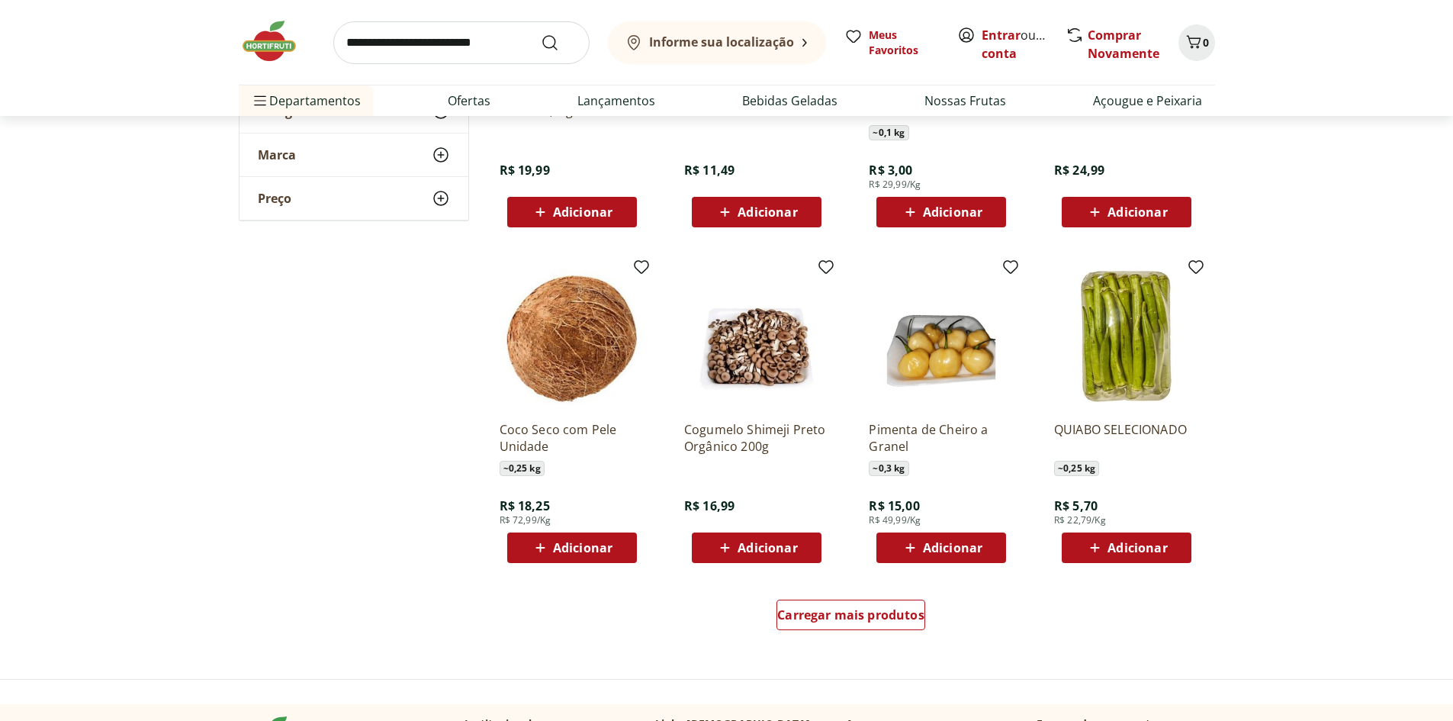
scroll to position [20601, 0]
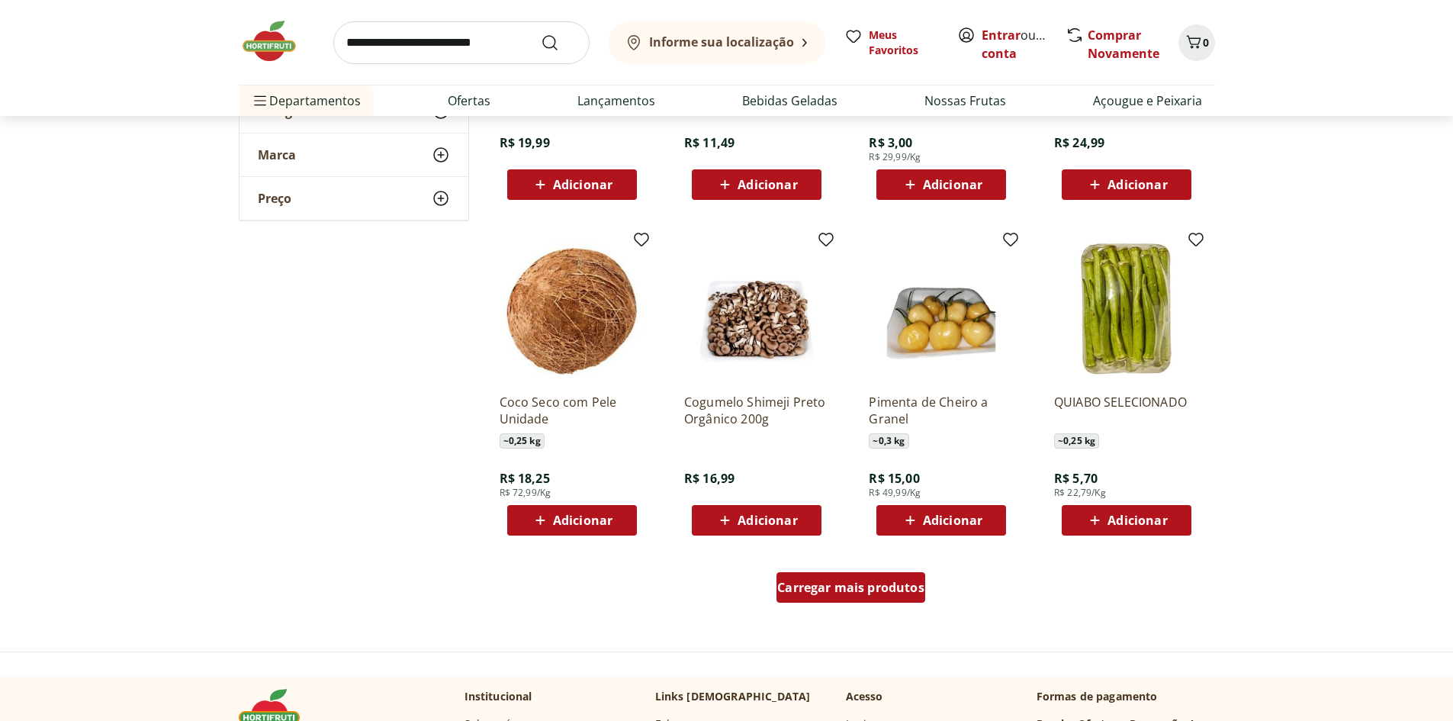
click at [833, 586] on span "Carregar mais produtos" at bounding box center [850, 587] width 147 height 12
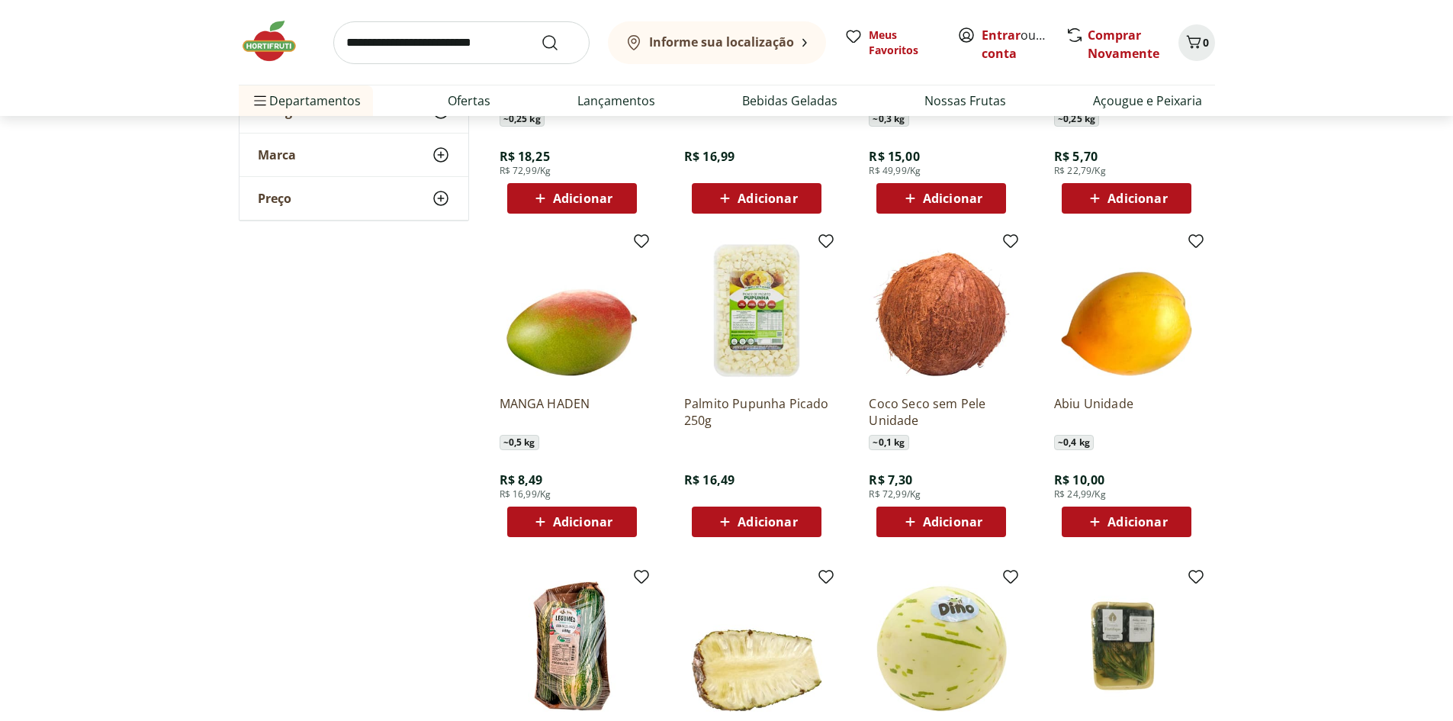
scroll to position [21059, 0]
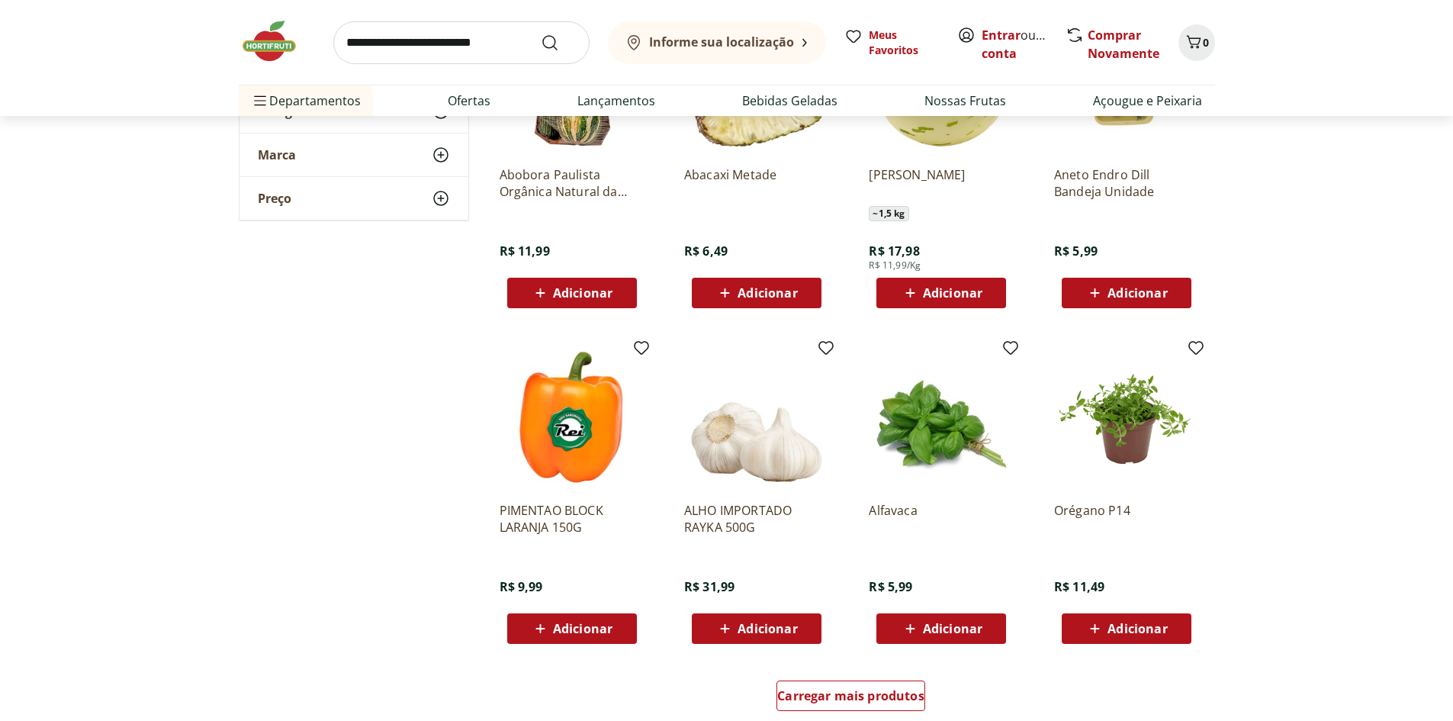
scroll to position [21669, 0]
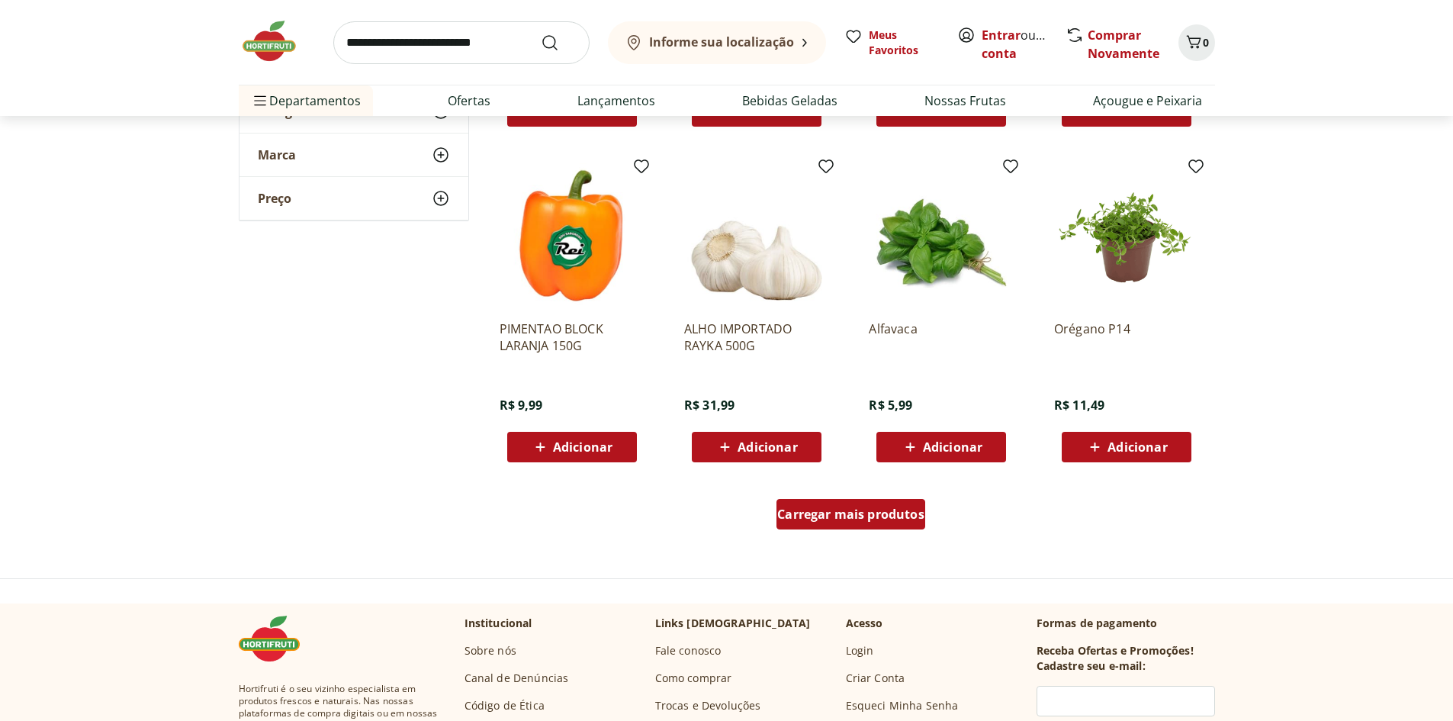
click at [823, 513] on span "Carregar mais produtos" at bounding box center [850, 514] width 147 height 12
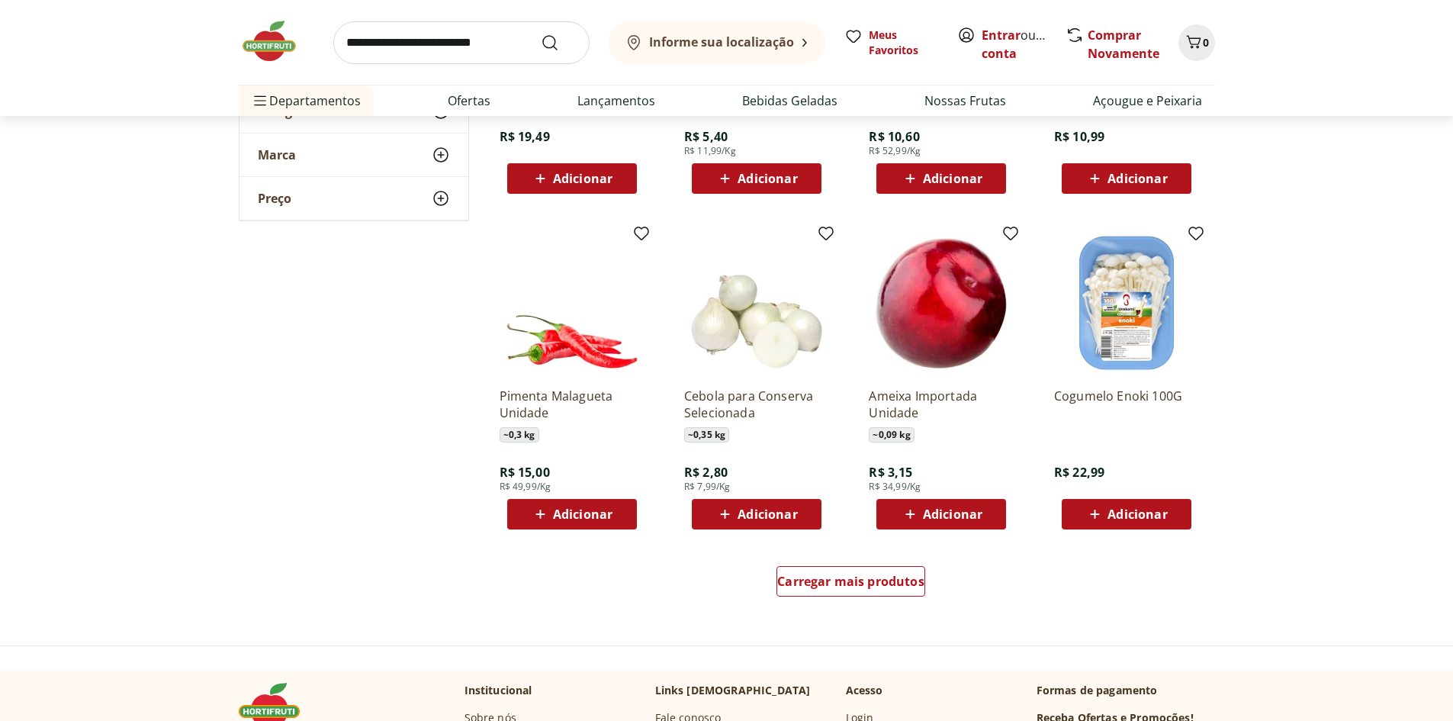
scroll to position [22737, 0]
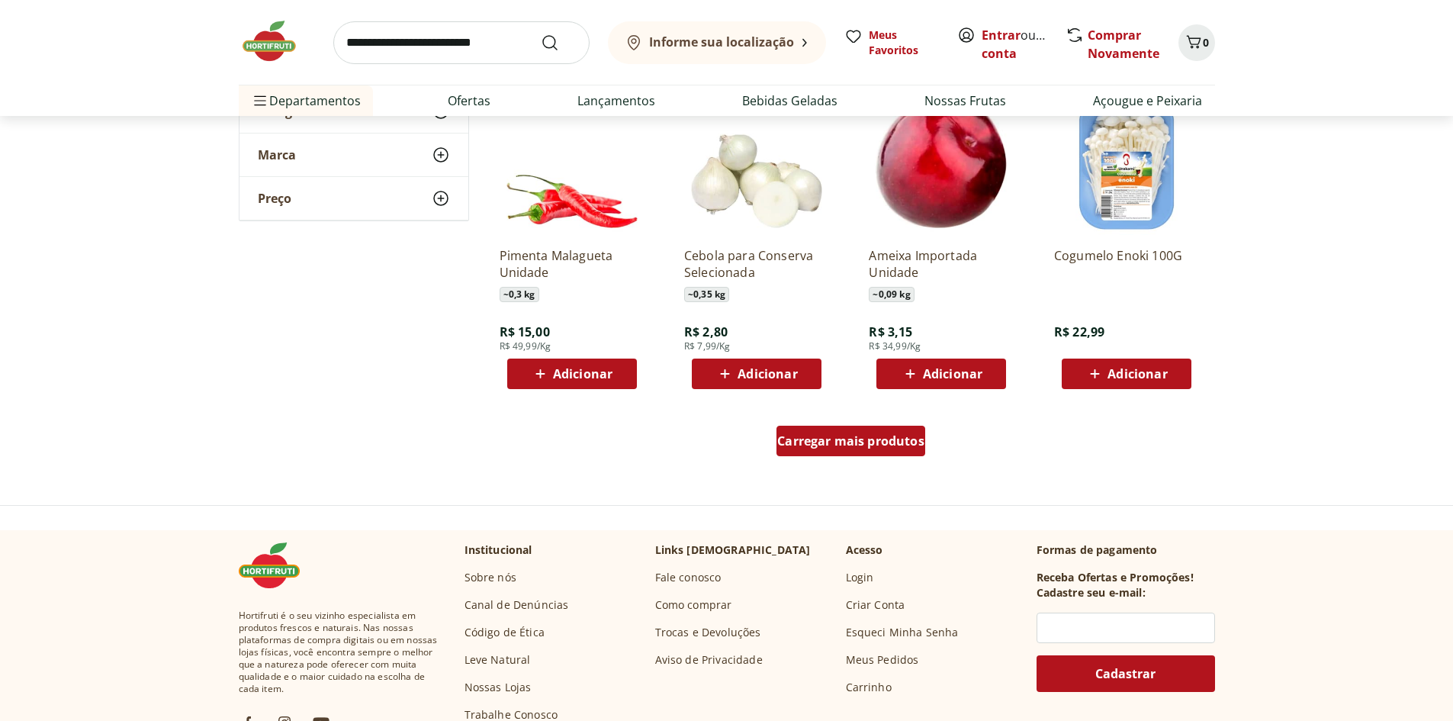
click at [834, 438] on span "Carregar mais produtos" at bounding box center [850, 441] width 147 height 12
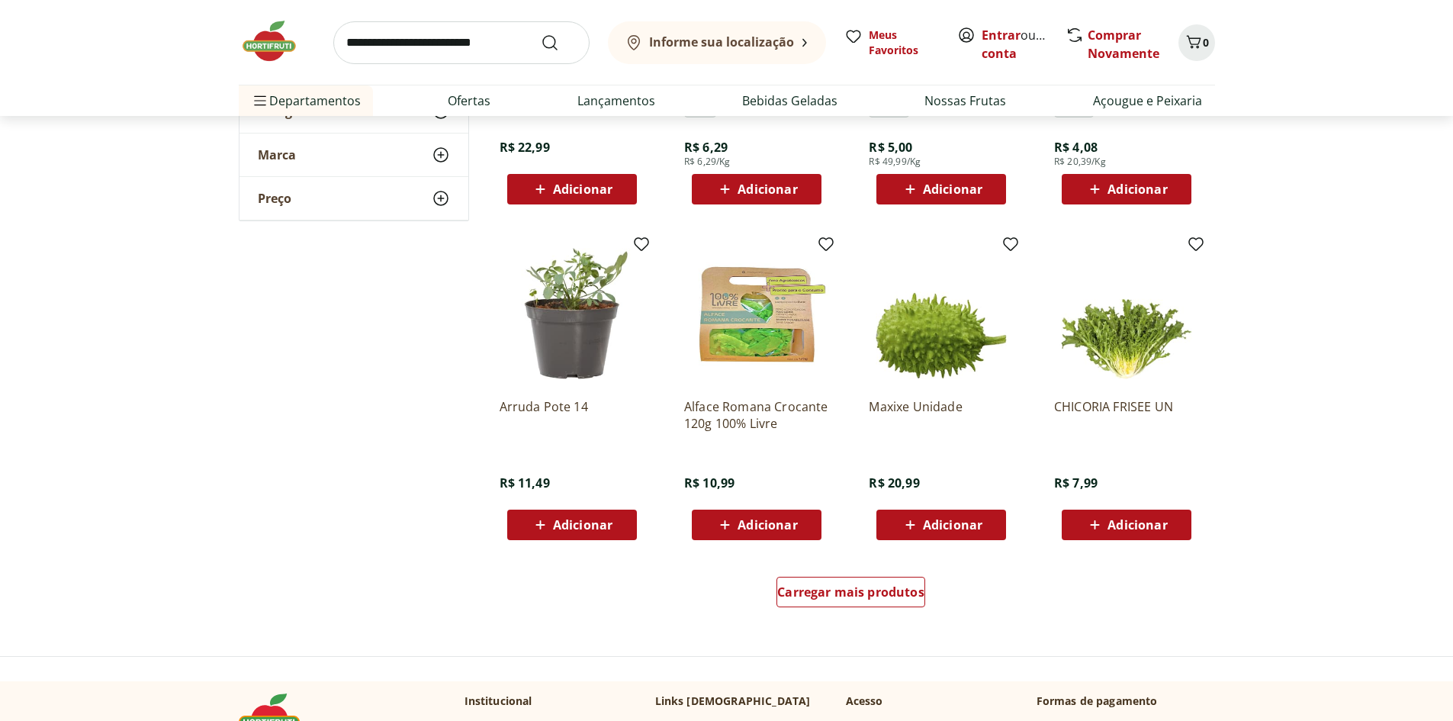
scroll to position [23805, 0]
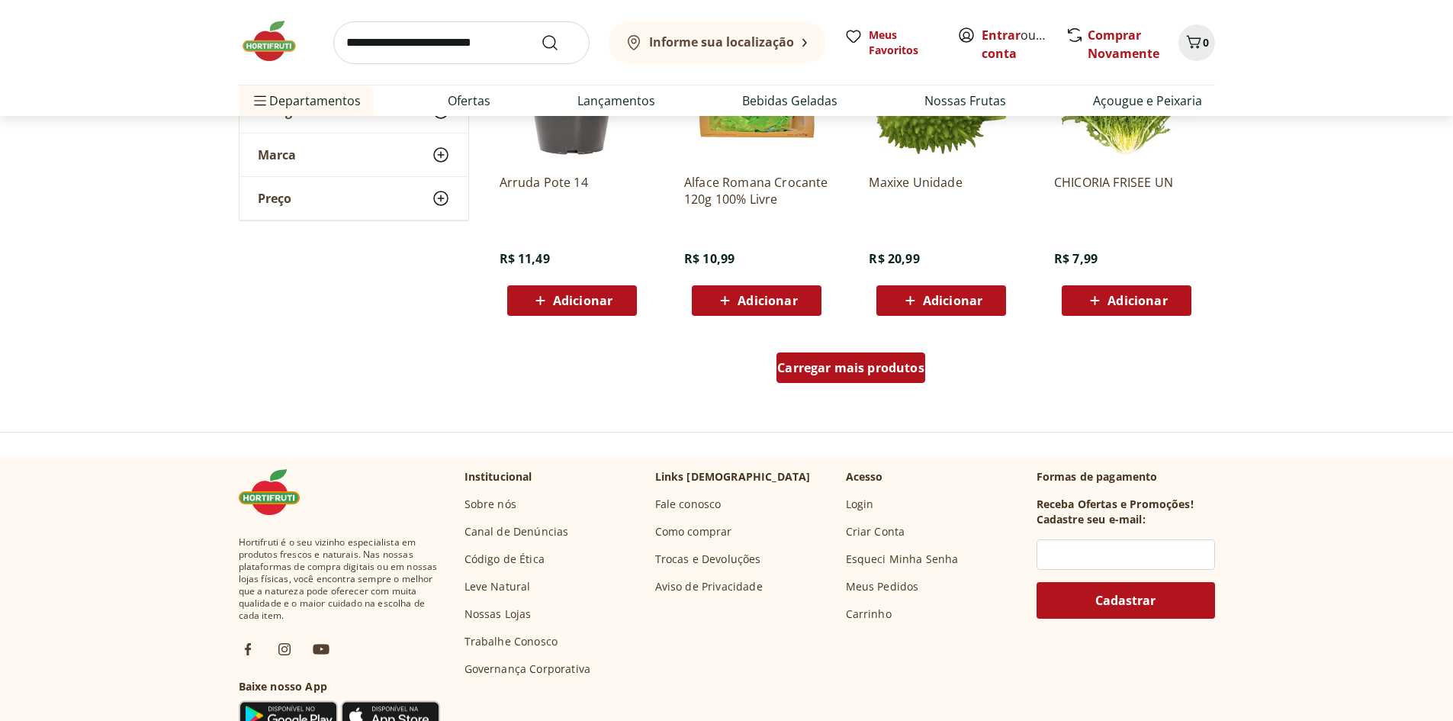
click at [826, 368] on span "Carregar mais produtos" at bounding box center [850, 368] width 147 height 12
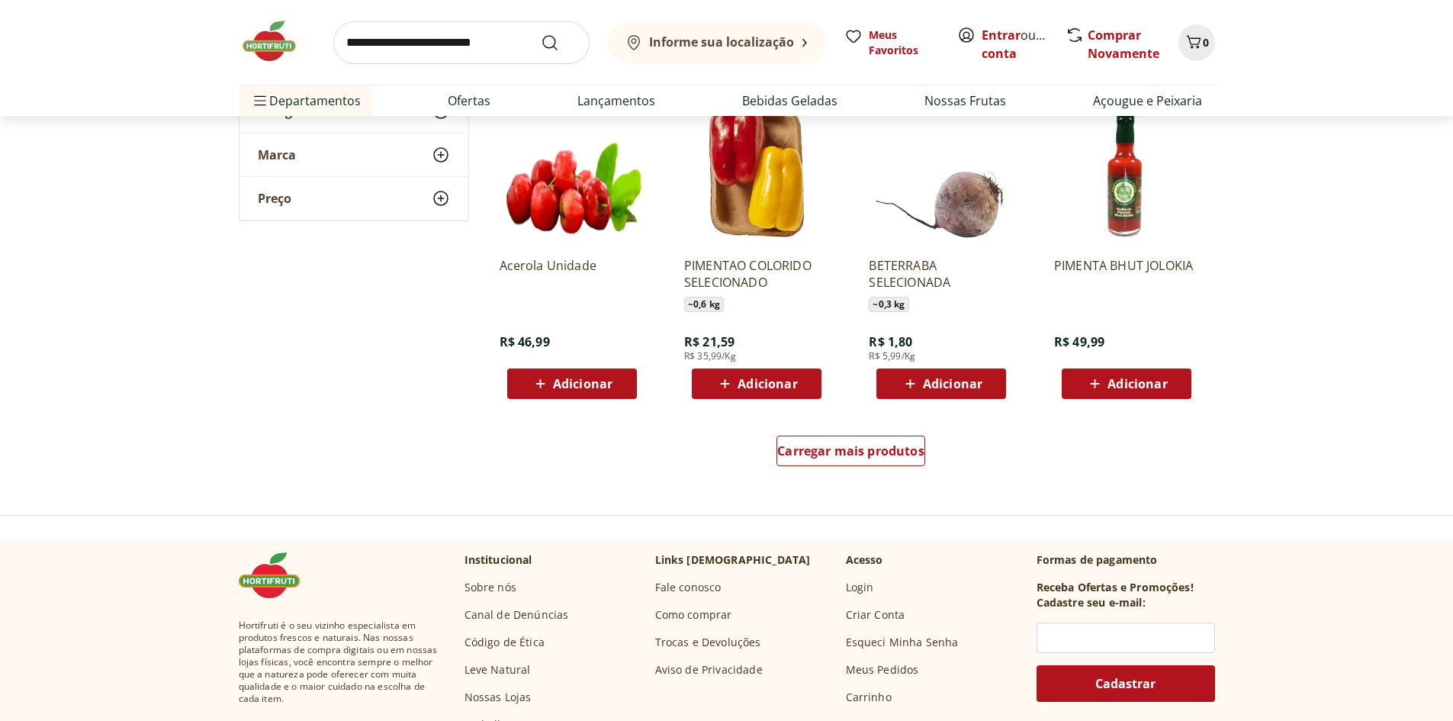
scroll to position [24721, 0]
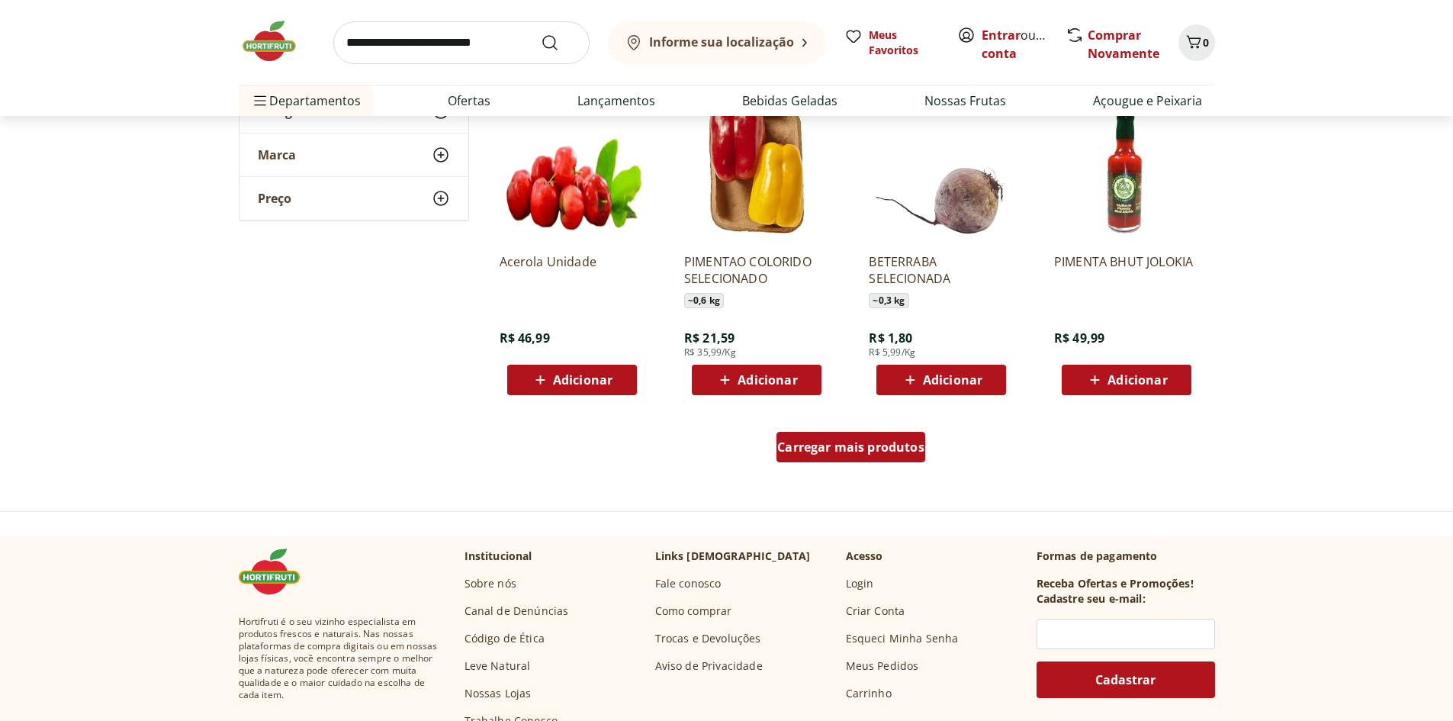
click at [835, 446] on span "Carregar mais produtos" at bounding box center [850, 447] width 147 height 12
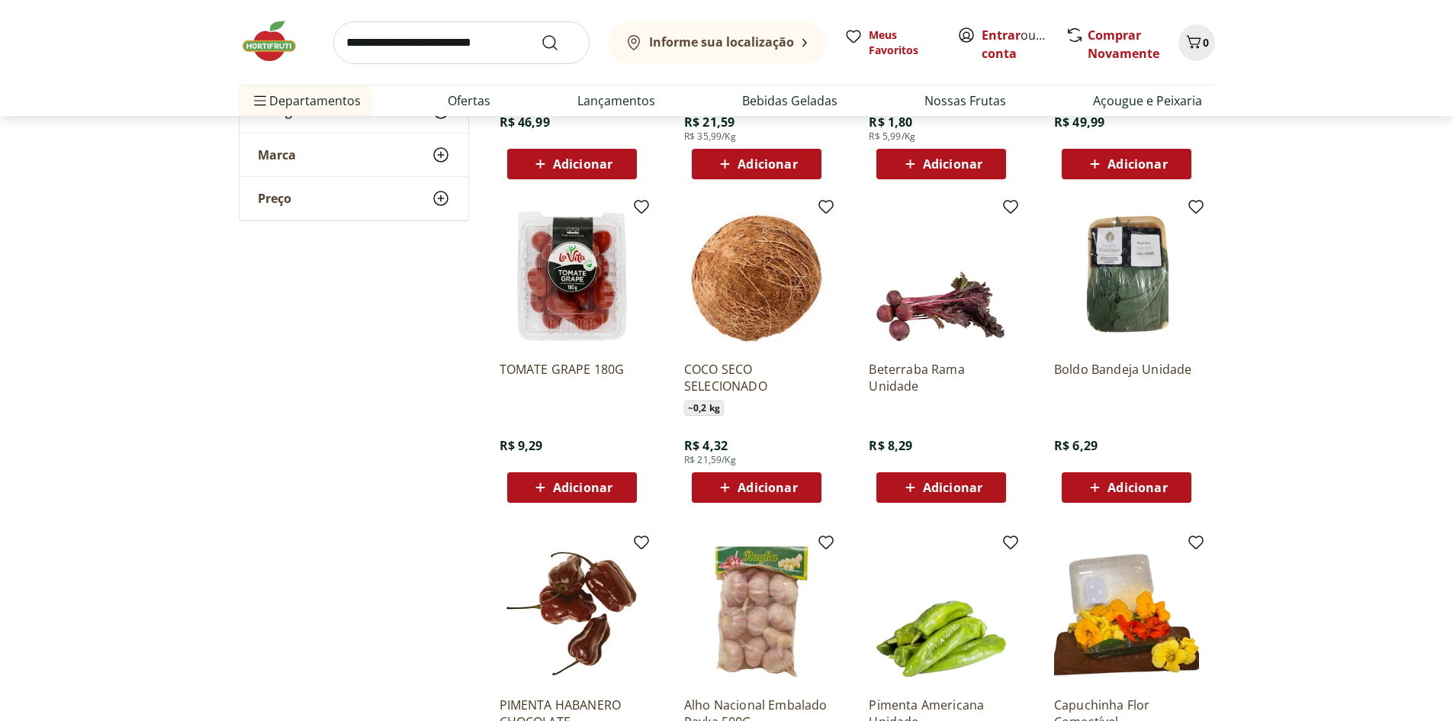
scroll to position [24950, 0]
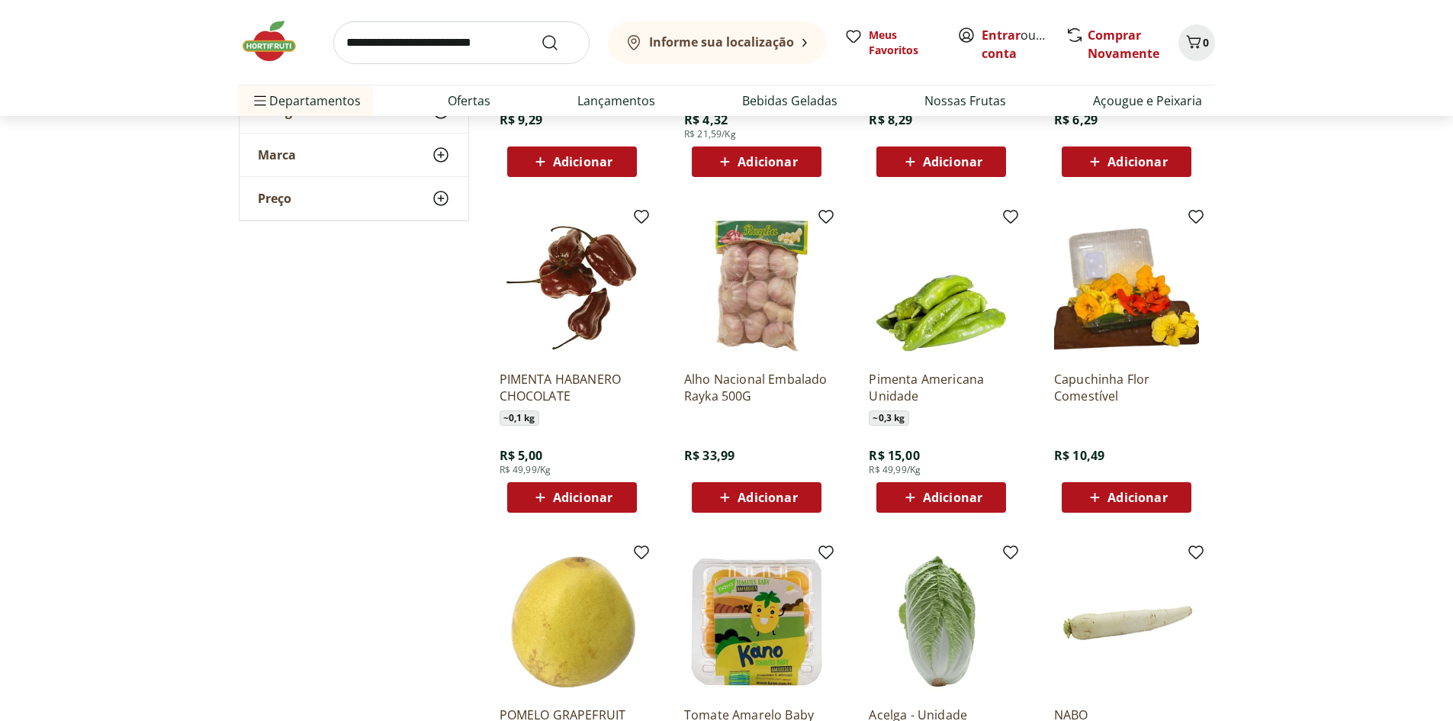
scroll to position [25484, 0]
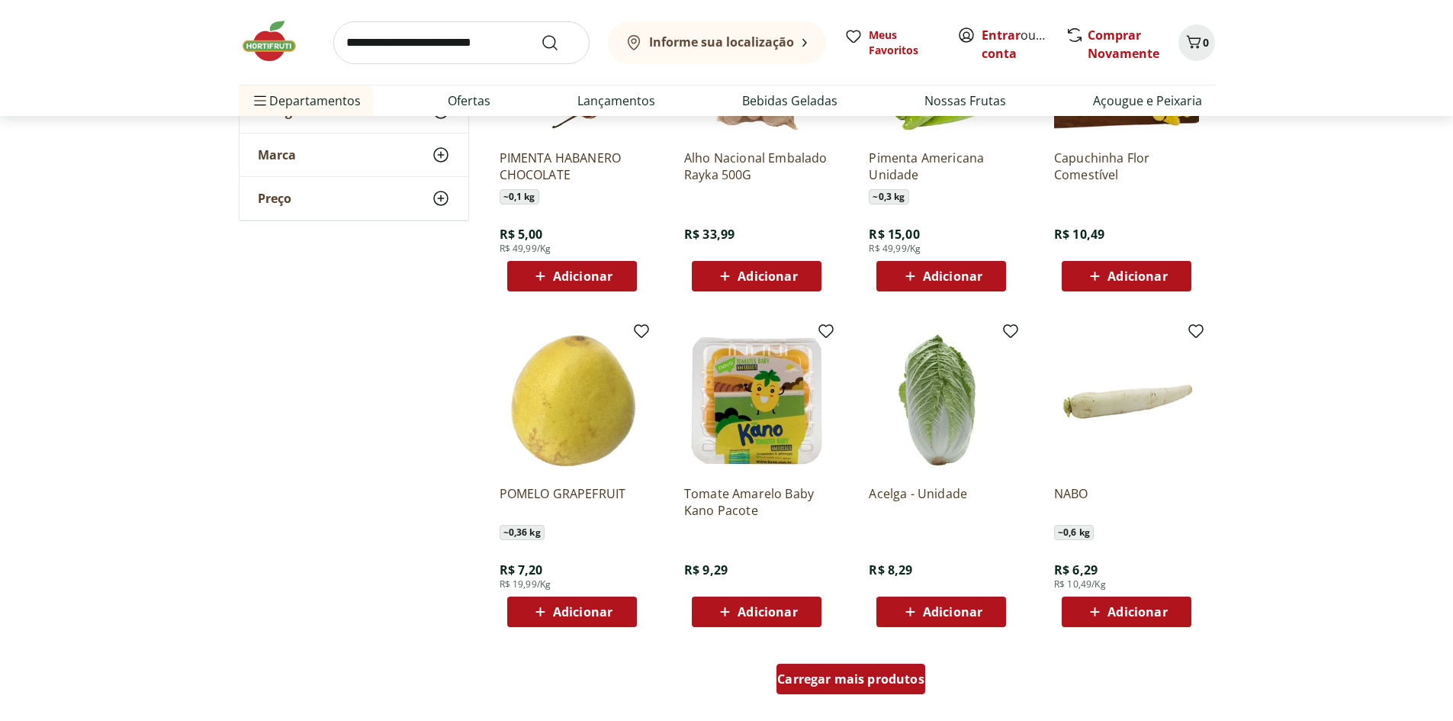
click at [848, 678] on span "Carregar mais produtos" at bounding box center [850, 679] width 147 height 12
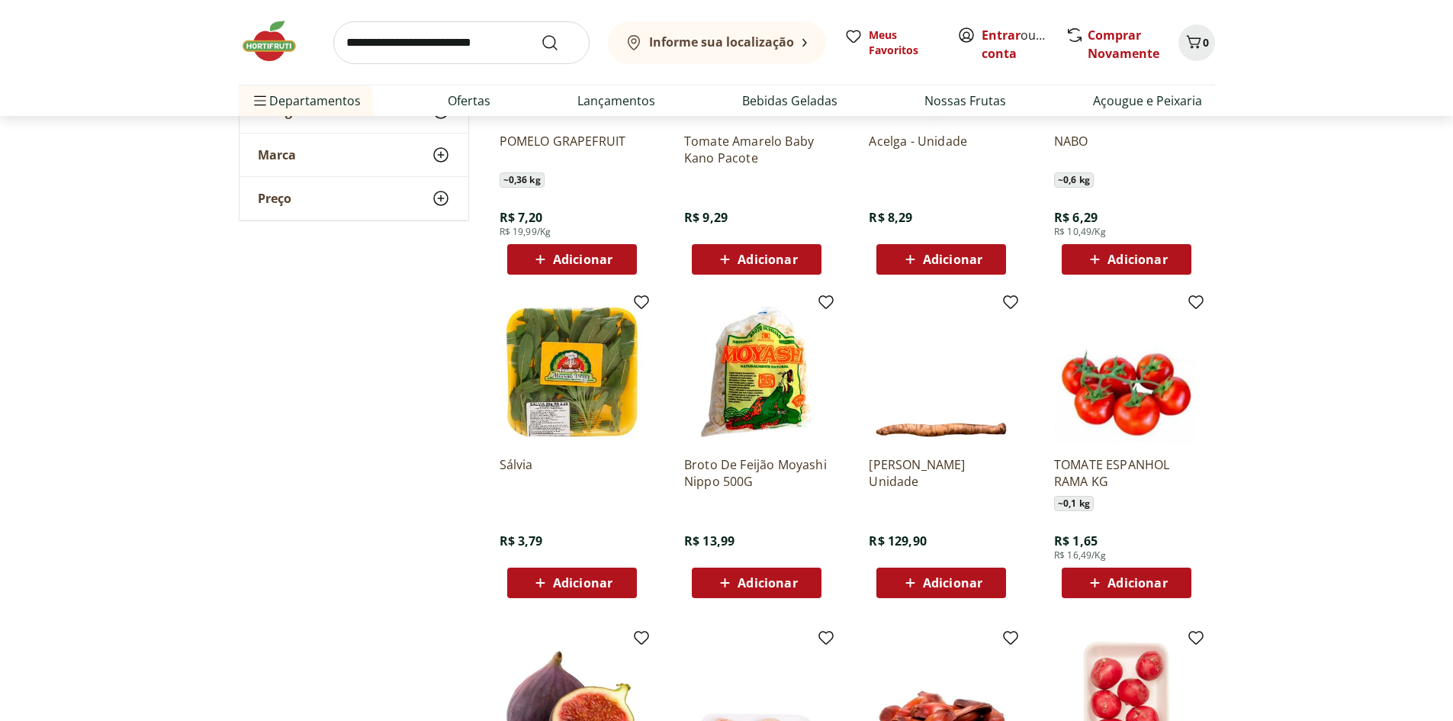
scroll to position [25865, 0]
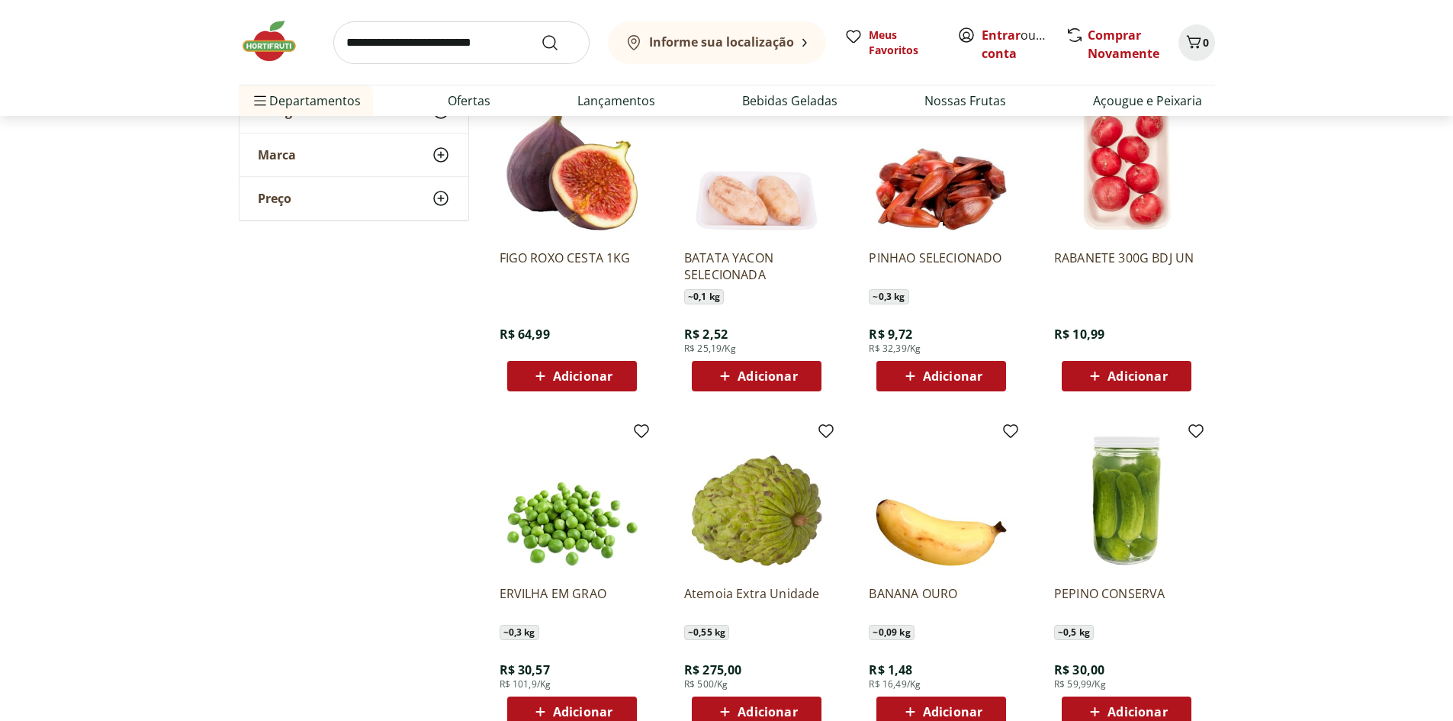
scroll to position [26476, 0]
